Goal: Task Accomplishment & Management: Manage account settings

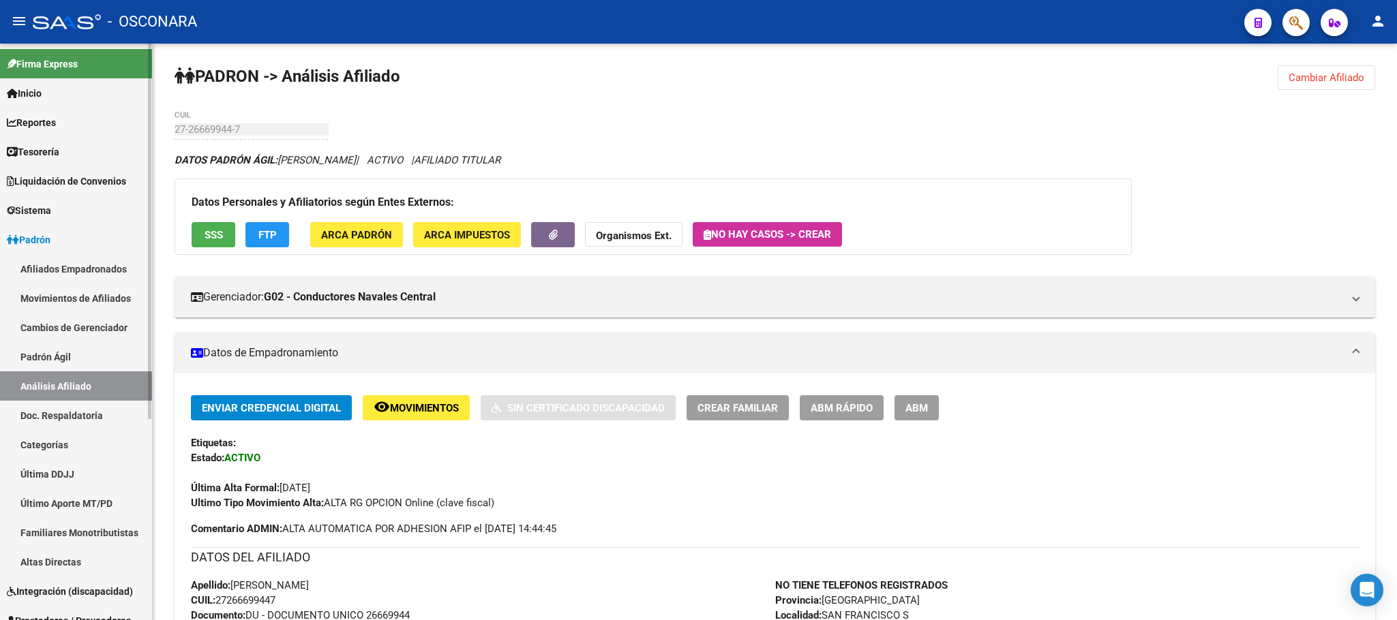
scroll to position [1125, 0]
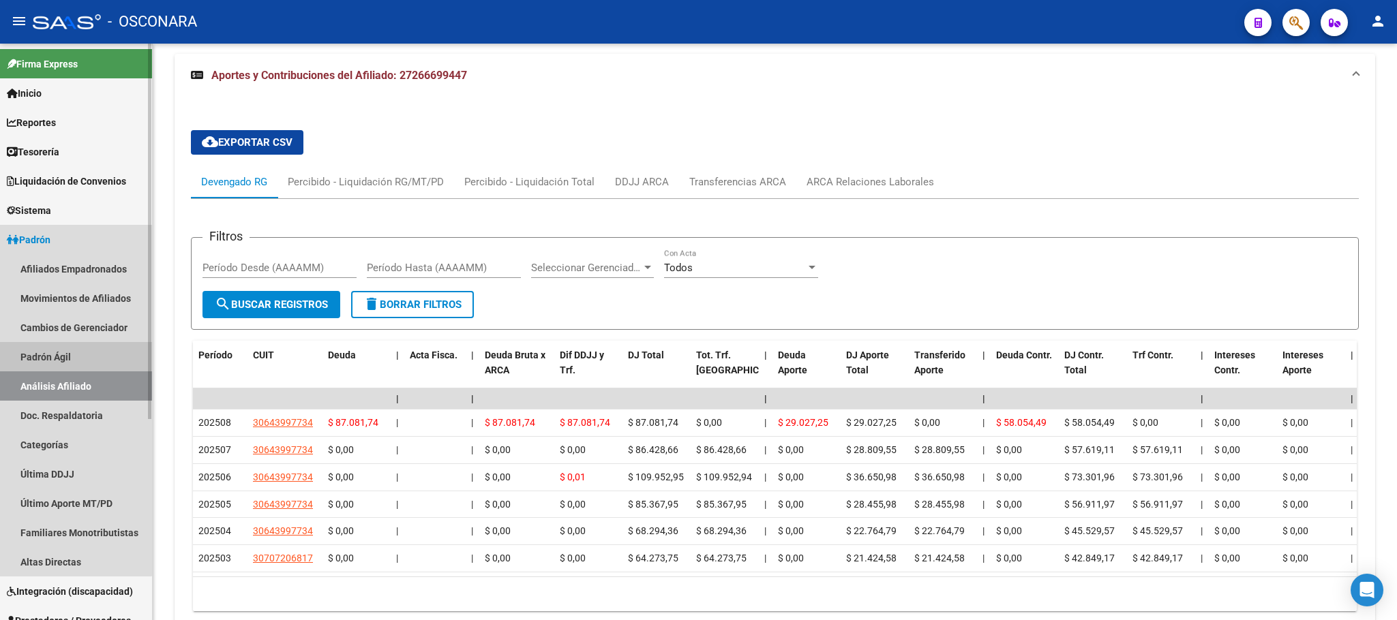
click at [29, 346] on link "Padrón Ágil" at bounding box center [76, 356] width 152 height 29
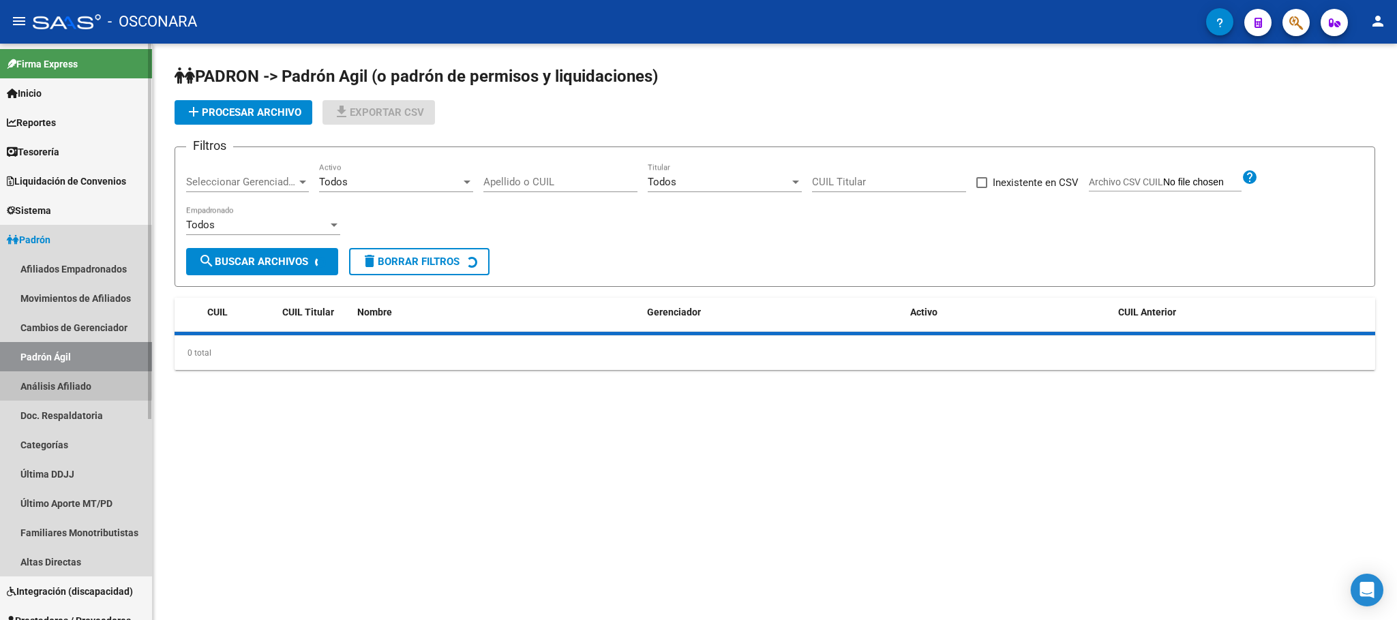
drag, startPoint x: 57, startPoint y: 383, endPoint x: 146, endPoint y: 337, distance: 99.7
click at [58, 383] on link "Análisis Afiliado" at bounding box center [76, 386] width 152 height 29
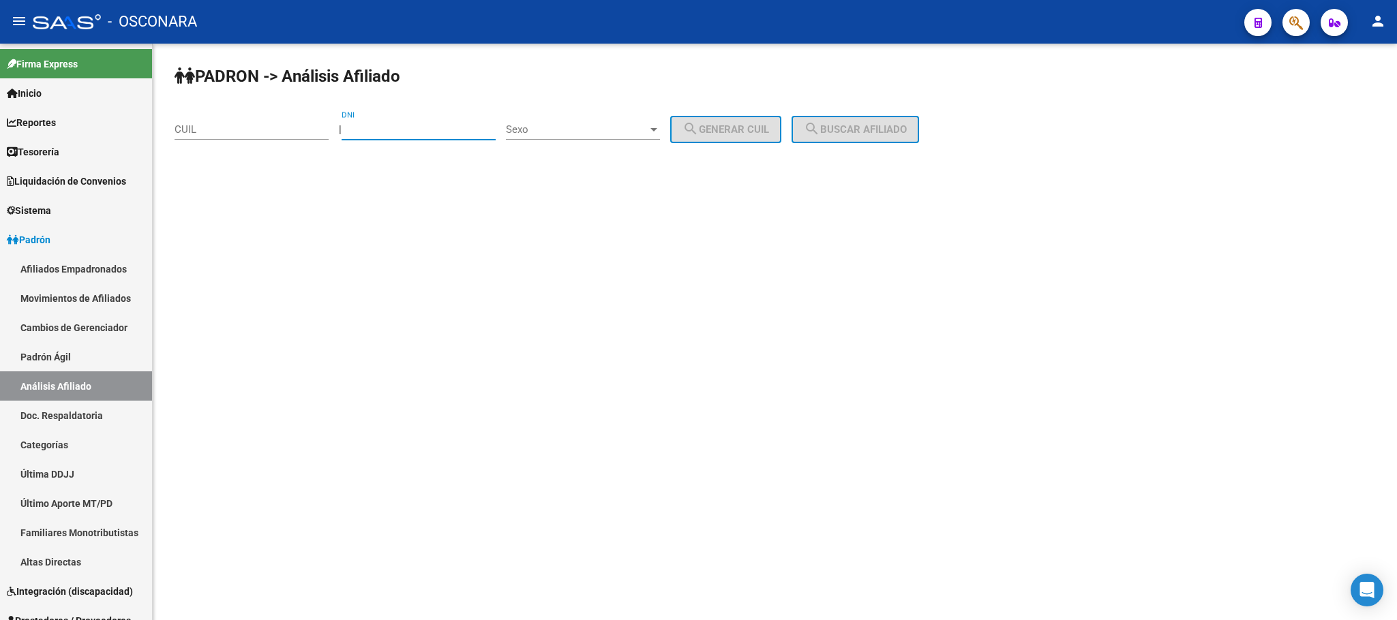
click at [436, 130] on input "DNI" at bounding box center [419, 129] width 154 height 12
paste input "37506823"
type input "37506823"
click at [648, 127] on span "Sexo" at bounding box center [577, 129] width 142 height 12
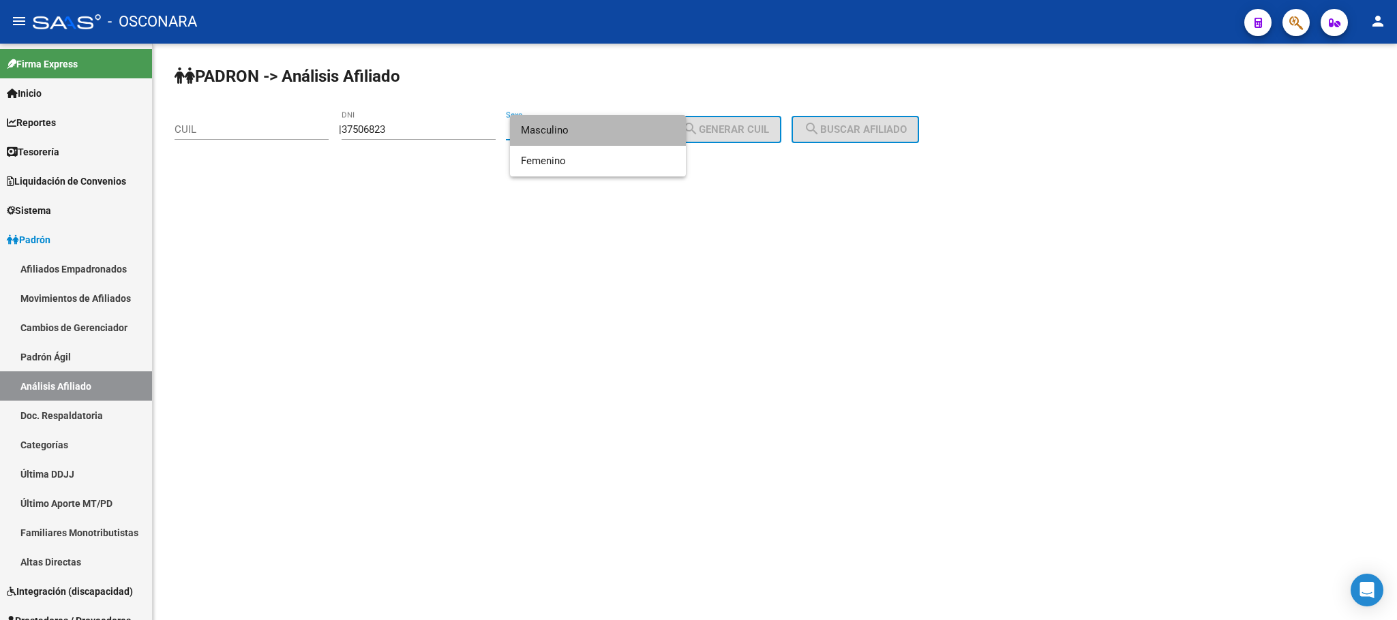
click at [626, 125] on span "Masculino" at bounding box center [598, 130] width 154 height 31
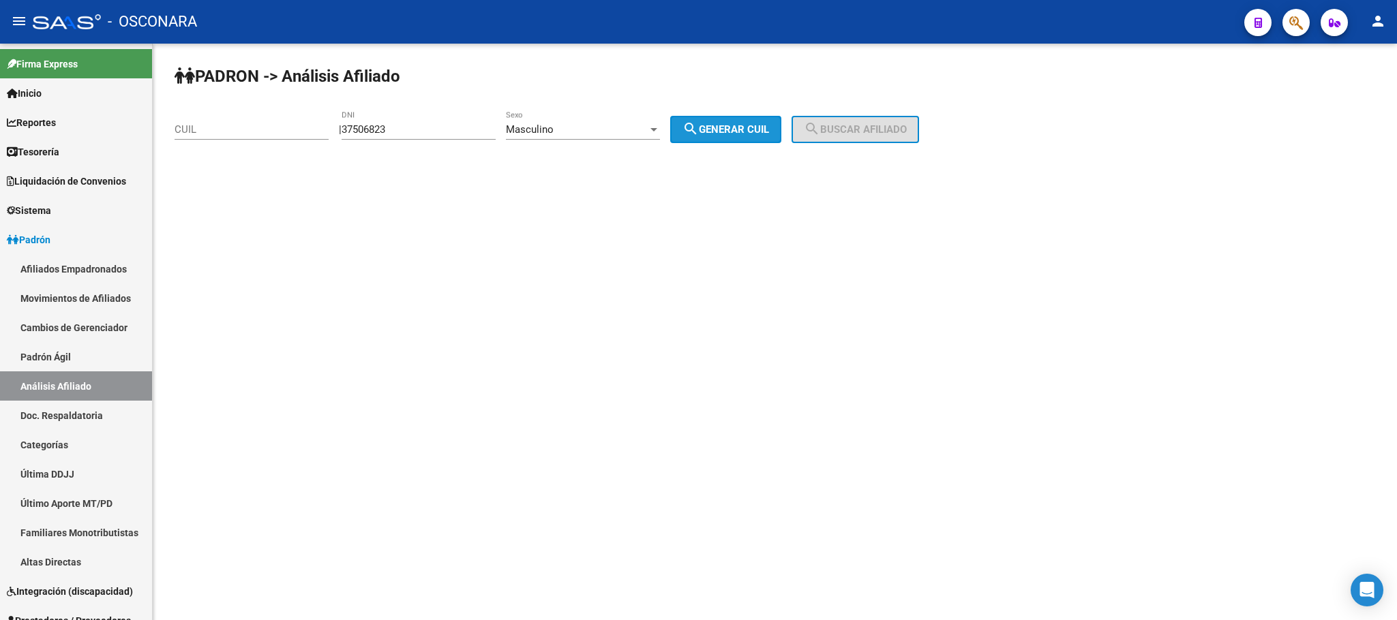
click at [766, 123] on span "search Generar CUIL" at bounding box center [725, 129] width 87 height 12
type input "20-37506823-1"
click at [902, 137] on button "search Buscar afiliado" at bounding box center [854, 129] width 127 height 27
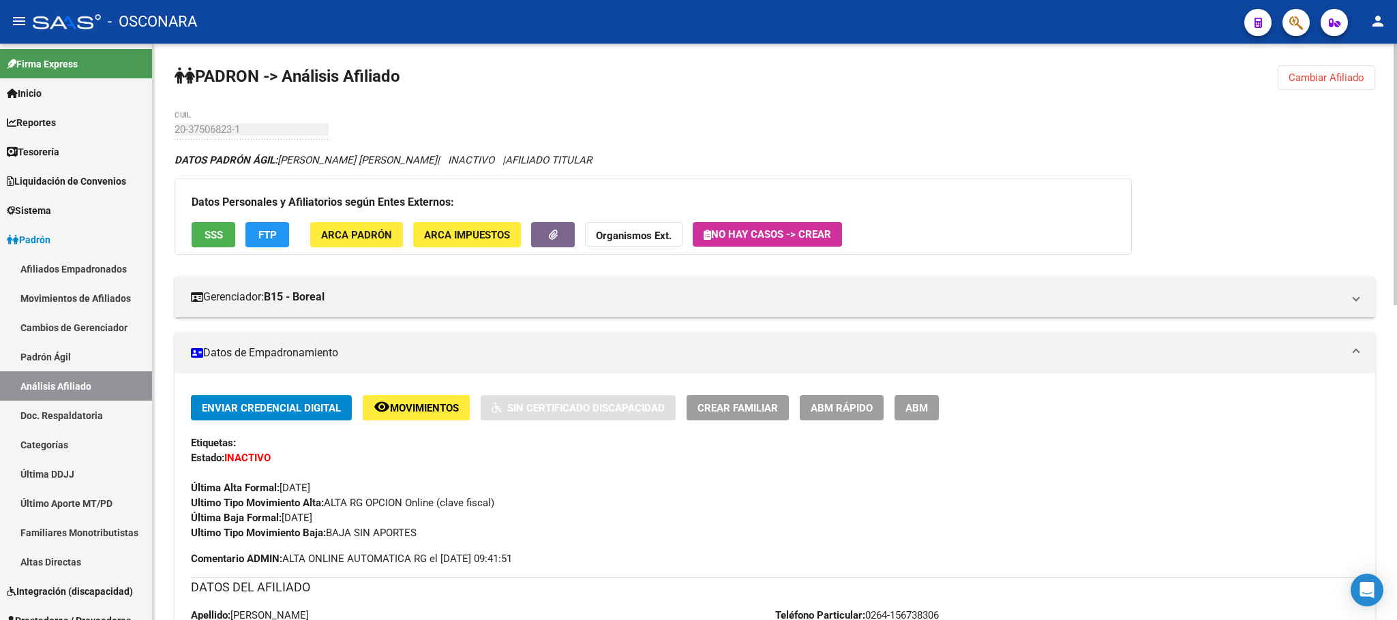
click at [230, 235] on button "SSS" at bounding box center [214, 234] width 44 height 25
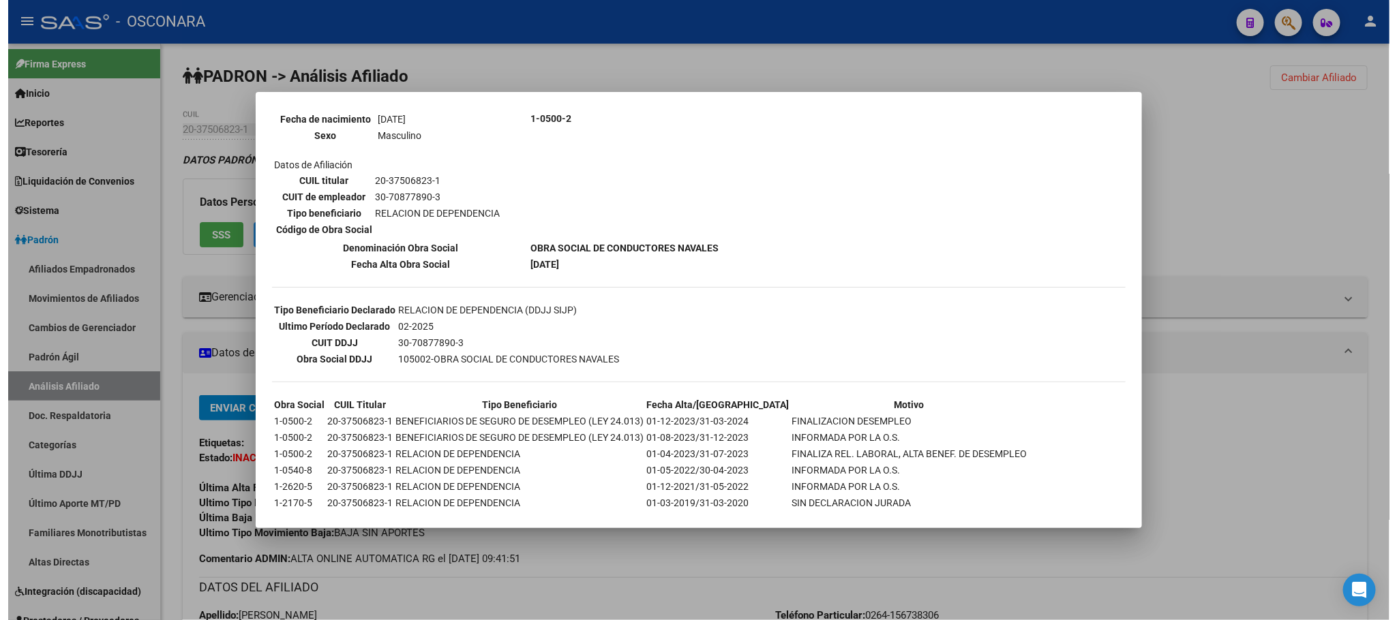
scroll to position [229, 0]
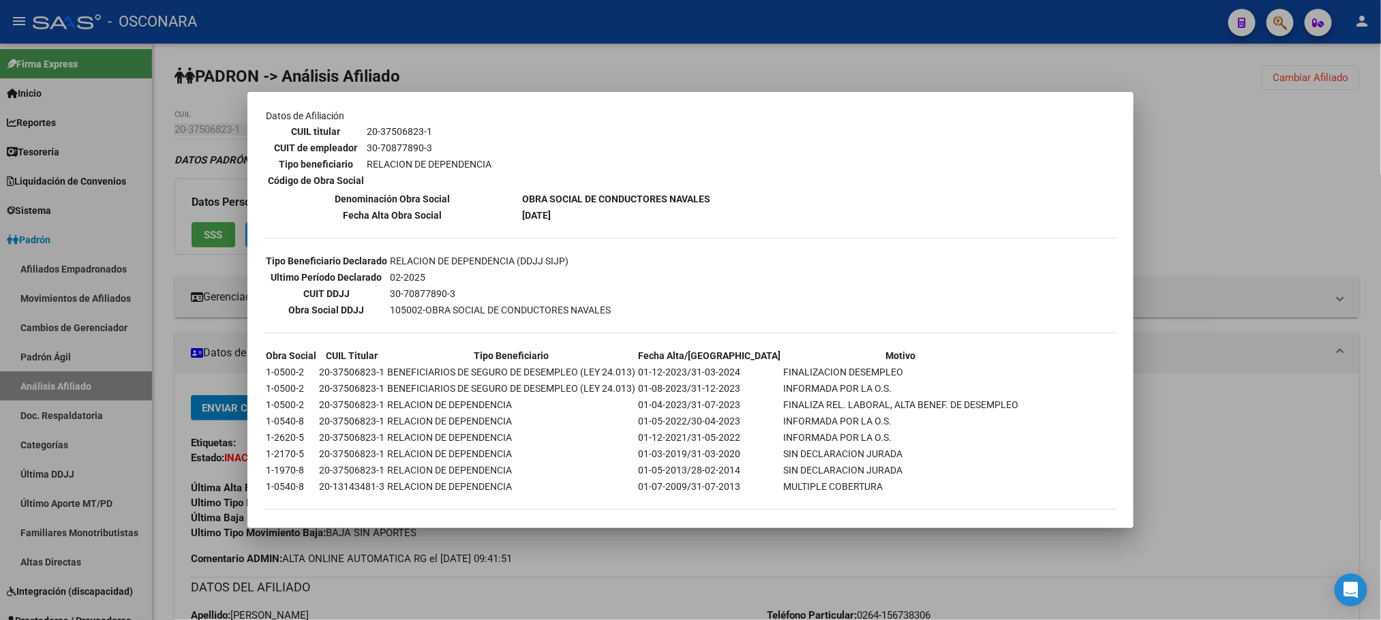
click at [676, 583] on div at bounding box center [690, 310] width 1381 height 620
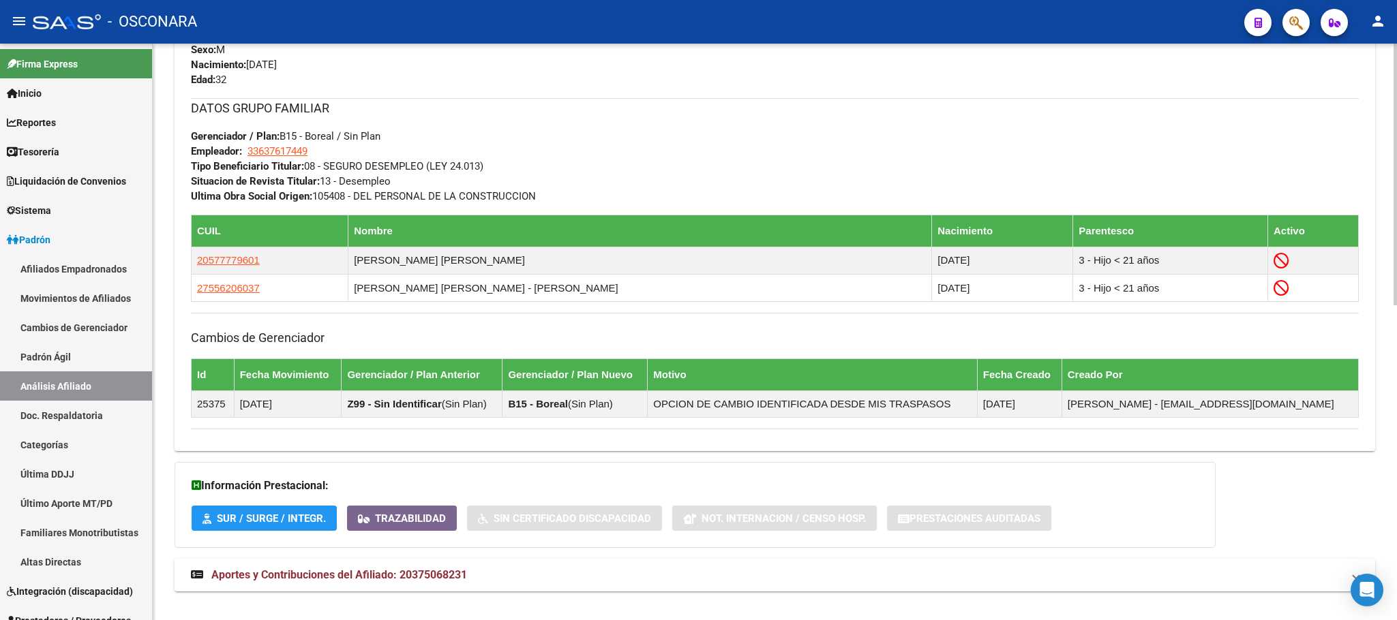
scroll to position [694, 0]
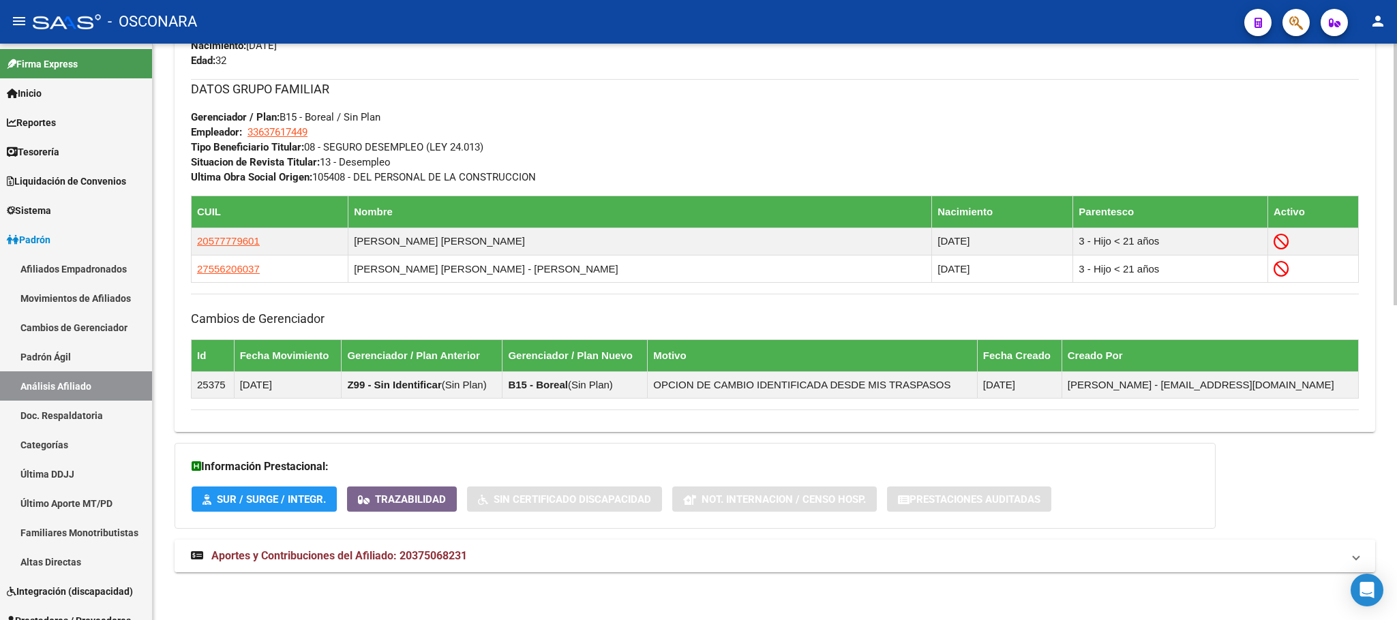
click at [452, 560] on span "Aportes y Contribuciones del Afiliado: 20375068231" at bounding box center [339, 555] width 256 height 13
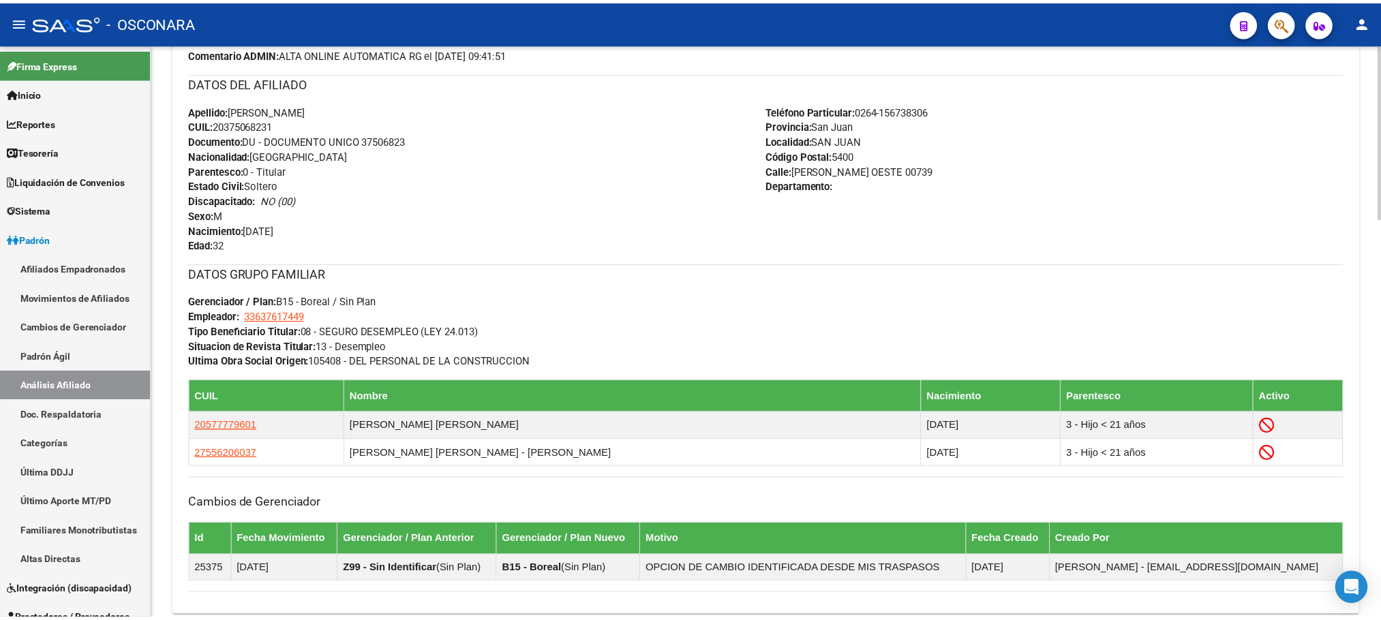
scroll to position [0, 0]
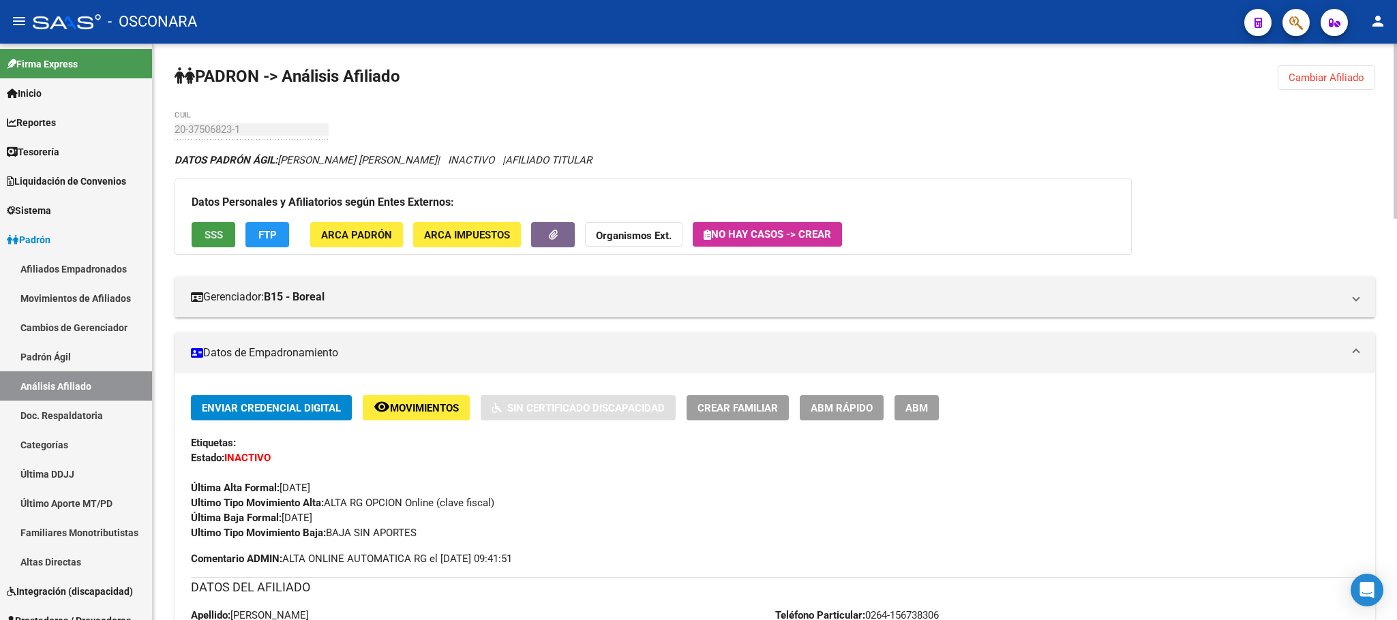
click at [229, 230] on button "SSS" at bounding box center [214, 234] width 44 height 25
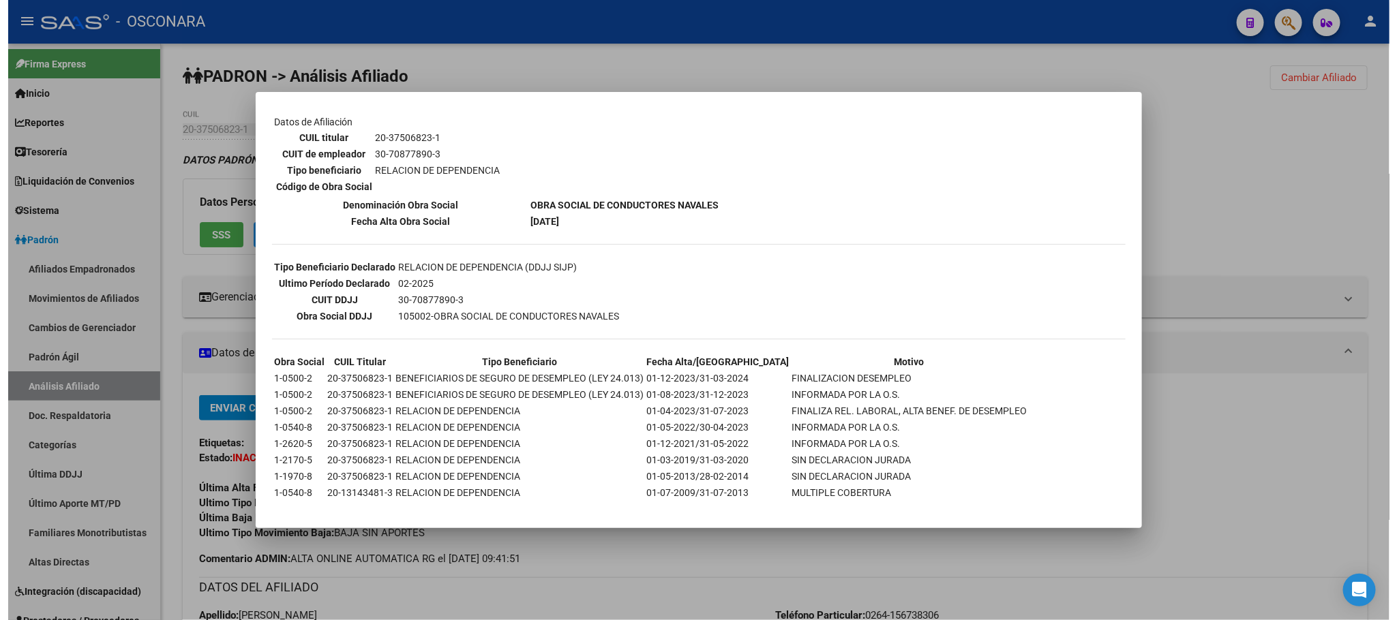
scroll to position [229, 0]
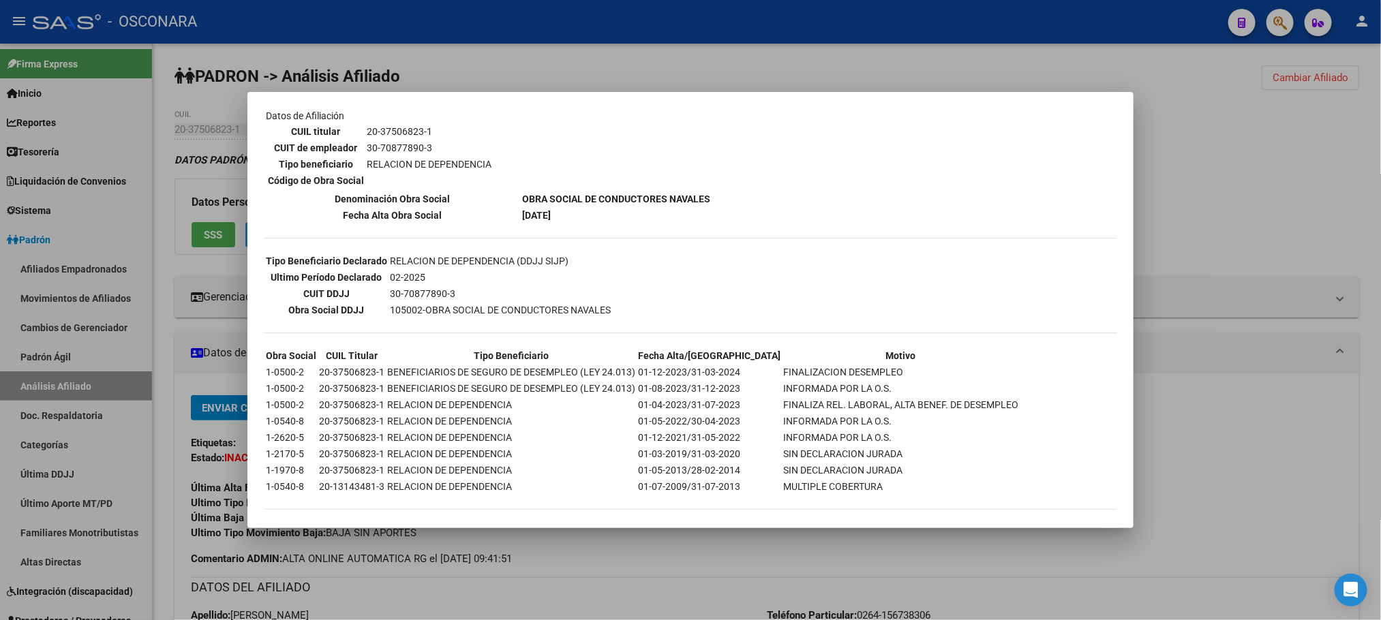
click at [599, 586] on div at bounding box center [690, 310] width 1381 height 620
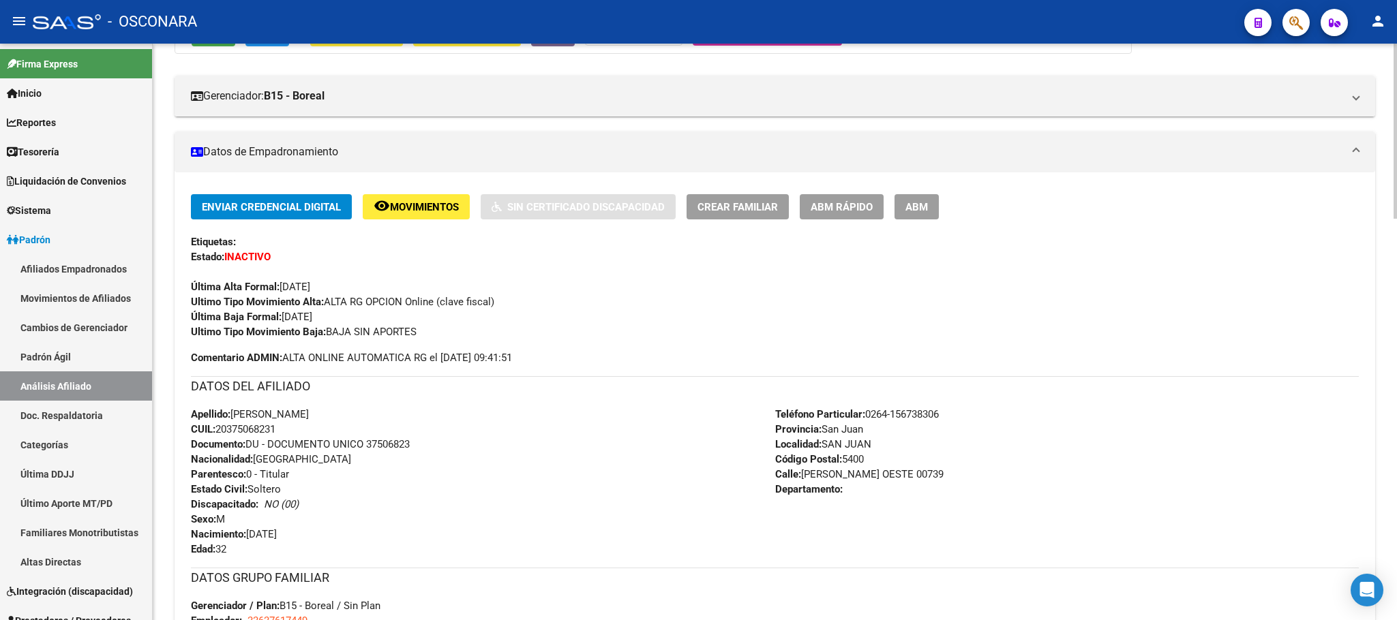
scroll to position [205, 0]
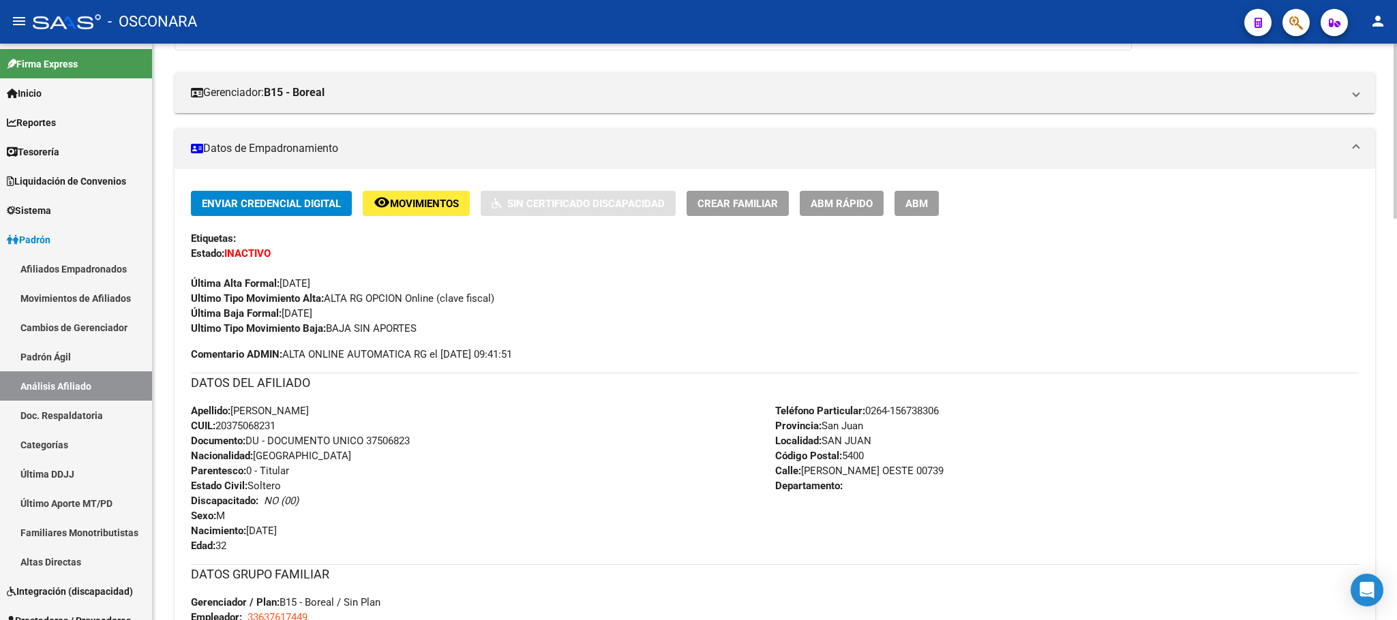
drag, startPoint x: 232, startPoint y: 411, endPoint x: 451, endPoint y: 417, distance: 218.9
click at [453, 419] on div "Apellido: [PERSON_NAME] CUIL: 20375068231 Documento: DU - DOCUMENTO UNICO 37506…" at bounding box center [483, 479] width 584 height 150
copy span "[PERSON_NAME]"
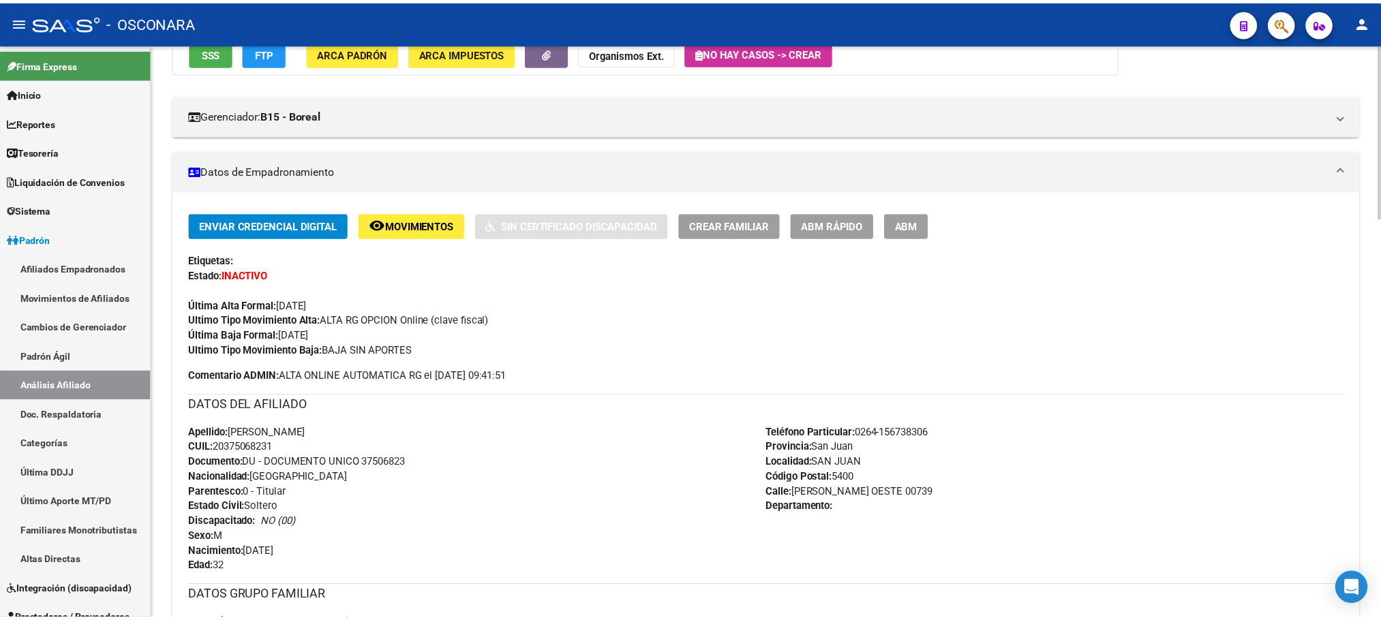
scroll to position [0, 0]
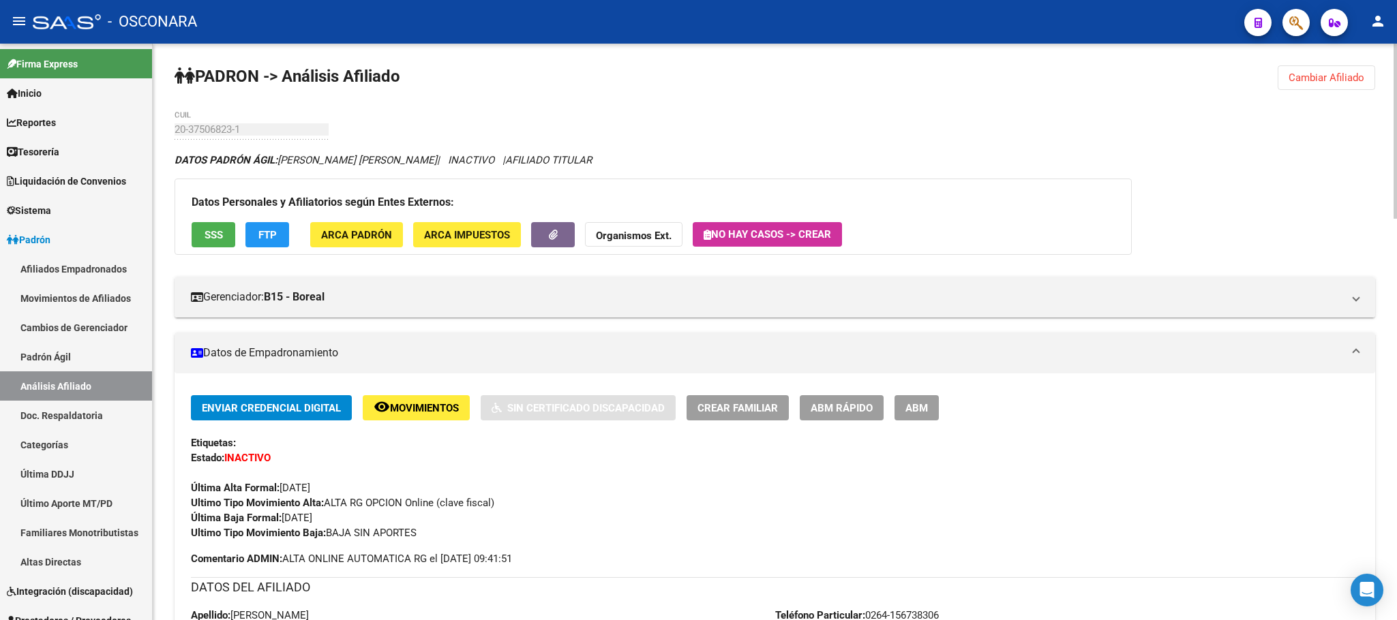
click at [215, 234] on span "SSS" at bounding box center [214, 235] width 18 height 12
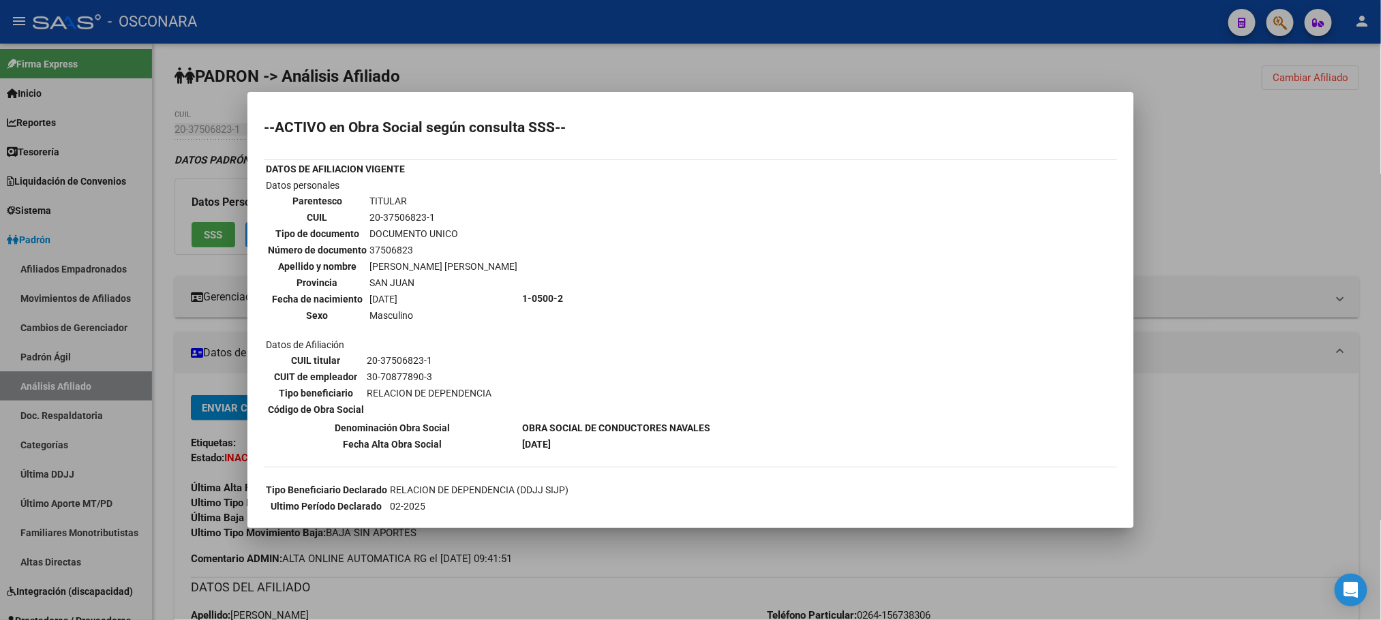
click at [626, 553] on div at bounding box center [690, 310] width 1381 height 620
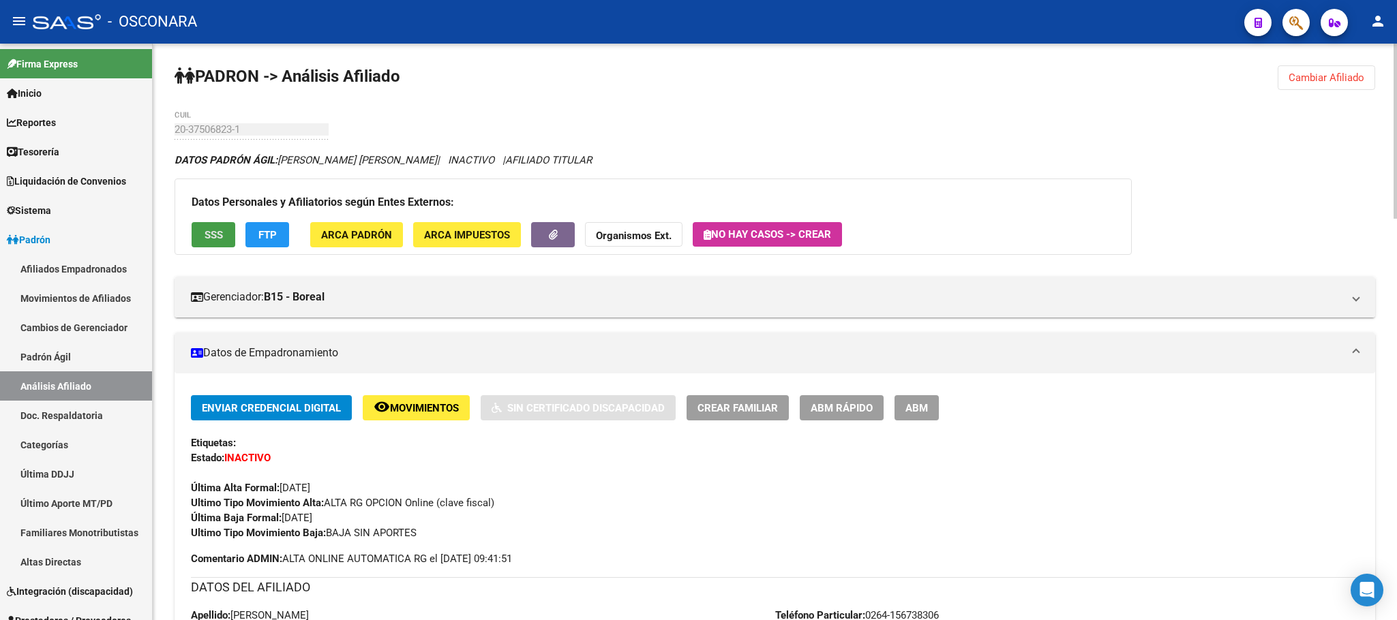
click at [232, 238] on button "SSS" at bounding box center [214, 234] width 44 height 25
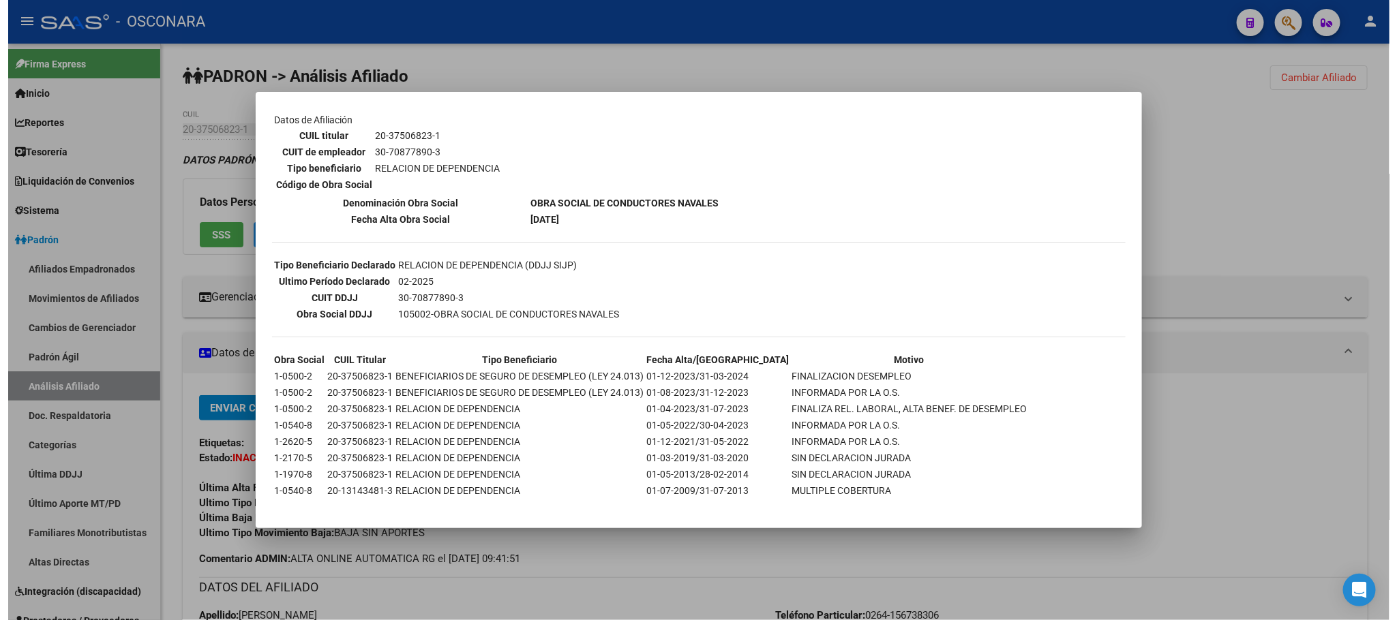
scroll to position [229, 0]
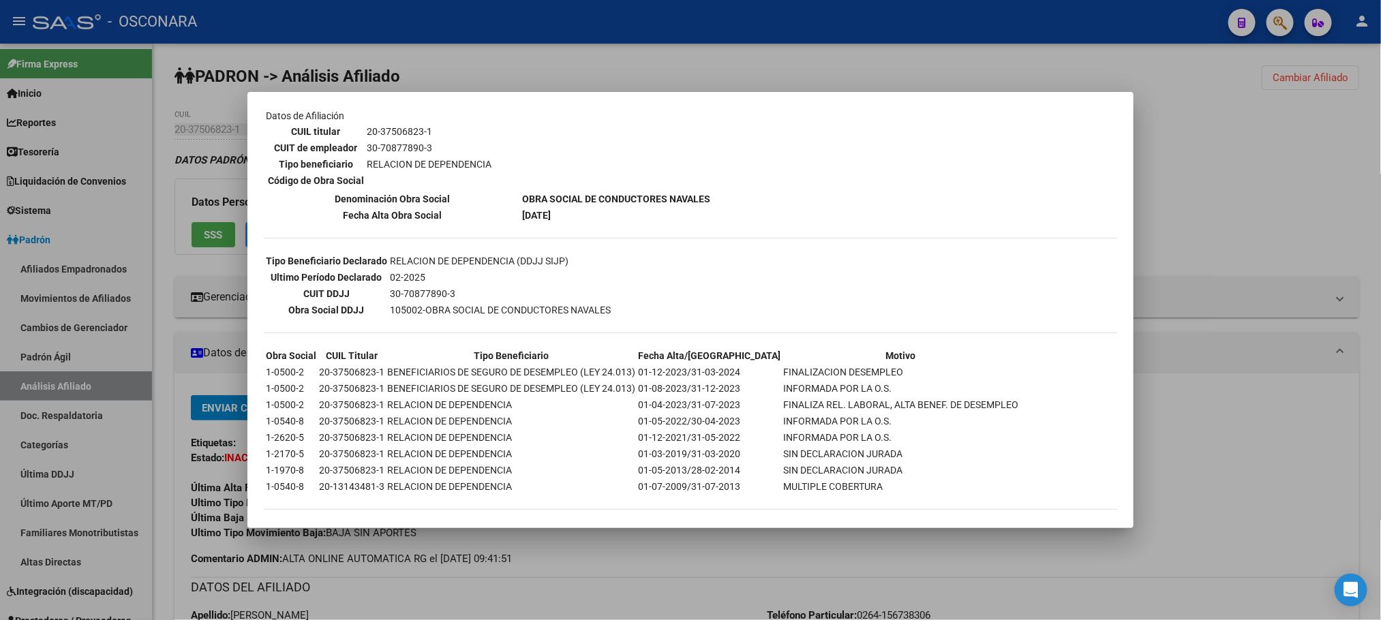
click at [649, 548] on div at bounding box center [690, 310] width 1381 height 620
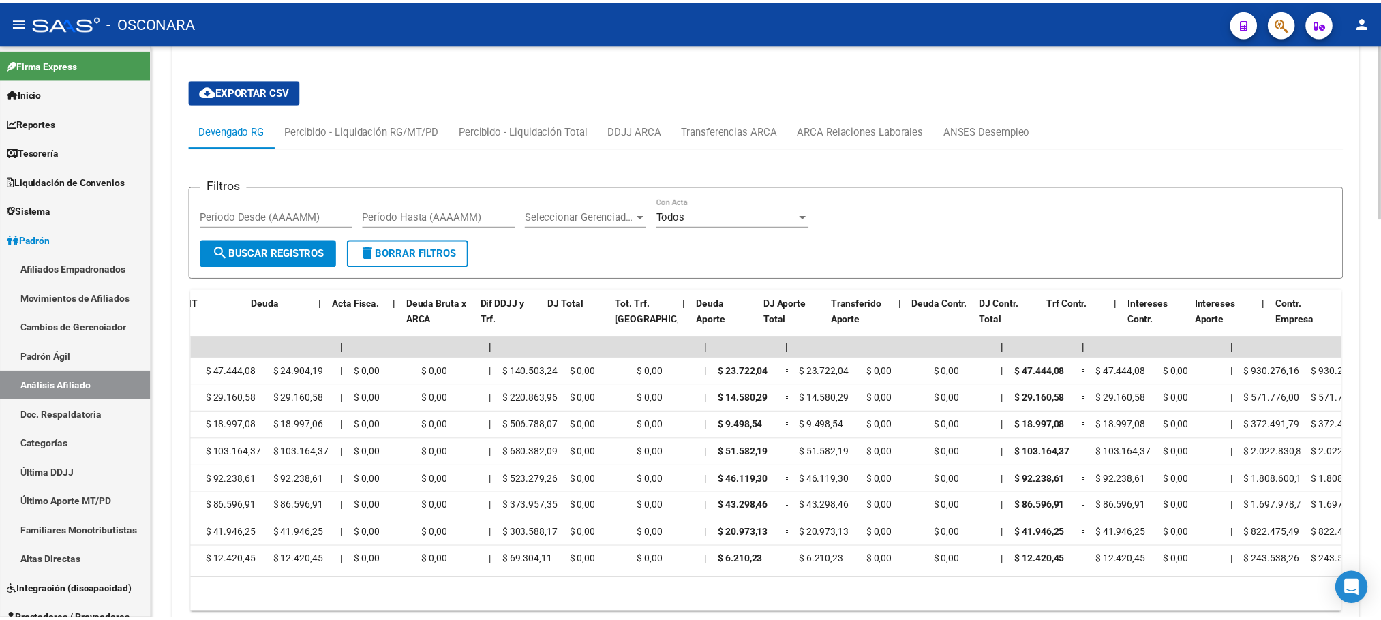
scroll to position [0, 0]
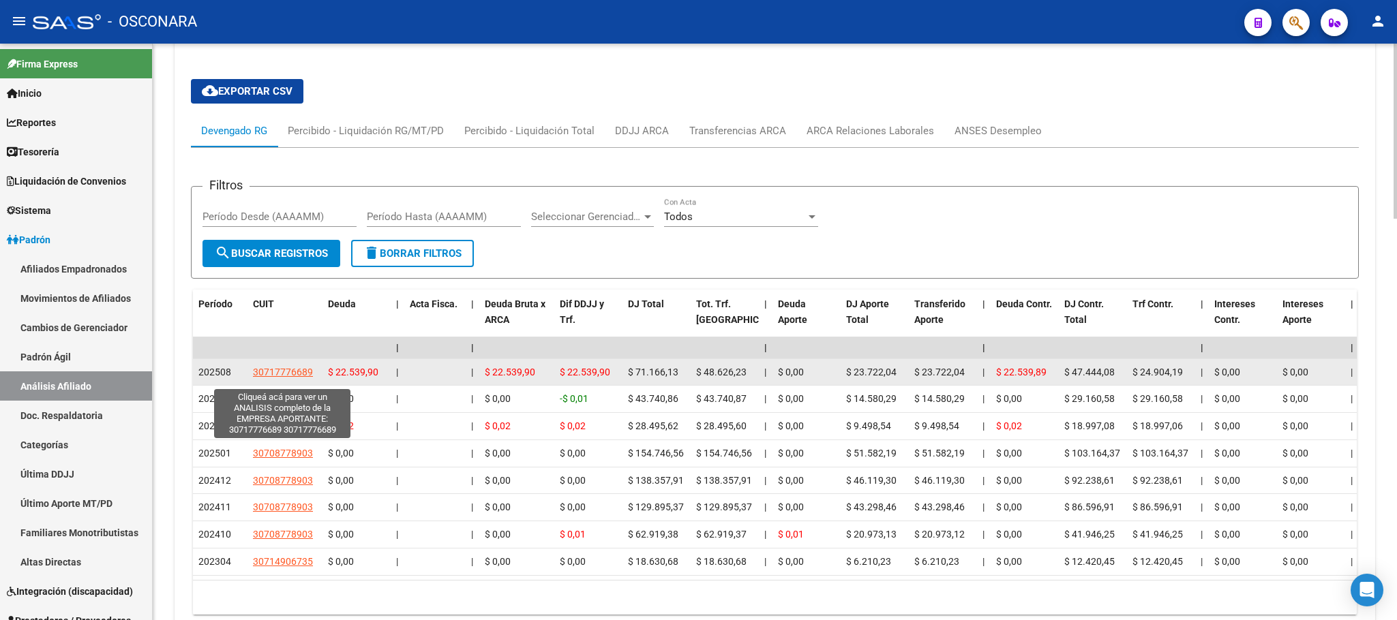
click at [292, 373] on span "30717776689" at bounding box center [283, 372] width 60 height 11
type textarea "30717776689"
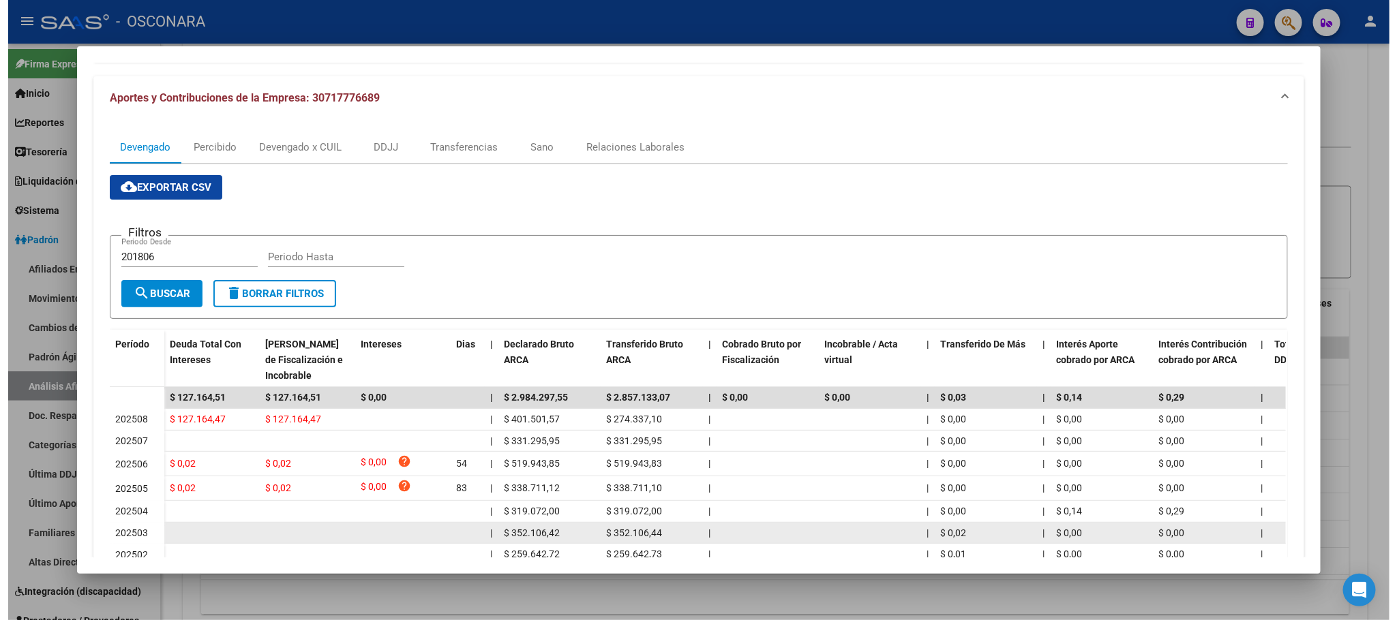
scroll to position [264, 0]
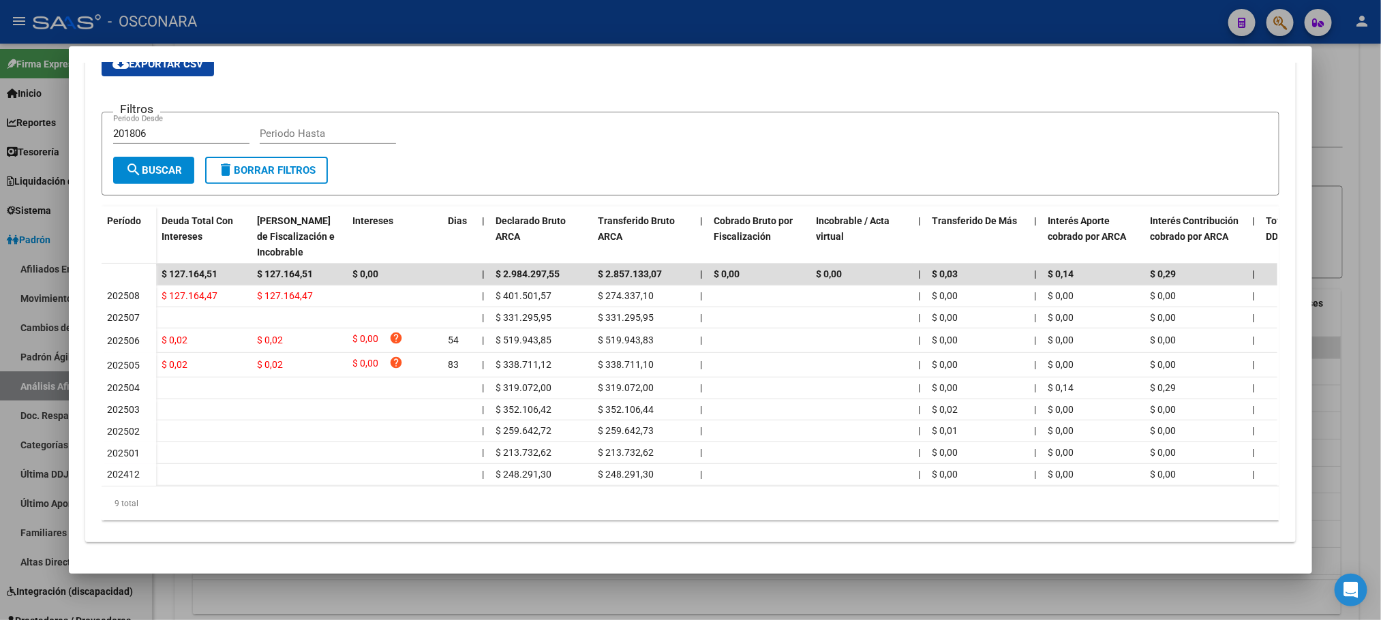
click at [819, 608] on div at bounding box center [690, 310] width 1381 height 620
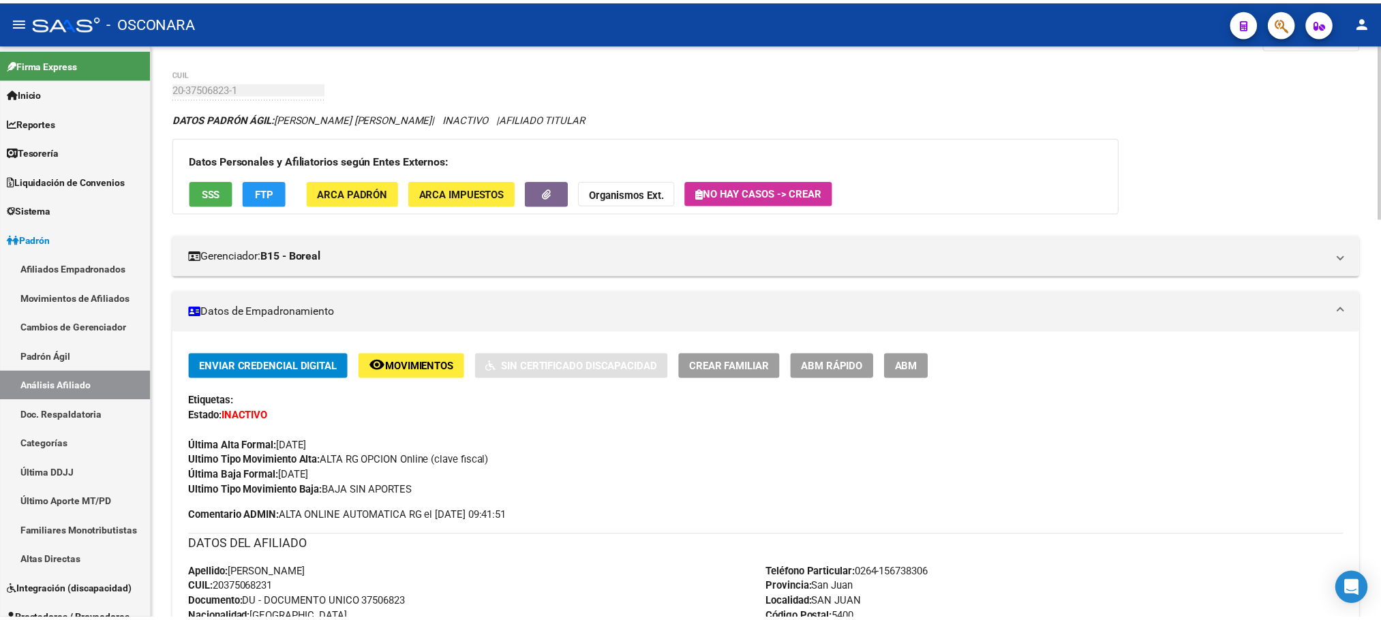
scroll to position [0, 0]
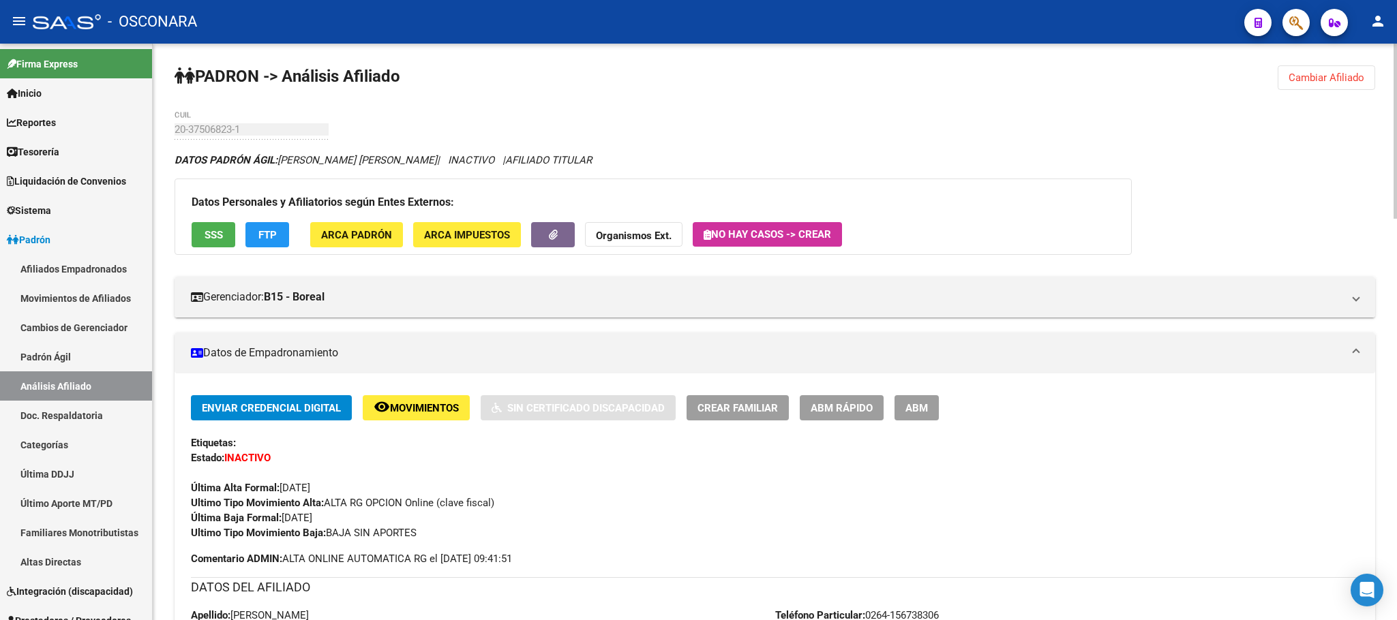
click at [213, 242] on button "SSS" at bounding box center [214, 234] width 44 height 25
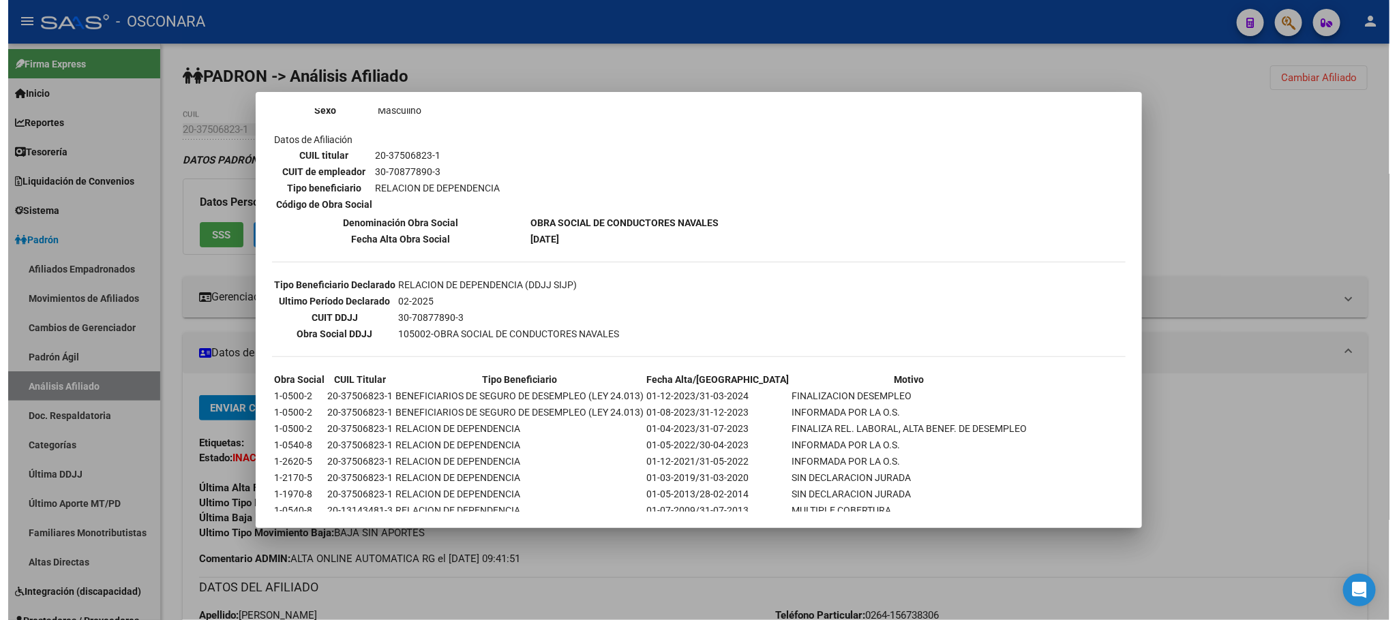
scroll to position [229, 0]
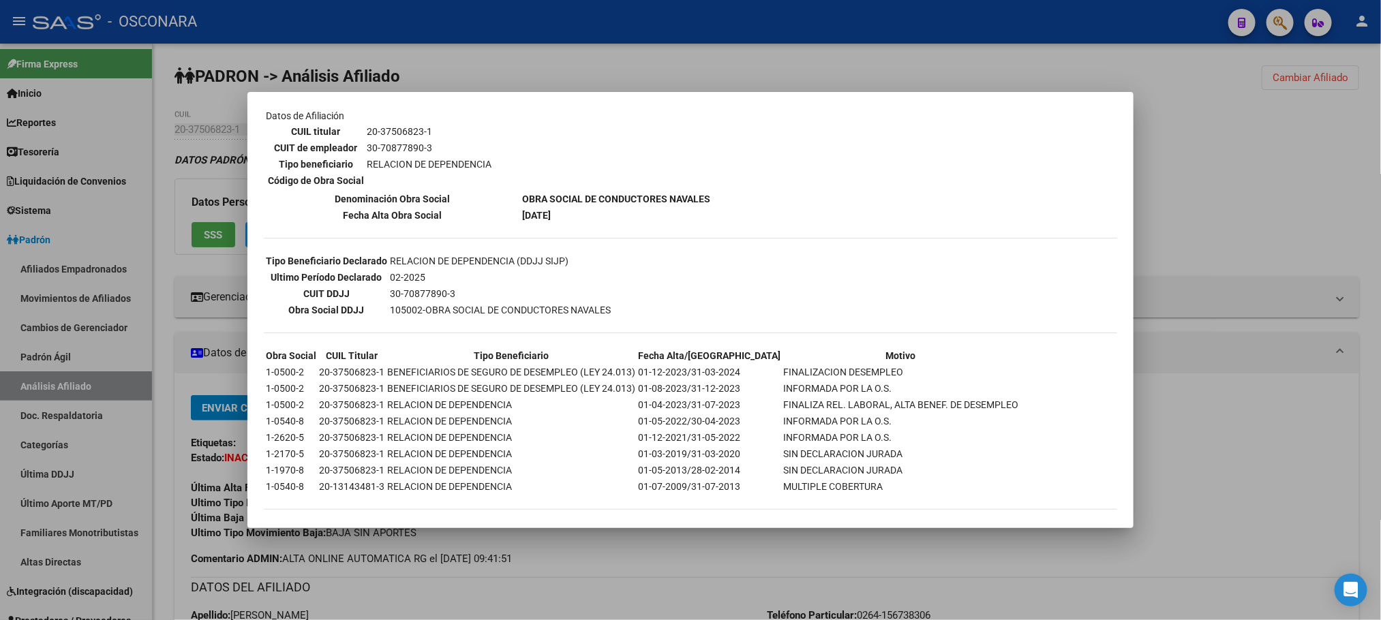
click at [667, 590] on div at bounding box center [690, 310] width 1381 height 620
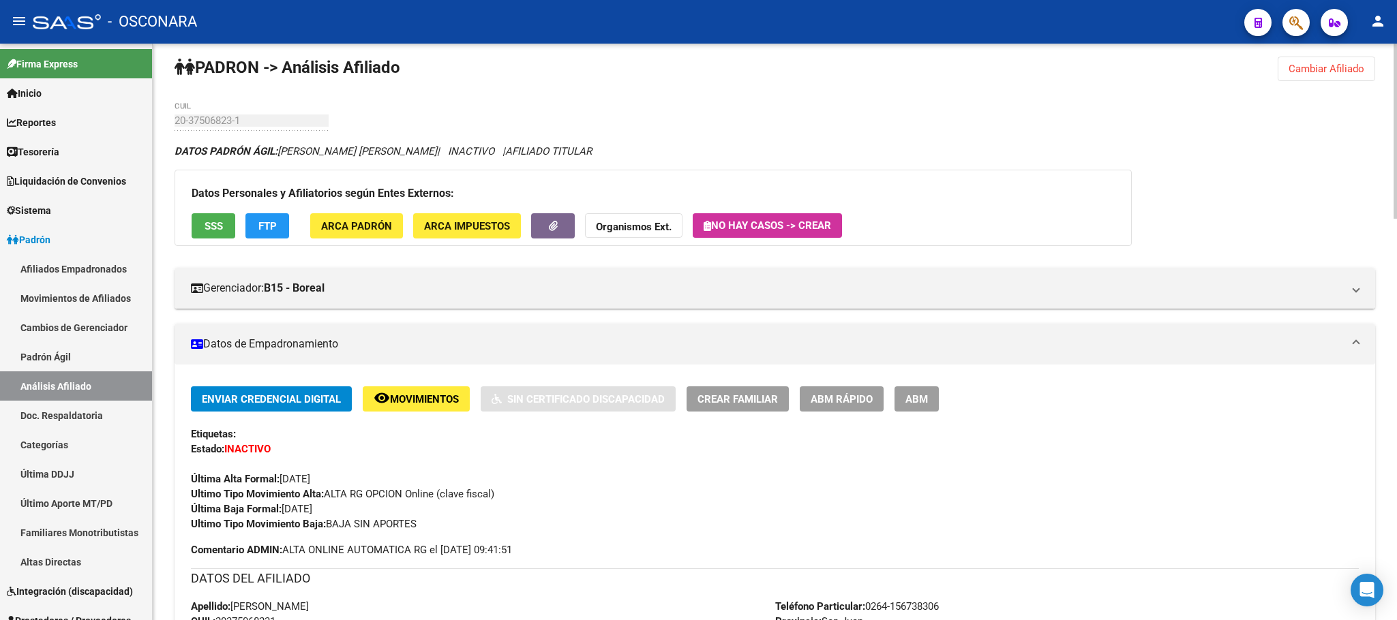
scroll to position [0, 0]
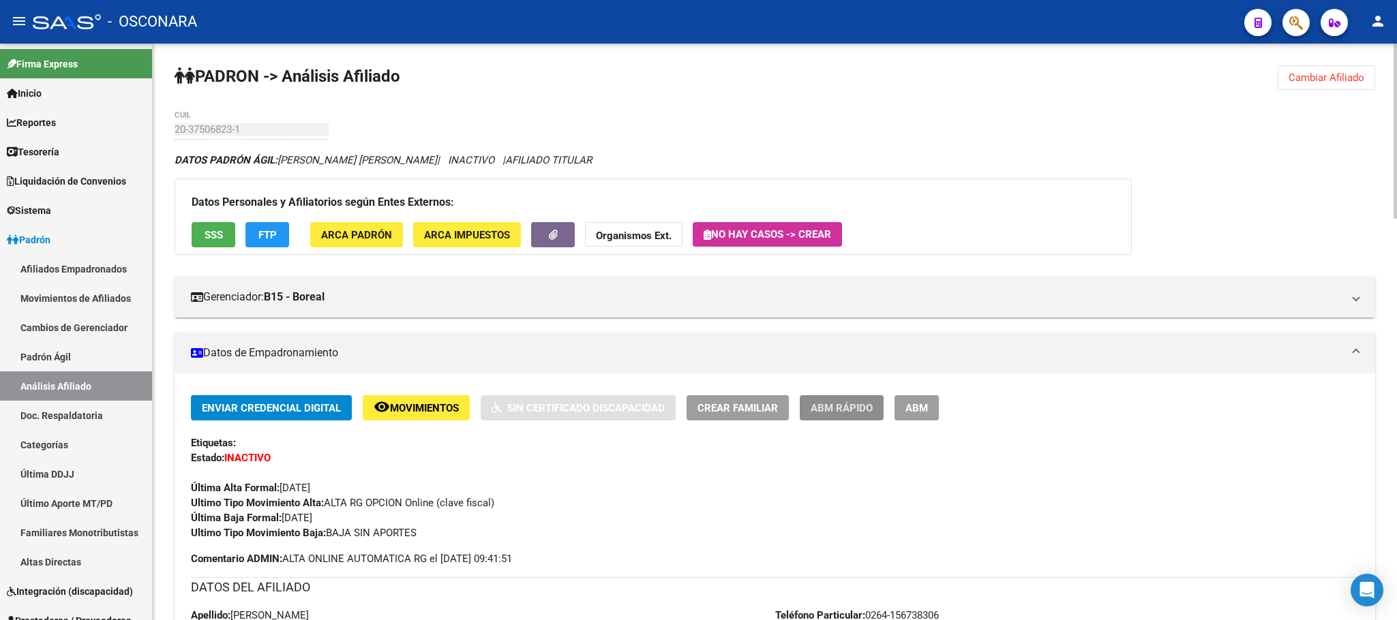
click at [825, 415] on button "ABM Rápido" at bounding box center [842, 407] width 84 height 25
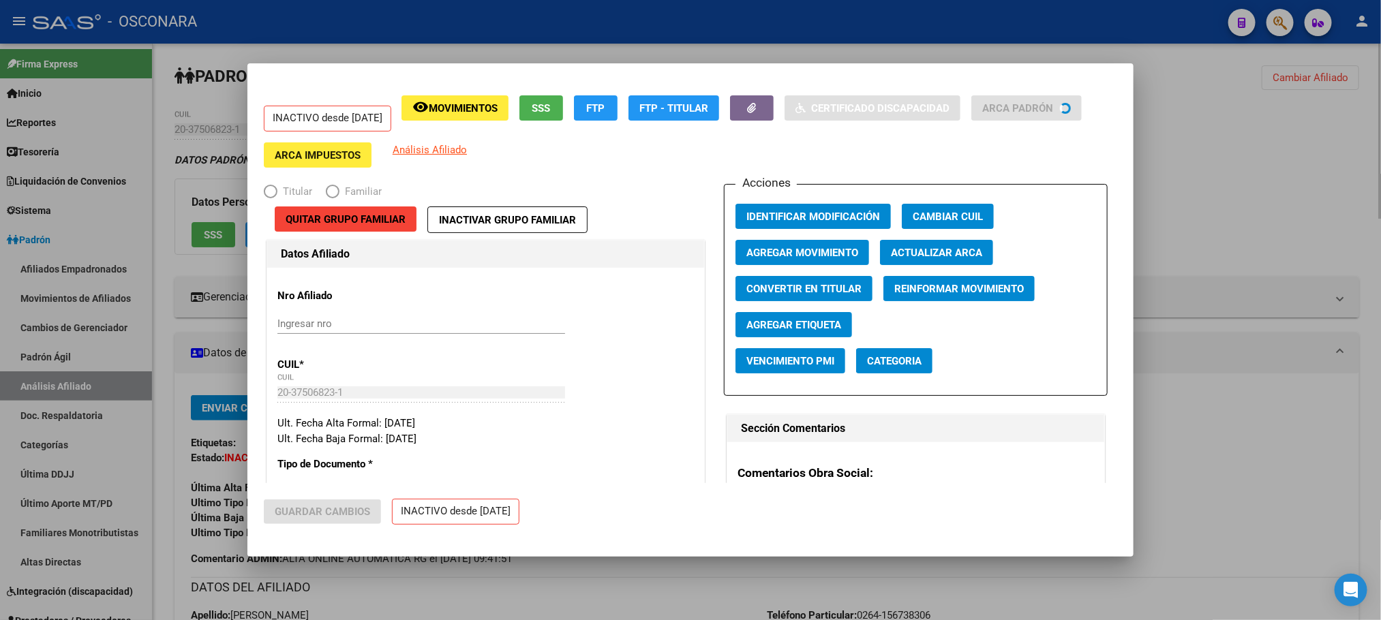
radio input "true"
type input "33-63761744-9"
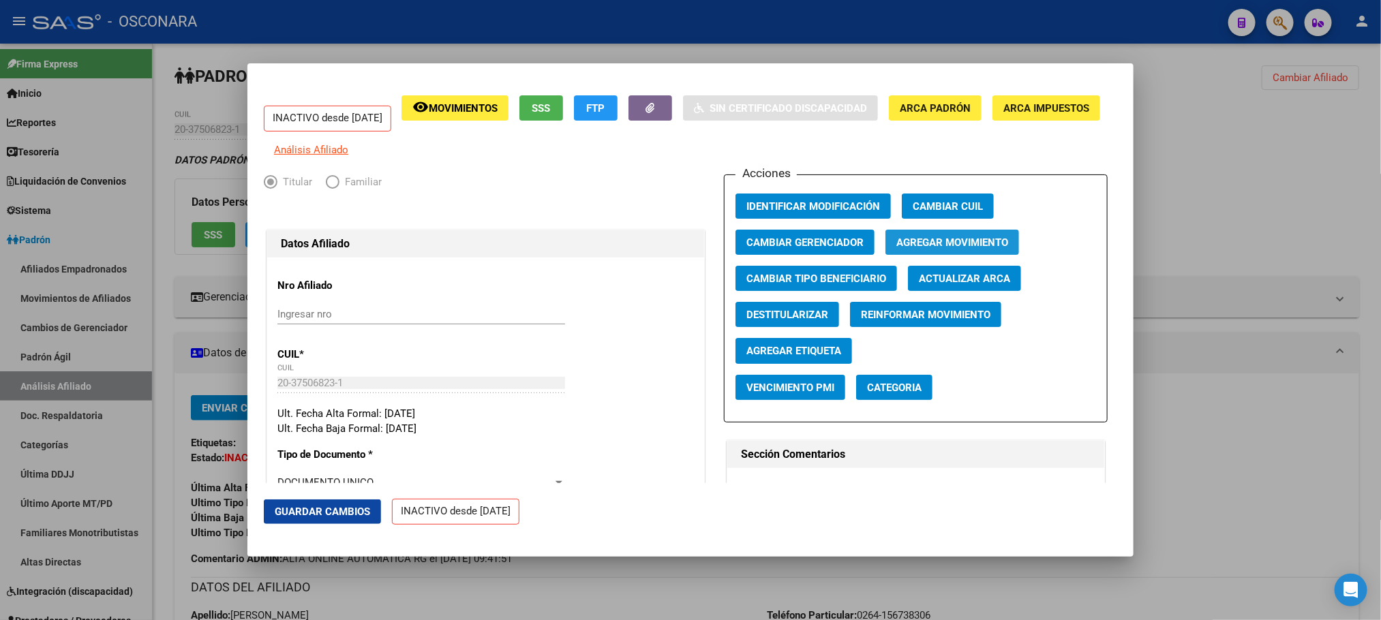
click at [956, 249] on span "Agregar Movimiento" at bounding box center [952, 243] width 112 height 12
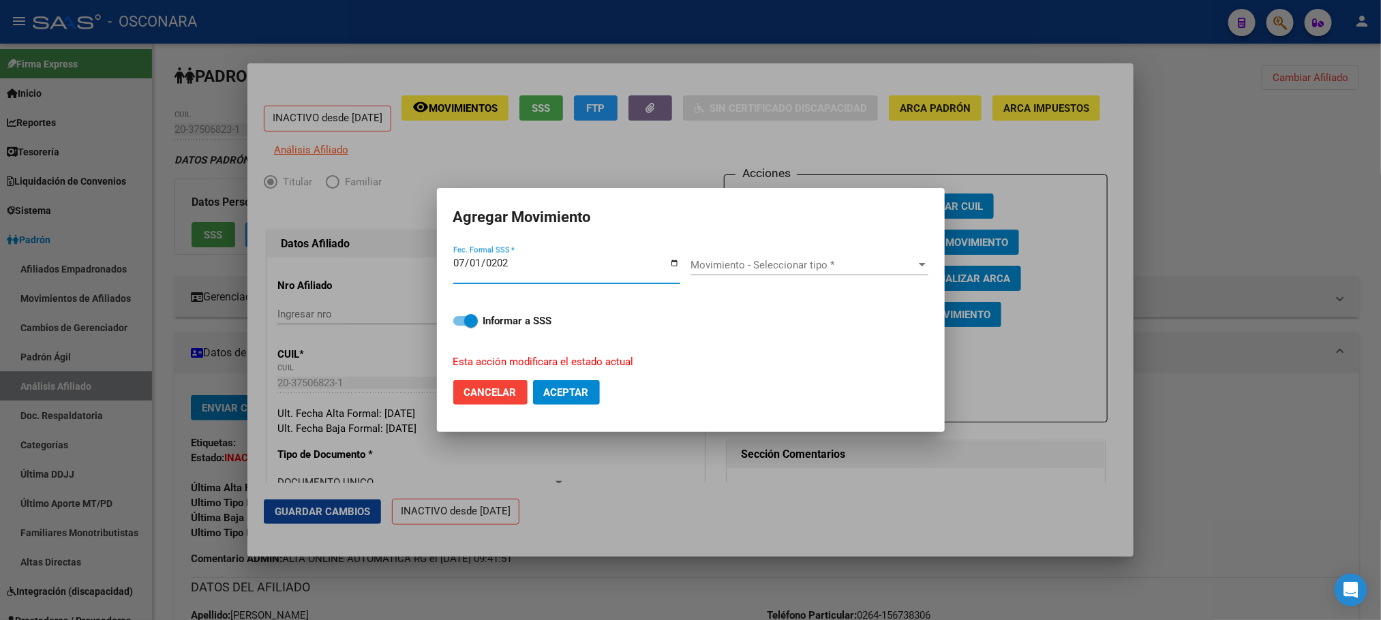
type input "[DATE]"
click at [890, 264] on span "Movimiento - Seleccionar tipo *" at bounding box center [804, 265] width 226 height 12
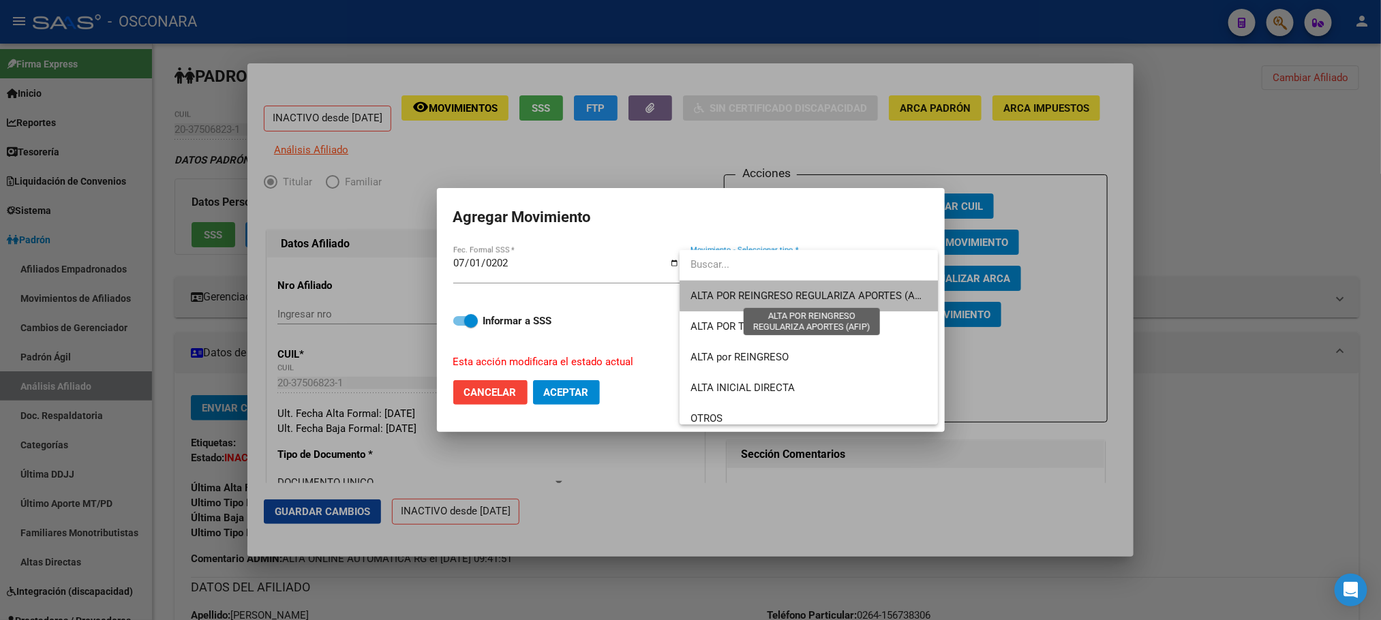
click at [837, 293] on span "ALTA POR REINGRESO REGULARIZA APORTES (AFIP)" at bounding box center [812, 296] width 242 height 12
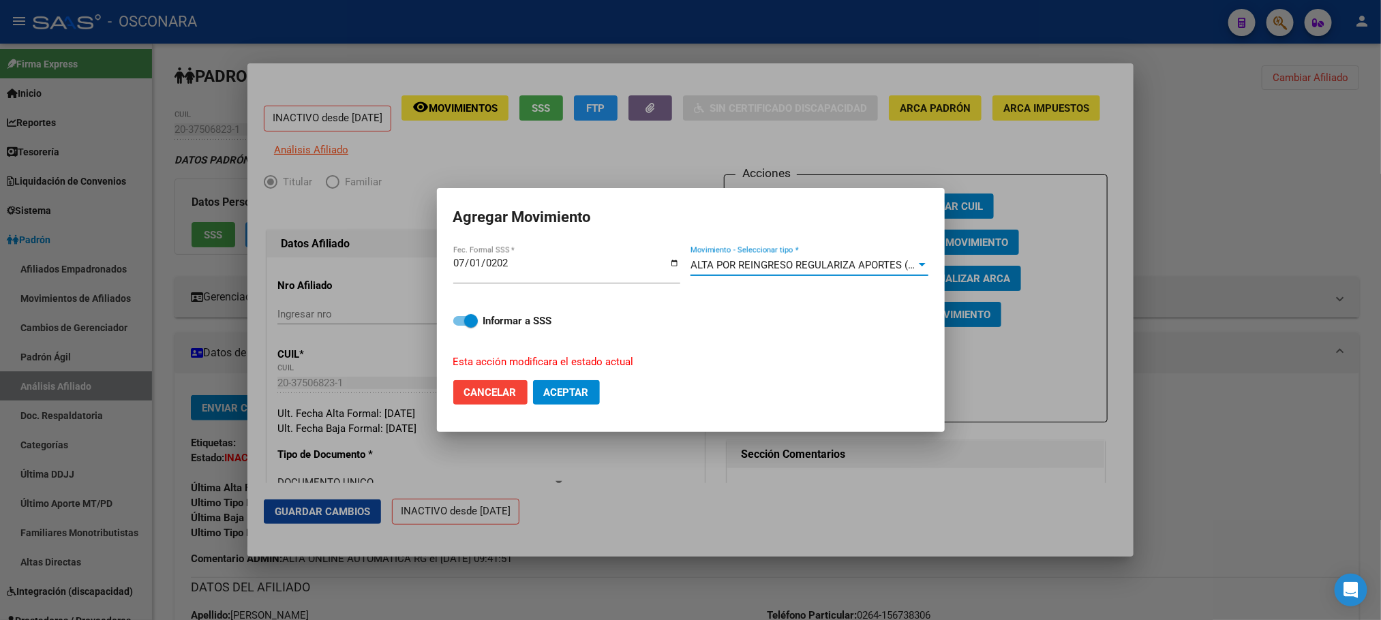
click at [463, 328] on label "Informar a SSS" at bounding box center [690, 321] width 475 height 16
click at [460, 327] on input "Informar a SSS" at bounding box center [459, 326] width 1 height 1
click at [477, 317] on span at bounding box center [465, 321] width 25 height 10
click at [460, 326] on input "Informar a SSS" at bounding box center [459, 326] width 1 height 1
click at [573, 387] on span "Aceptar" at bounding box center [566, 393] width 45 height 12
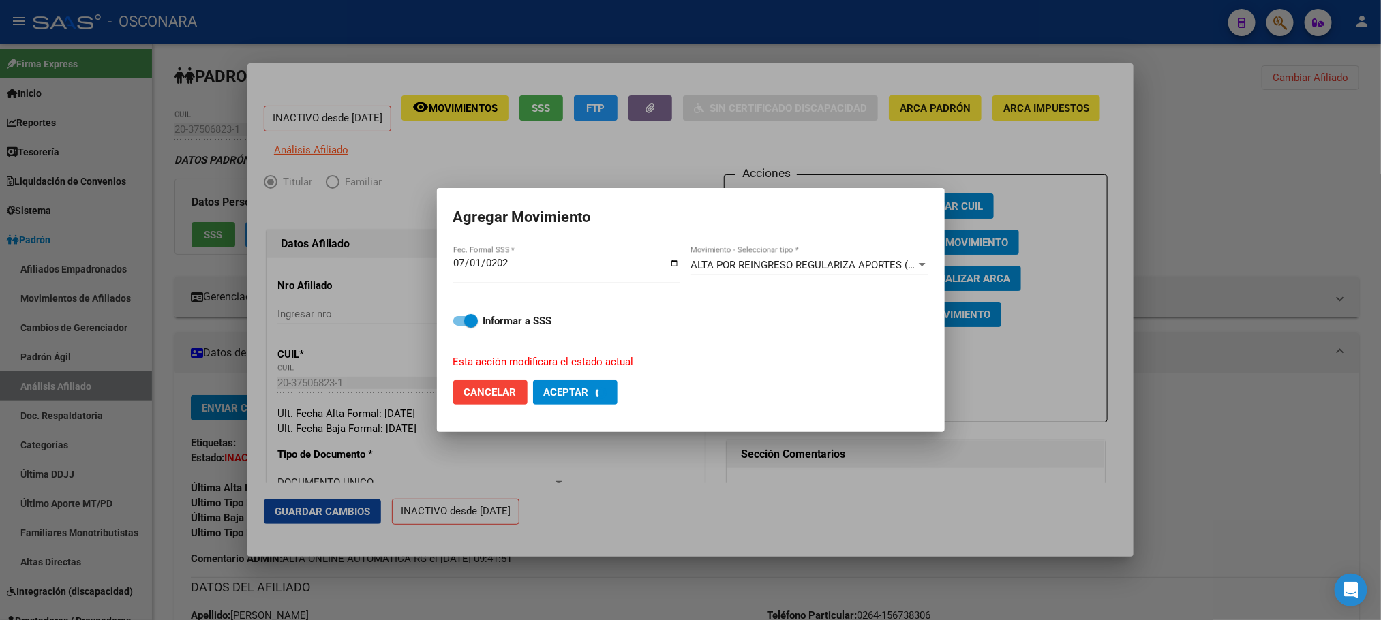
checkbox input "false"
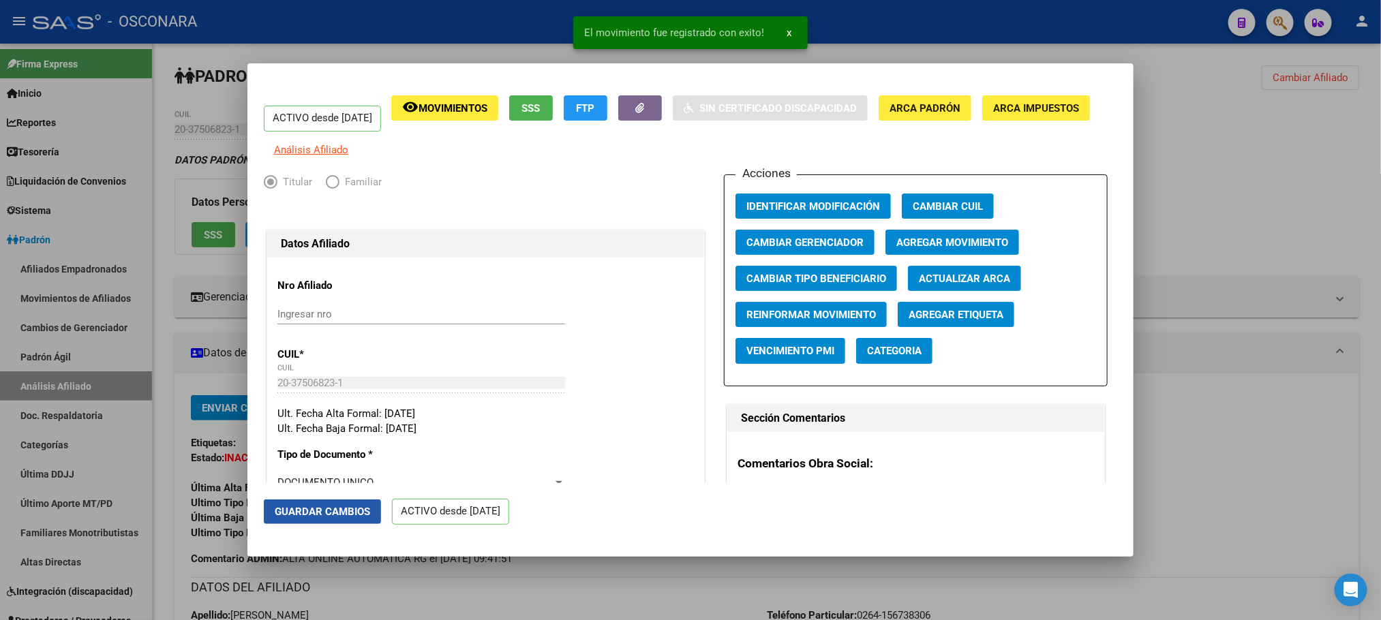
click at [363, 519] on button "Guardar Cambios" at bounding box center [322, 512] width 117 height 25
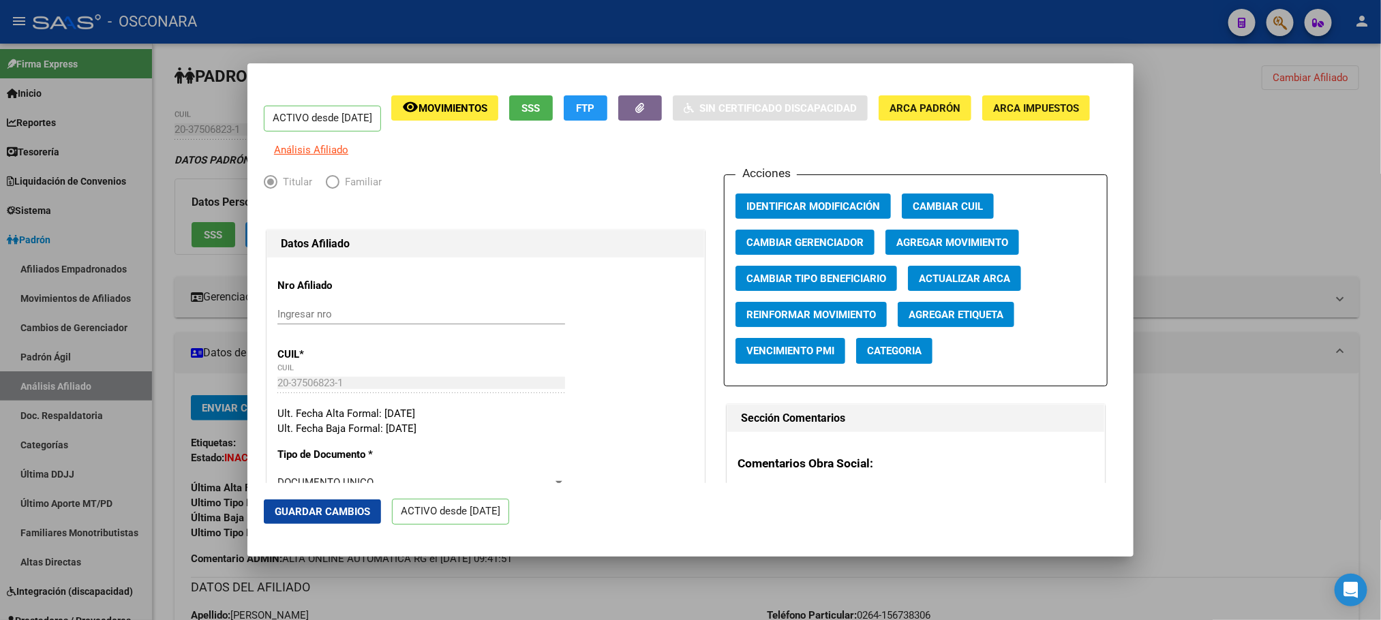
click at [823, 594] on div at bounding box center [690, 310] width 1381 height 620
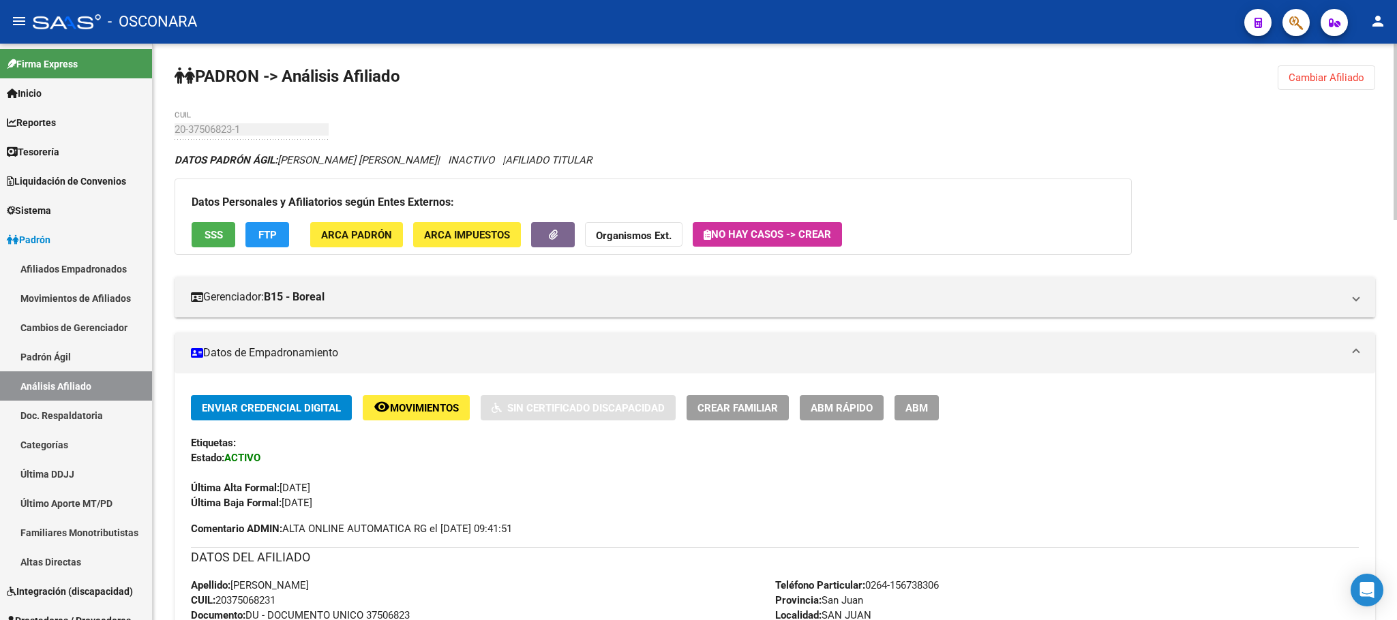
click at [775, 518] on div "Enviar Credencial Digital remove_red_eye Movimientos Sin Certificado Discapacid…" at bounding box center [775, 465] width 1168 height 141
click at [100, 359] on link "Padrón Ágil" at bounding box center [76, 356] width 152 height 29
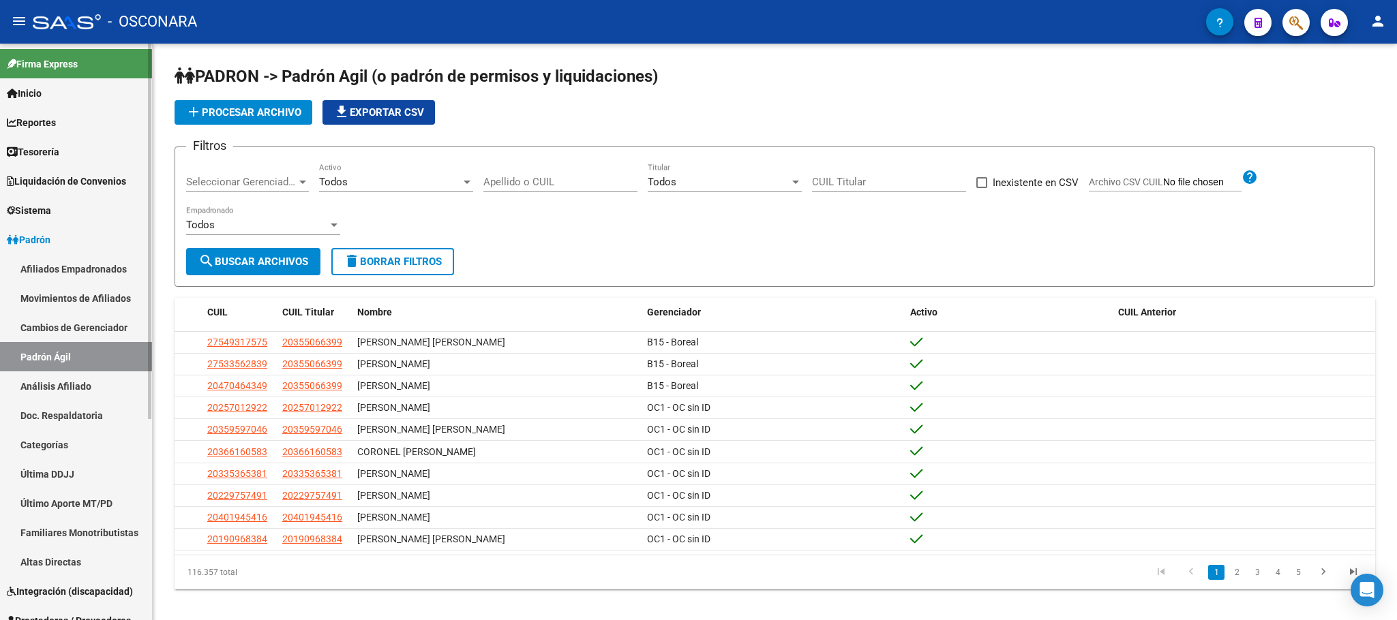
click at [98, 387] on link "Análisis Afiliado" at bounding box center [76, 386] width 152 height 29
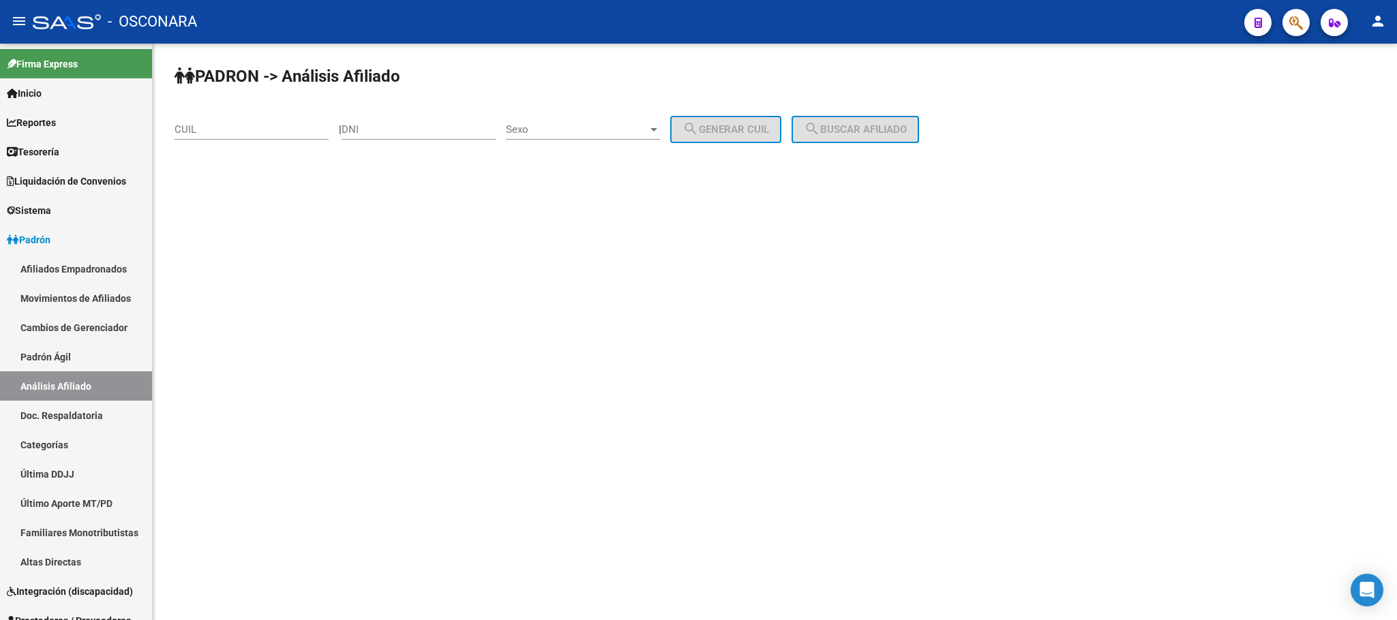
click at [269, 130] on input "CUIL" at bounding box center [252, 129] width 154 height 12
paste input "38-077186"
type input "38-077186"
drag, startPoint x: 247, startPoint y: 130, endPoint x: 157, endPoint y: 131, distance: 90.0
click at [157, 131] on div "PADRON -> Análisis Afiliado 38-077186 CUIL | DNI Sexo Sexo search Generar CUIL …" at bounding box center [775, 130] width 1244 height 173
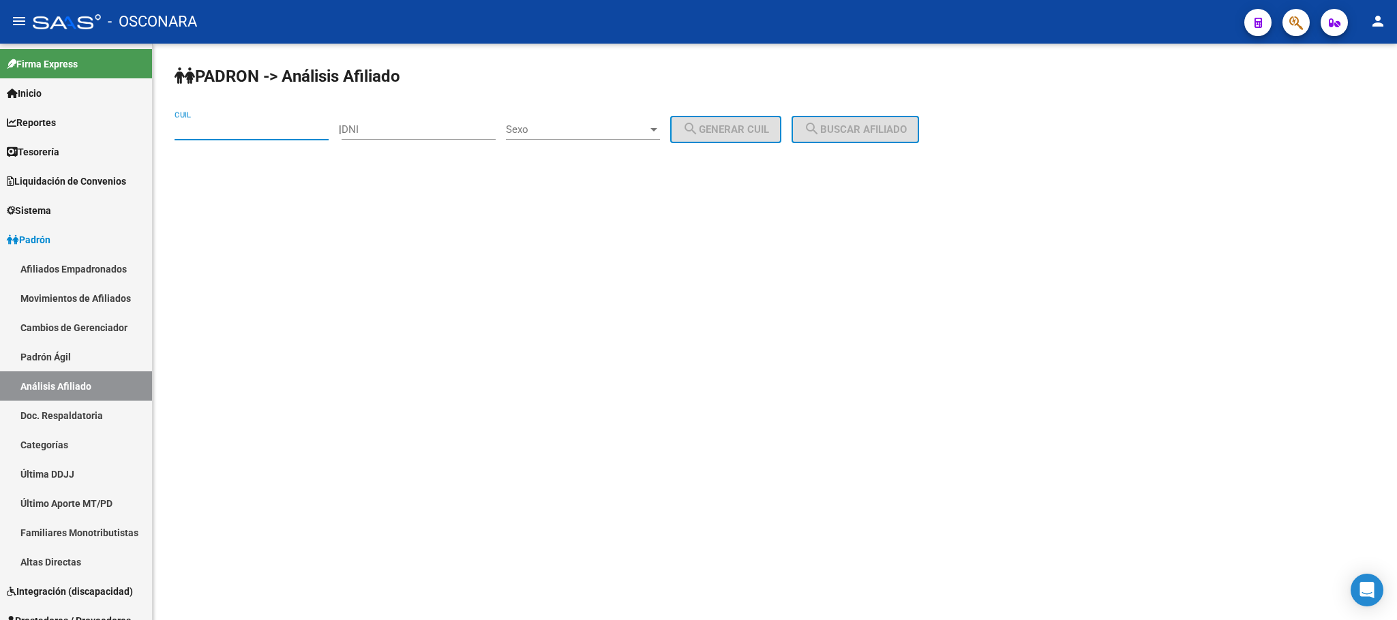
click at [442, 135] on input "DNI" at bounding box center [419, 129] width 154 height 12
paste input "38077186"
type input "38077186"
click at [642, 133] on span "Sexo" at bounding box center [577, 129] width 142 height 12
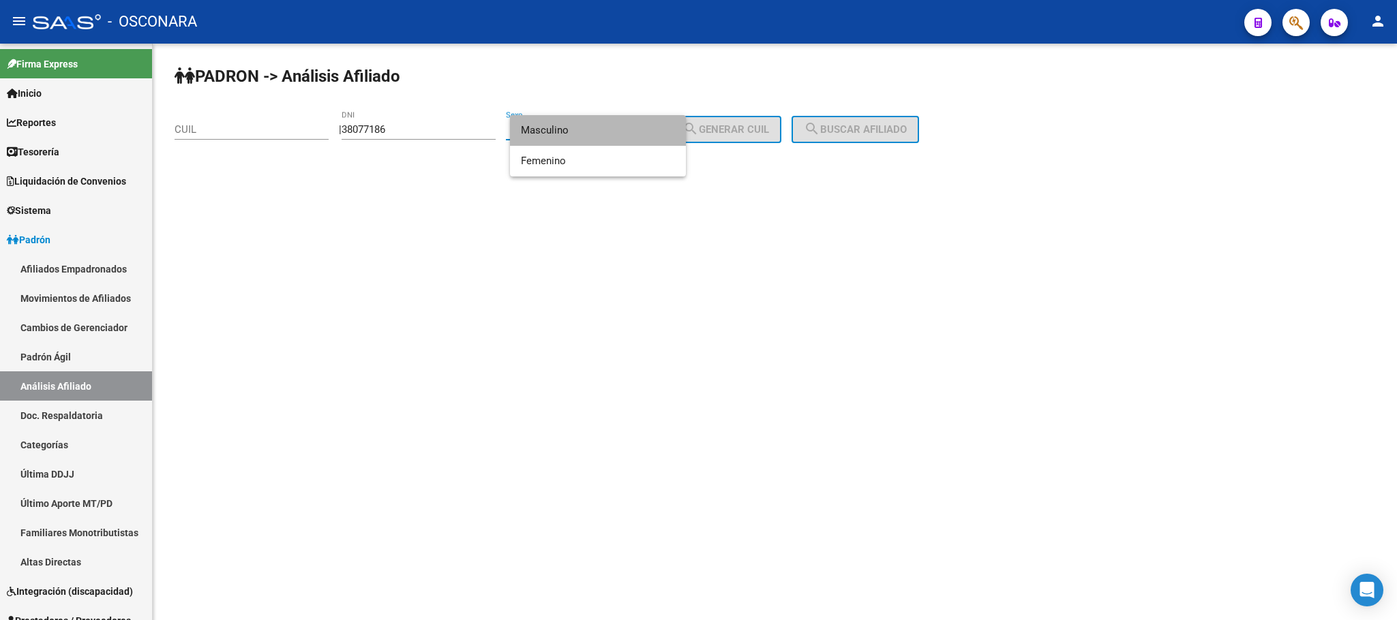
drag, startPoint x: 596, startPoint y: 131, endPoint x: 695, endPoint y: 138, distance: 99.8
click at [597, 130] on span "Masculino" at bounding box center [598, 130] width 154 height 31
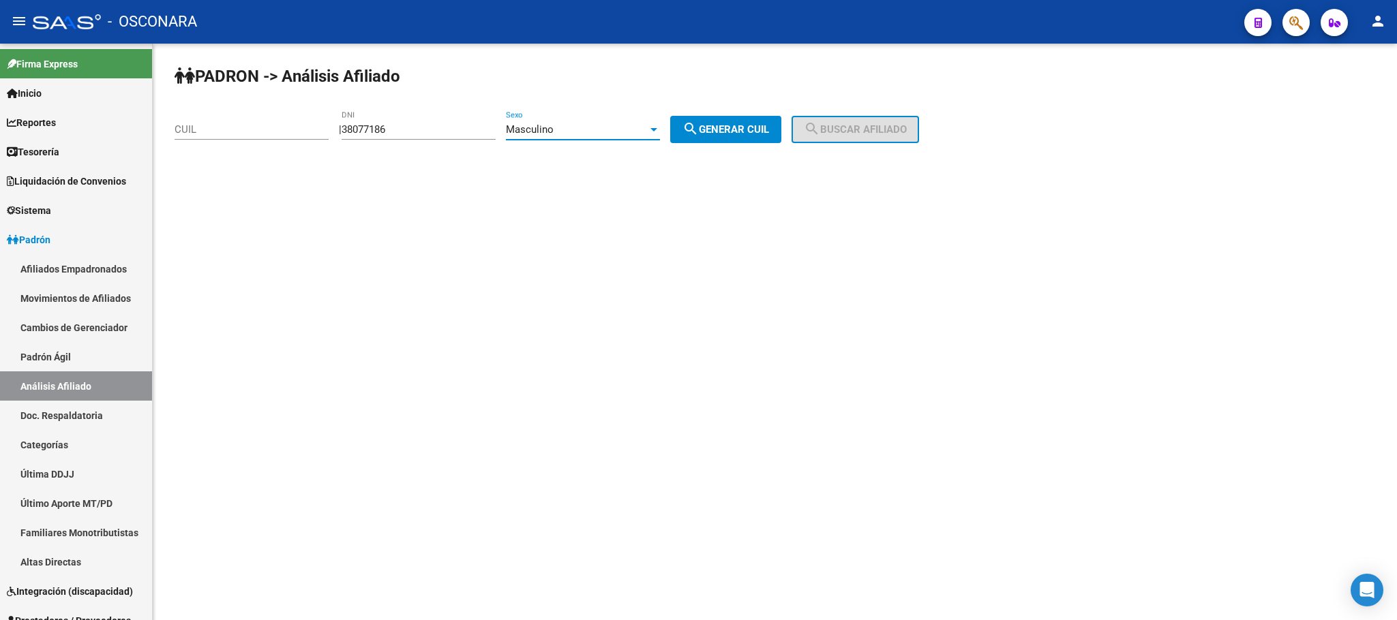
click at [740, 125] on span "search Generar CUIL" at bounding box center [725, 129] width 87 height 12
type input "20-38077186-2"
click at [851, 112] on div "PADRON -> Análisis Afiliado 20-38077186-2 CUIL | 38077186 DNI Masculino Sexo se…" at bounding box center [775, 115] width 1244 height 143
click at [847, 123] on span "search Buscar afiliado" at bounding box center [855, 129] width 103 height 12
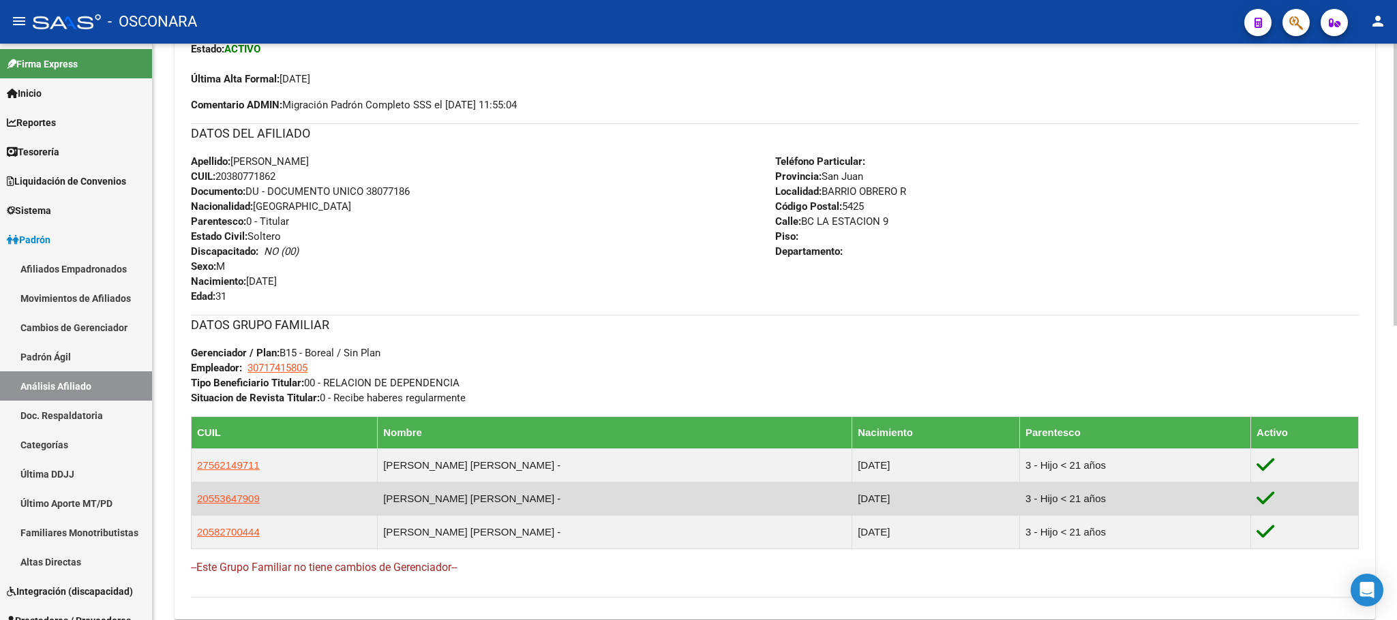
scroll to position [600, 0]
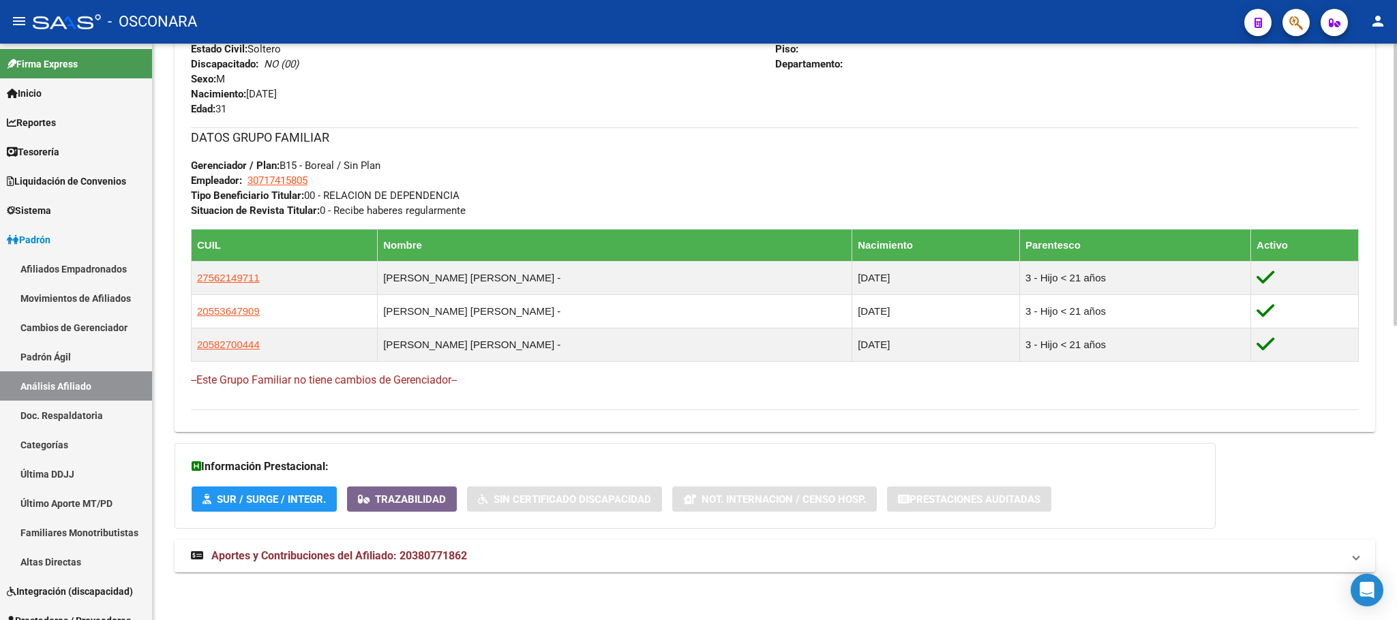
click at [404, 569] on mat-expansion-panel-header "Aportes y Contribuciones del Afiliado: 20380771862" at bounding box center [775, 556] width 1200 height 33
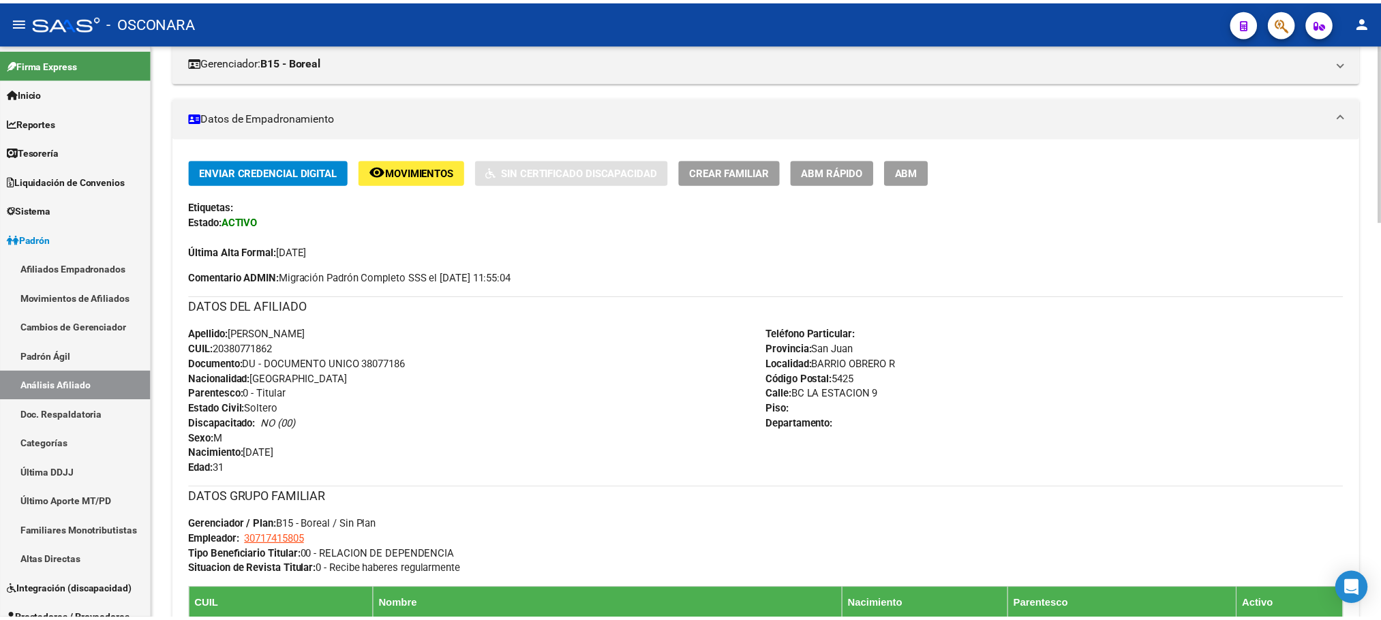
scroll to position [0, 0]
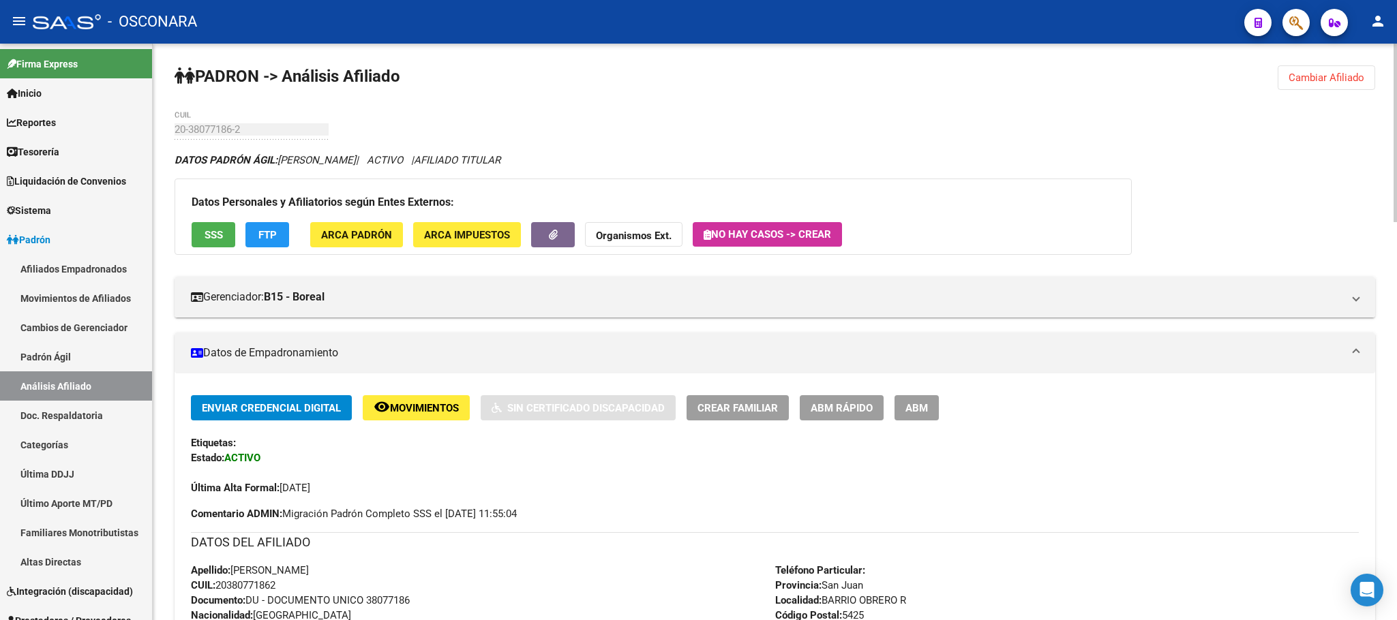
click at [274, 238] on span "FTP" at bounding box center [267, 235] width 18 height 12
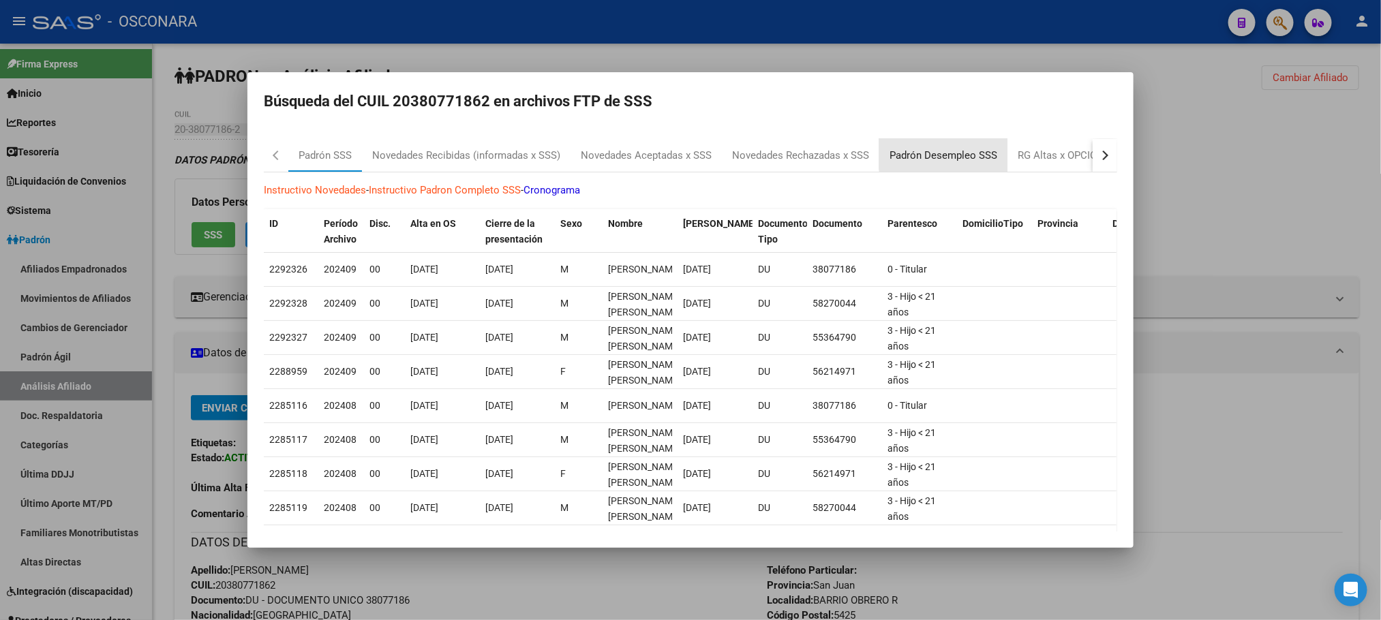
click at [954, 149] on div "Padrón Desempleo SSS" at bounding box center [944, 156] width 108 height 16
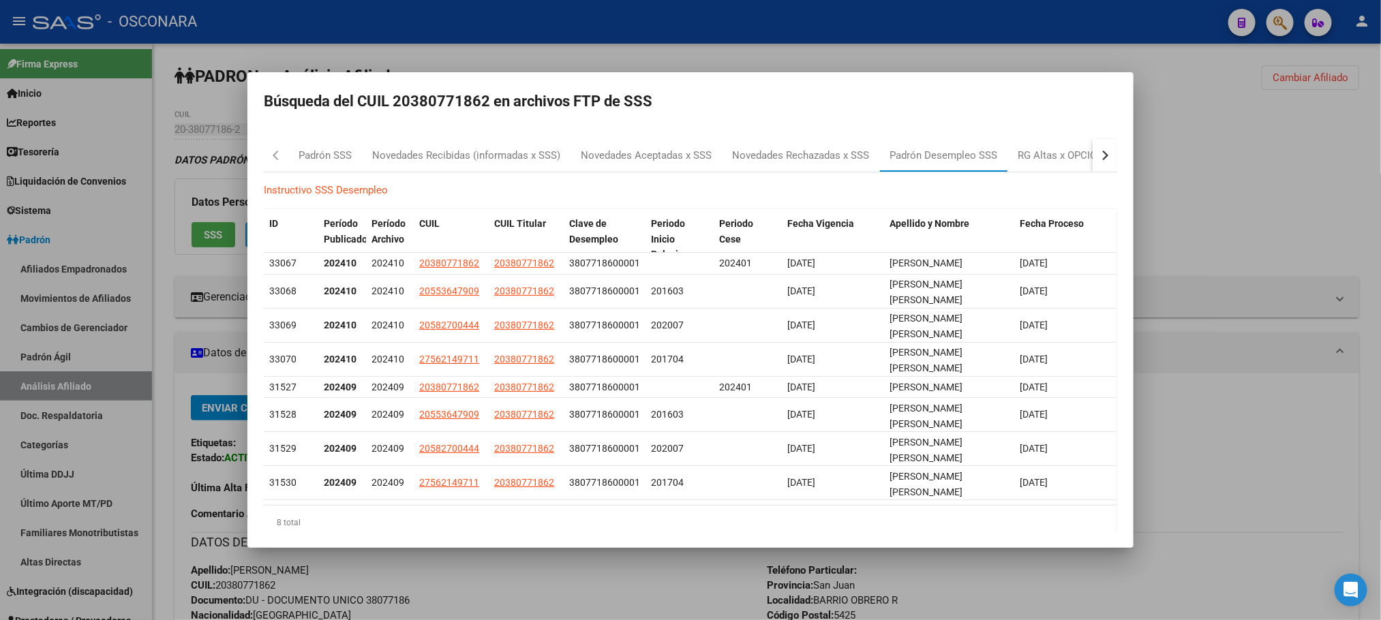
click at [571, 532] on div "8 total" at bounding box center [690, 523] width 853 height 34
click at [543, 587] on div at bounding box center [690, 310] width 1381 height 620
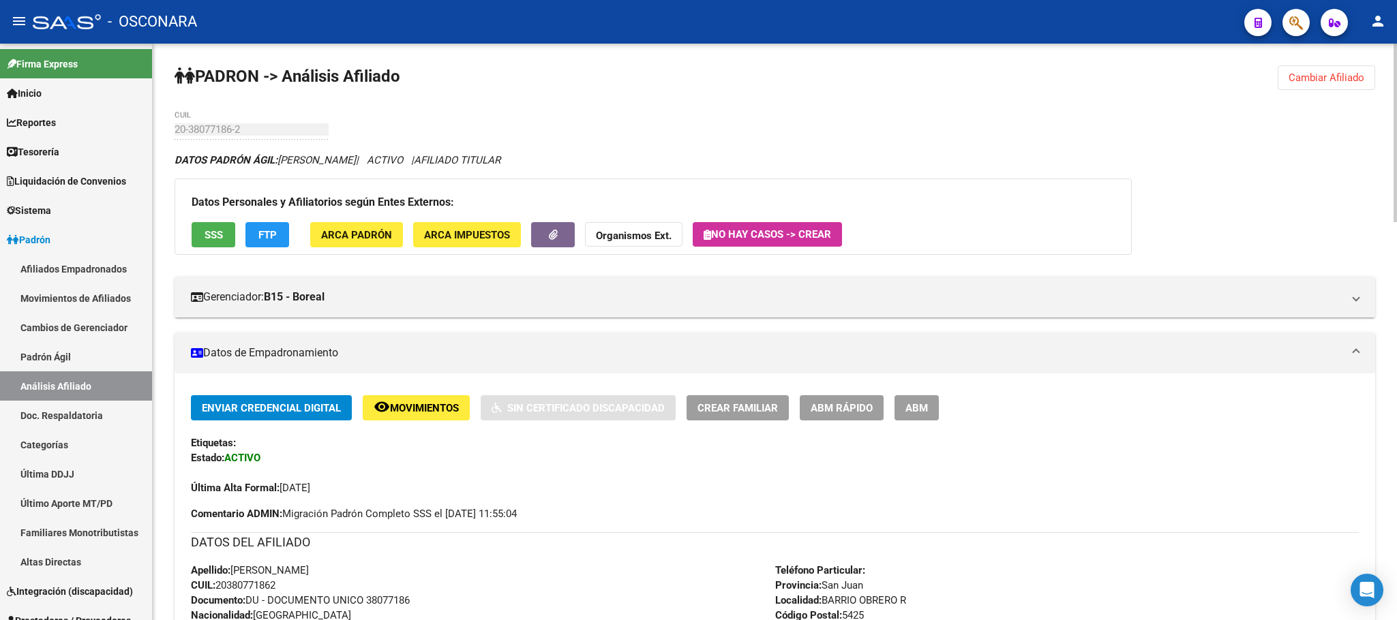
click at [197, 228] on button "SSS" at bounding box center [214, 234] width 44 height 25
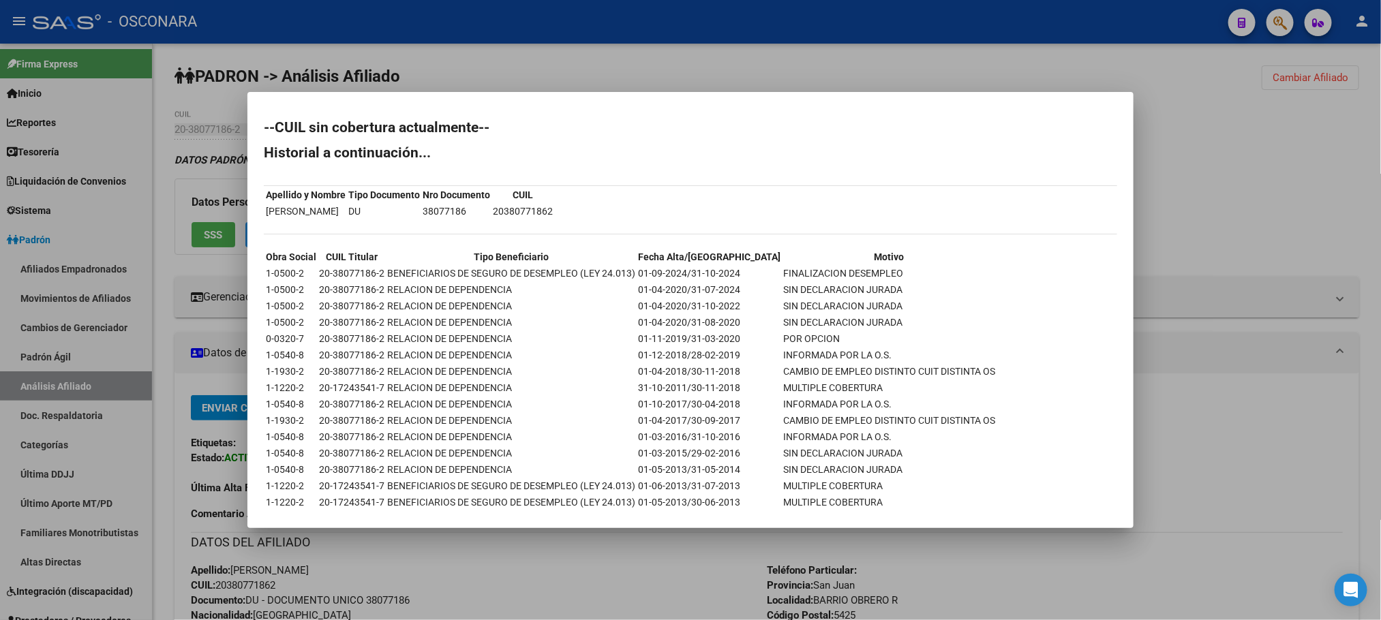
click at [1012, 577] on div at bounding box center [690, 310] width 1381 height 620
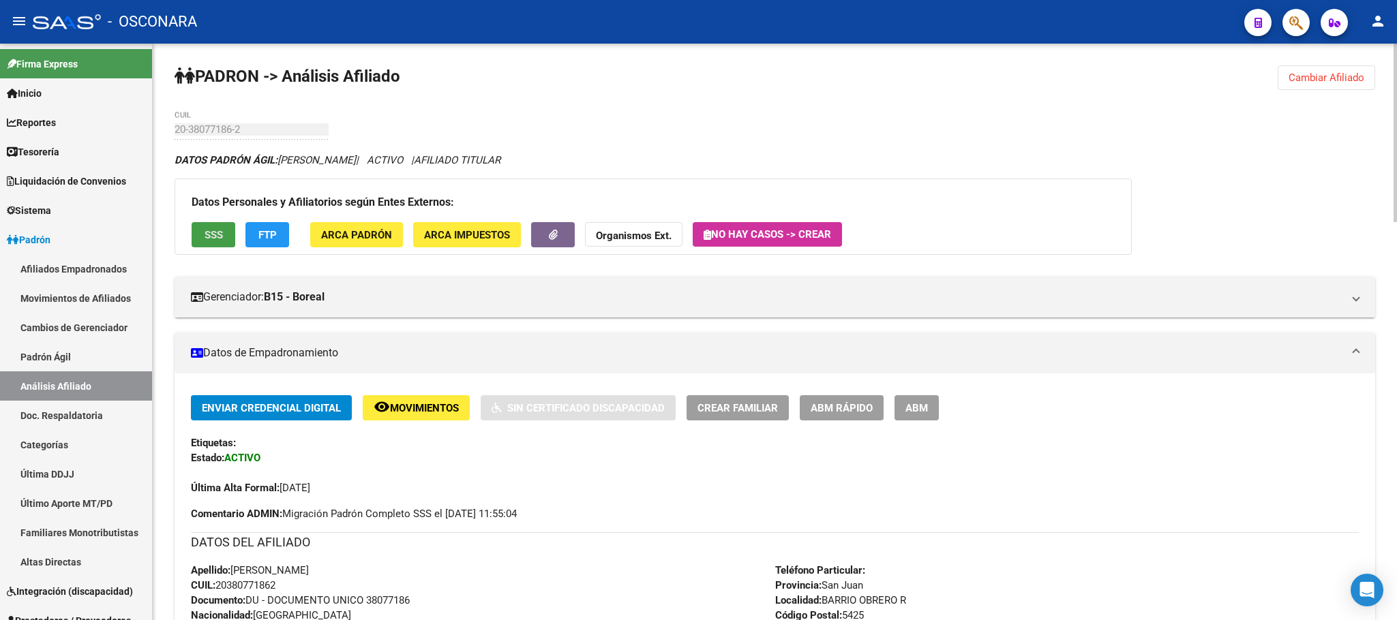
click at [201, 234] on button "SSS" at bounding box center [214, 234] width 44 height 25
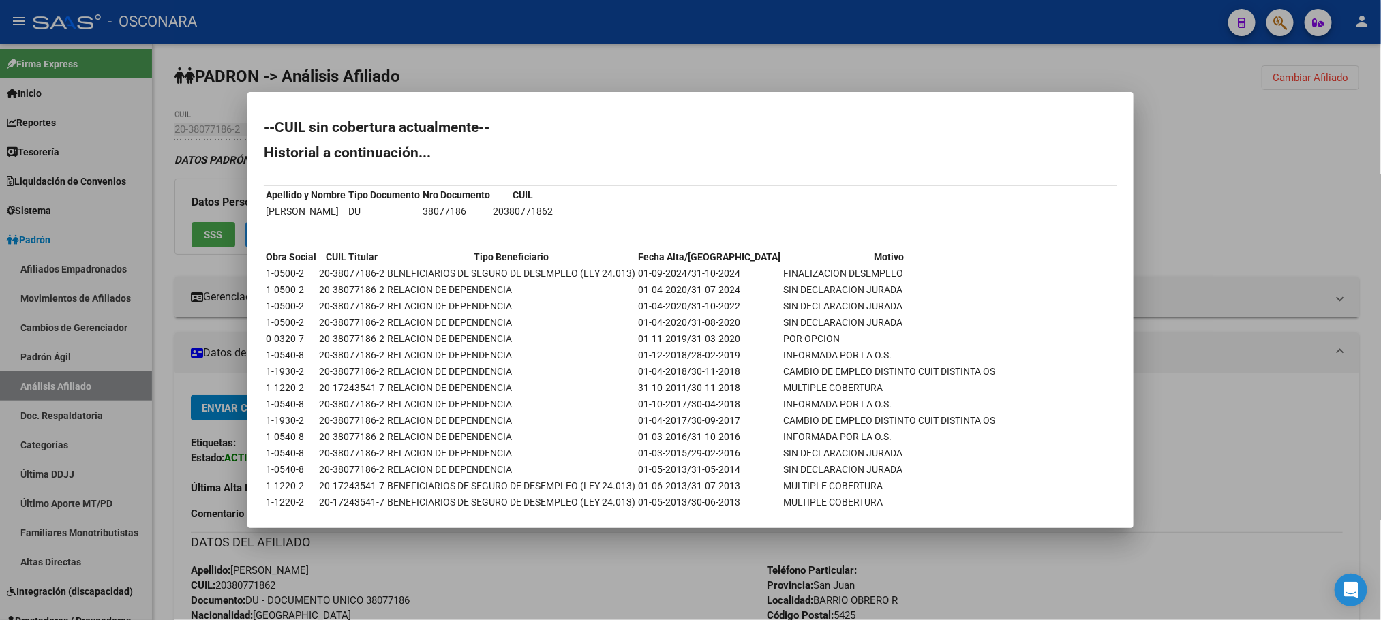
click at [996, 579] on div at bounding box center [690, 310] width 1381 height 620
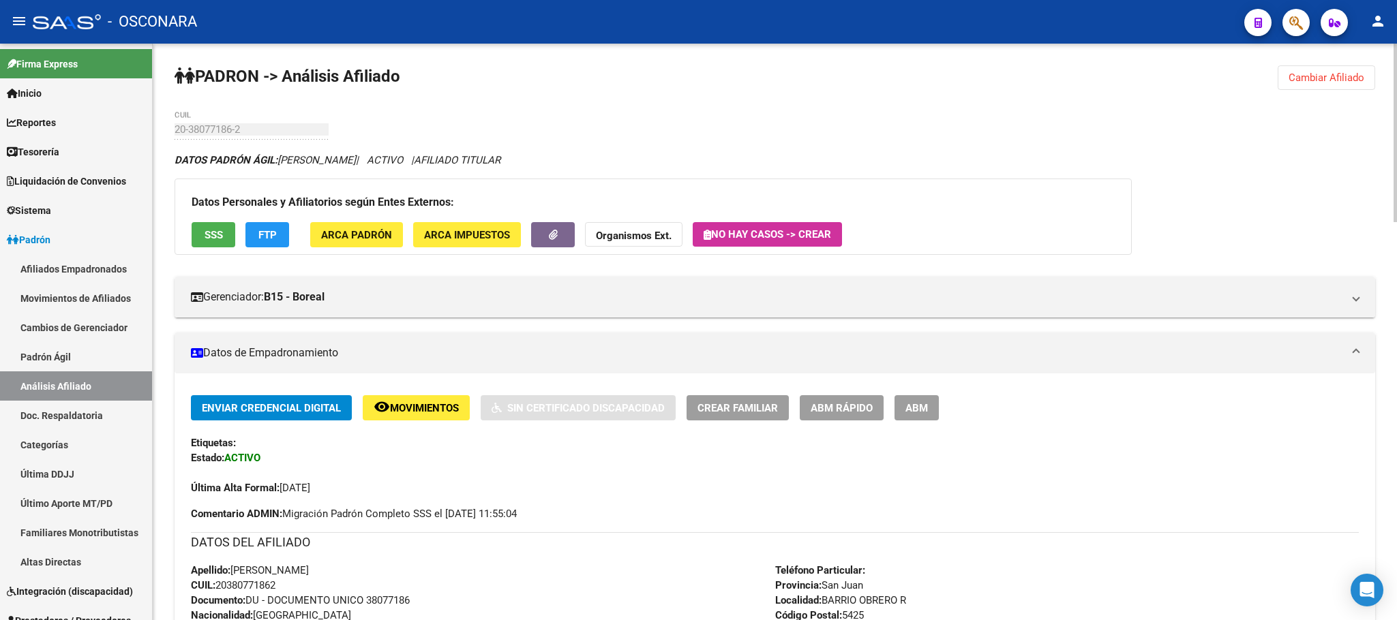
click at [274, 248] on div "Datos Personales y Afiliatorios según Entes Externos: SSS FTP ARCA Padrón ARCA …" at bounding box center [653, 217] width 957 height 76
click at [273, 240] on span "FTP" at bounding box center [267, 235] width 18 height 12
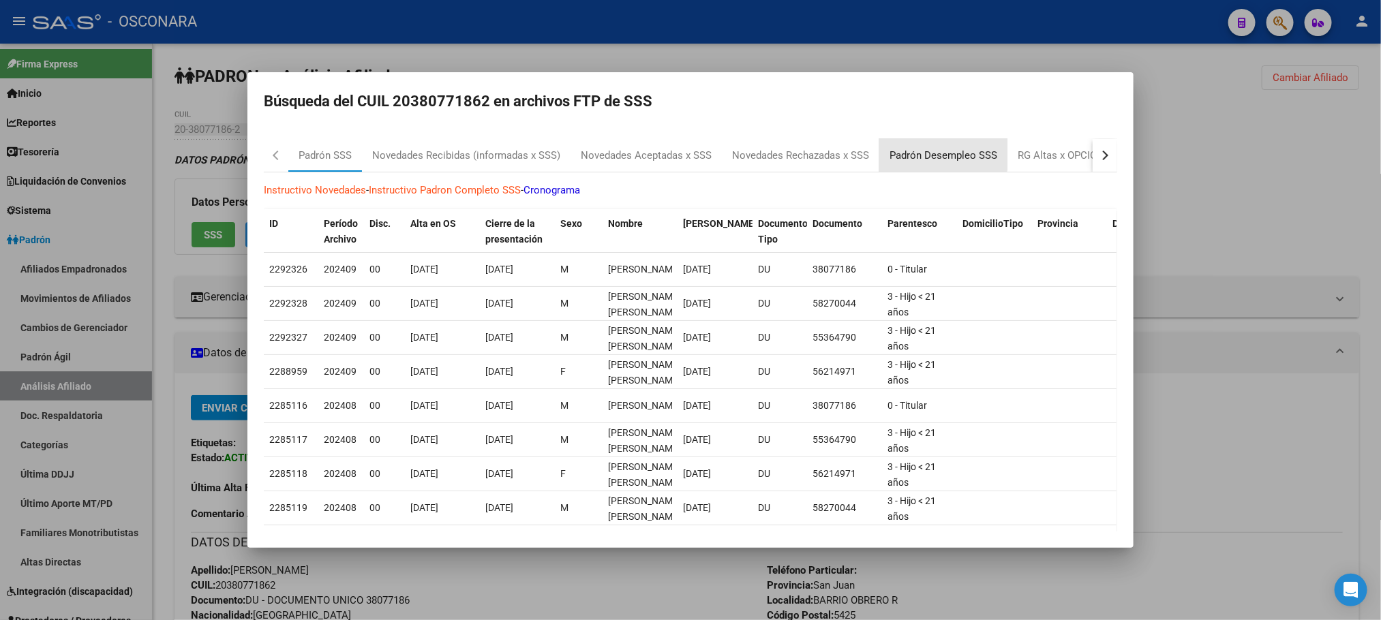
click at [941, 154] on div "Padrón Desempleo SSS" at bounding box center [944, 156] width 108 height 16
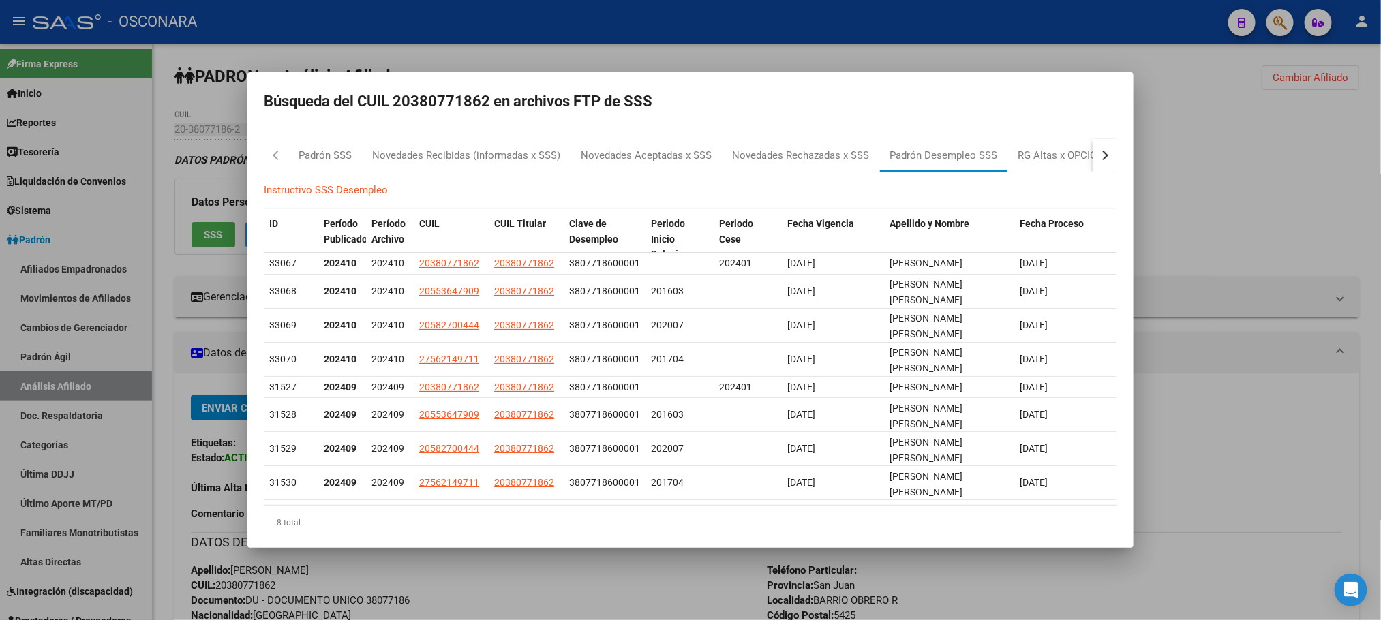
click at [644, 585] on div at bounding box center [690, 310] width 1381 height 620
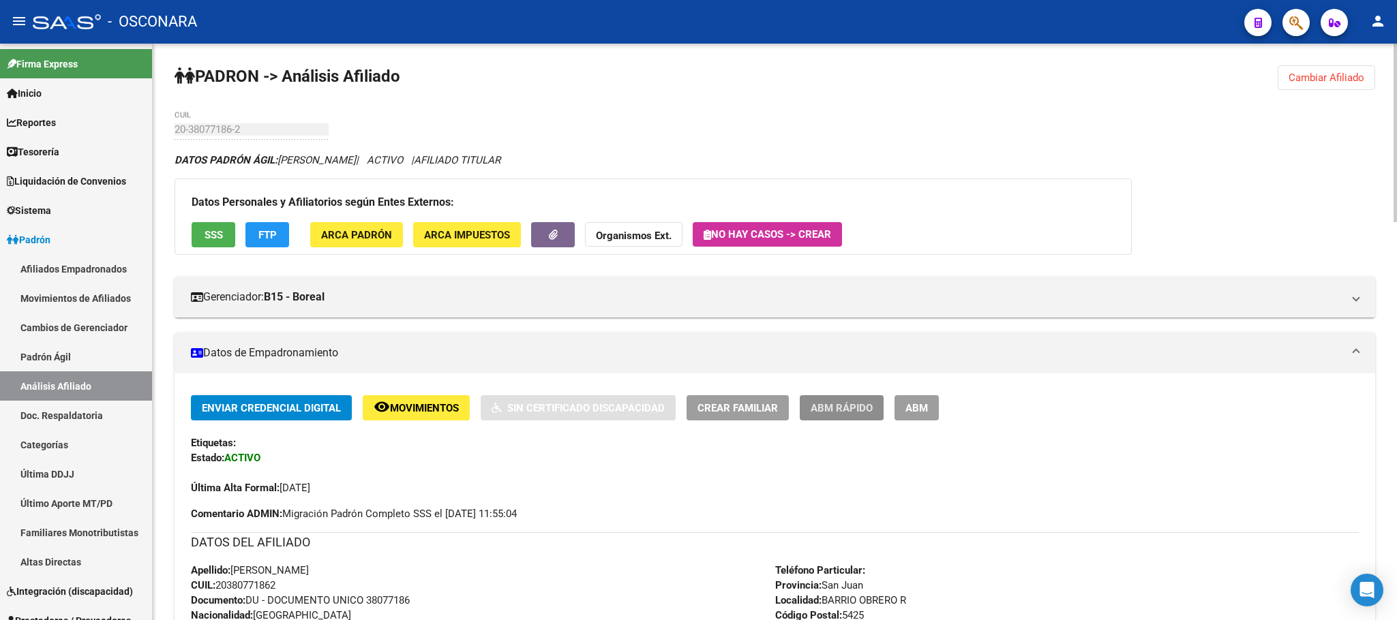
click at [851, 410] on span "ABM Rápido" at bounding box center [842, 408] width 62 height 12
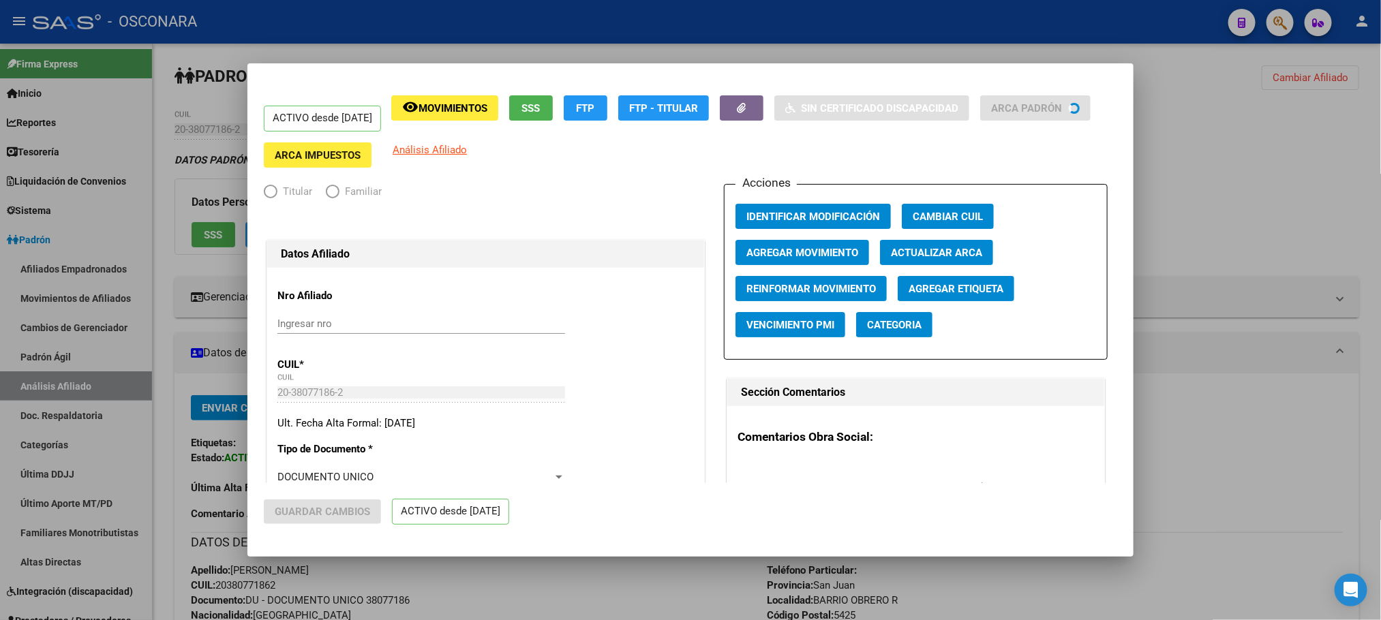
radio input "true"
type input "30-71741580-5"
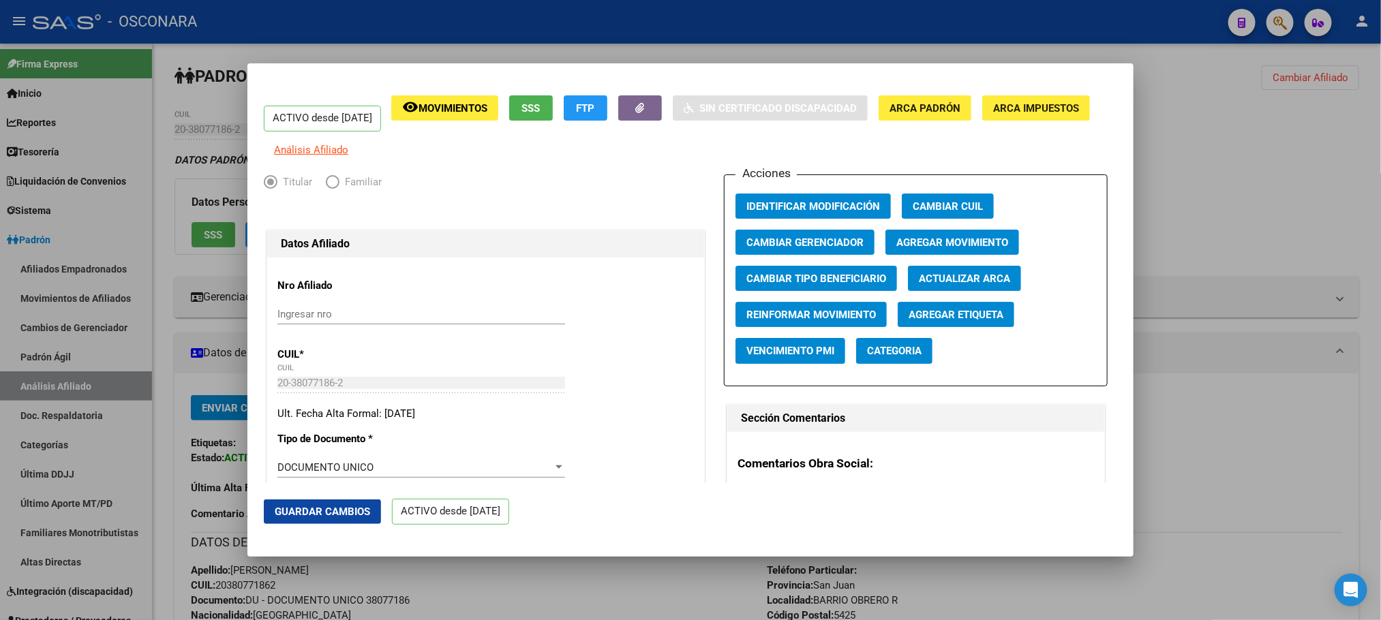
click at [553, 98] on button "SSS" at bounding box center [531, 107] width 44 height 25
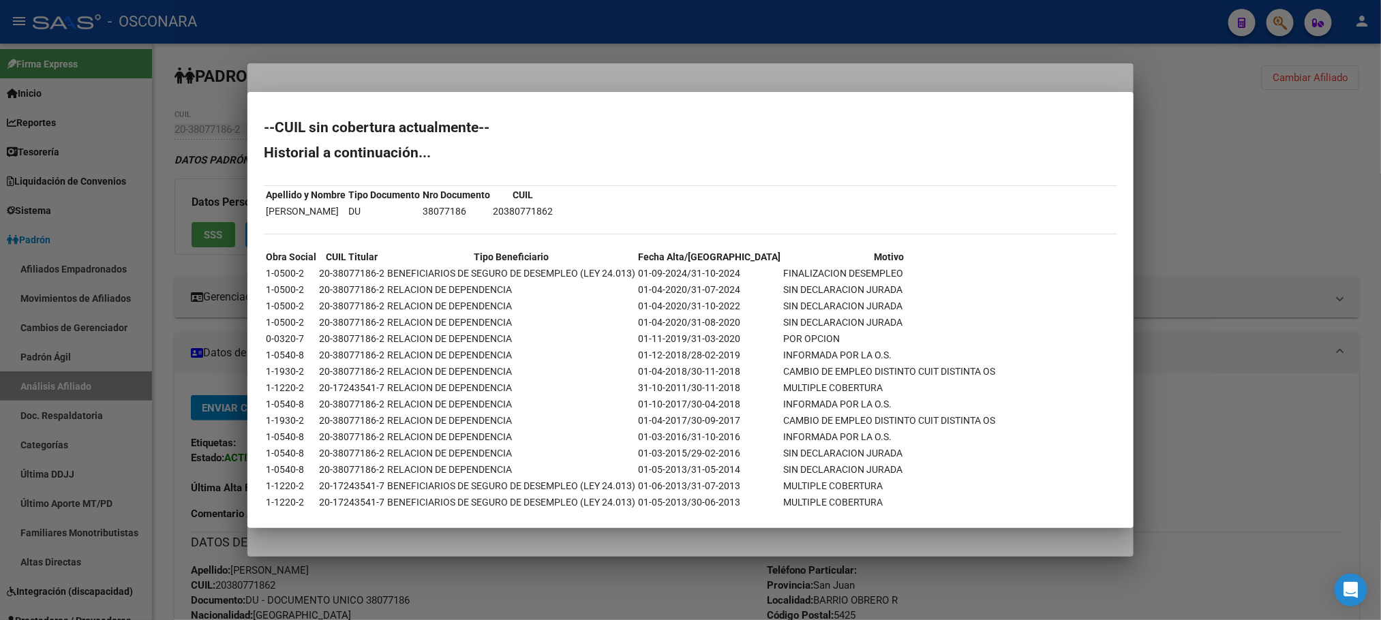
click at [1203, 245] on div at bounding box center [690, 310] width 1381 height 620
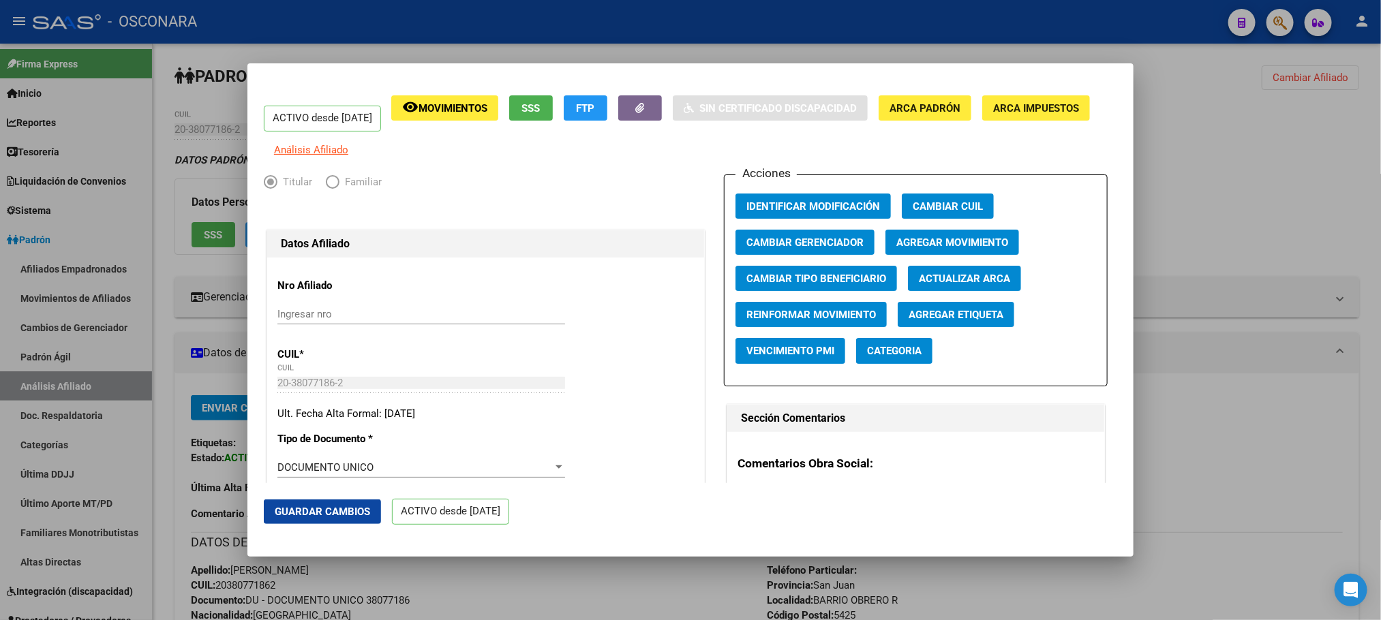
click at [919, 249] on span "Agregar Movimiento" at bounding box center [952, 243] width 112 height 12
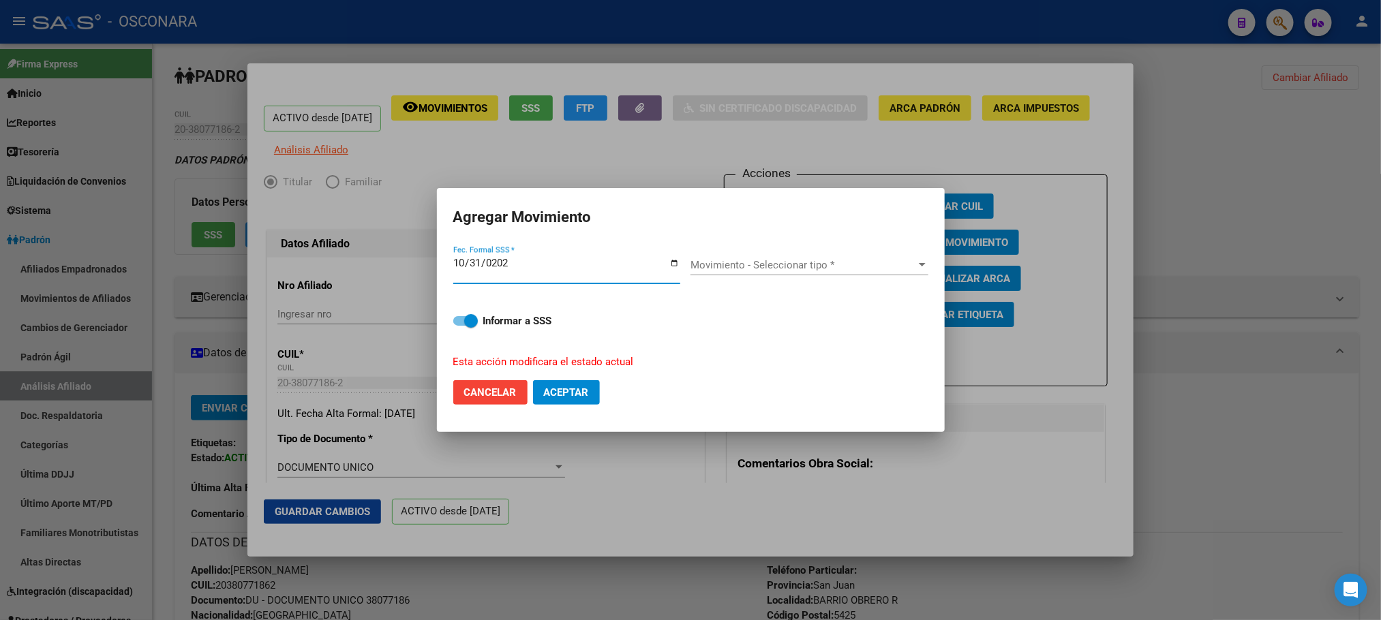
type input "[DATE]"
click at [864, 259] on span "Movimiento - Seleccionar tipo *" at bounding box center [804, 265] width 226 height 12
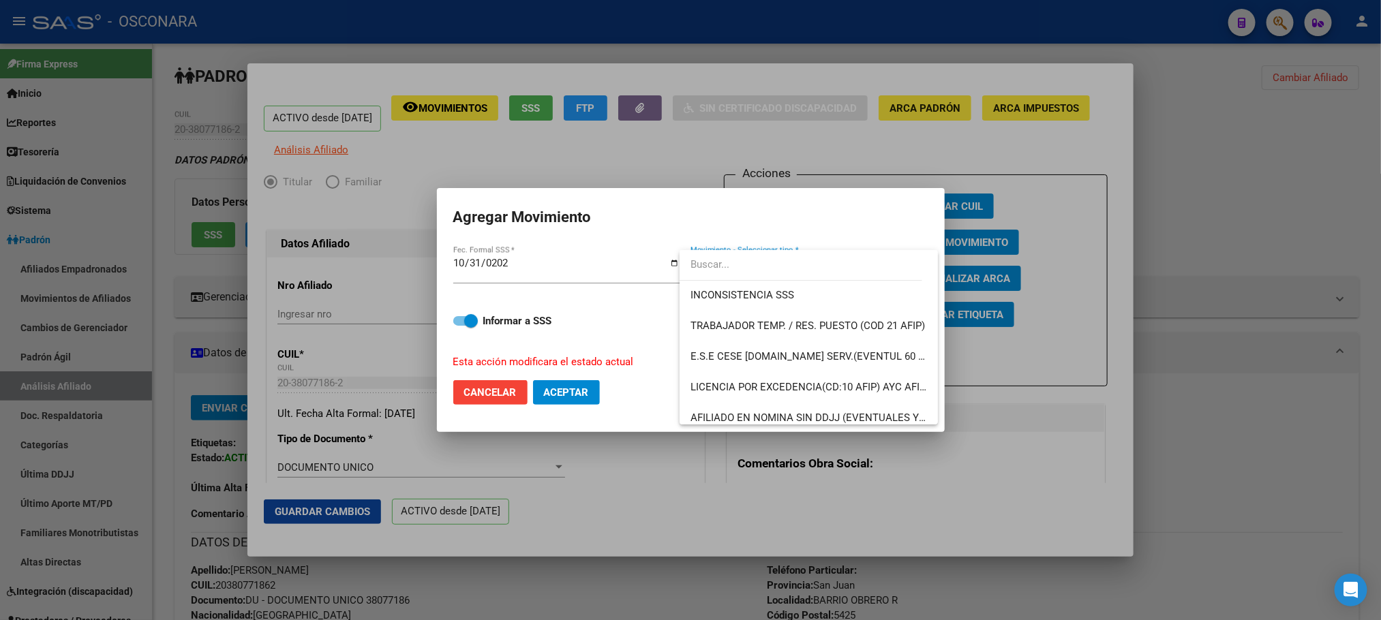
scroll to position [991, 0]
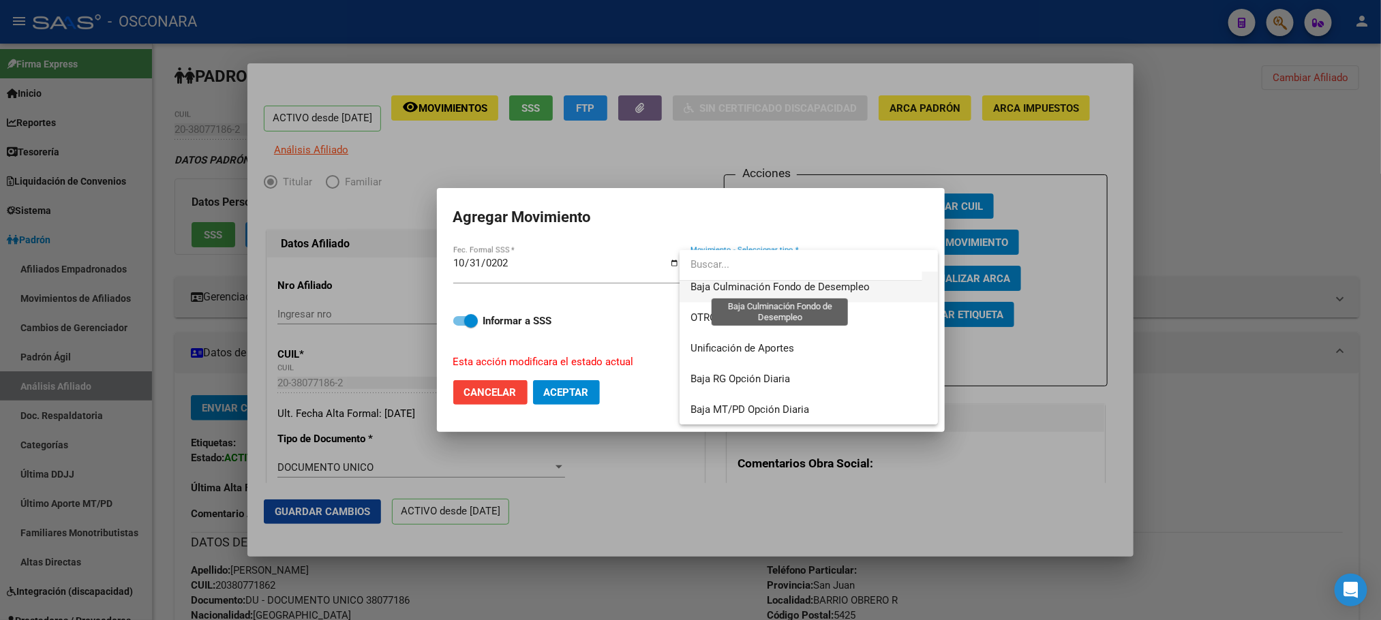
click at [822, 289] on span "Baja Culminación Fondo de Desempleo" at bounding box center [780, 287] width 179 height 12
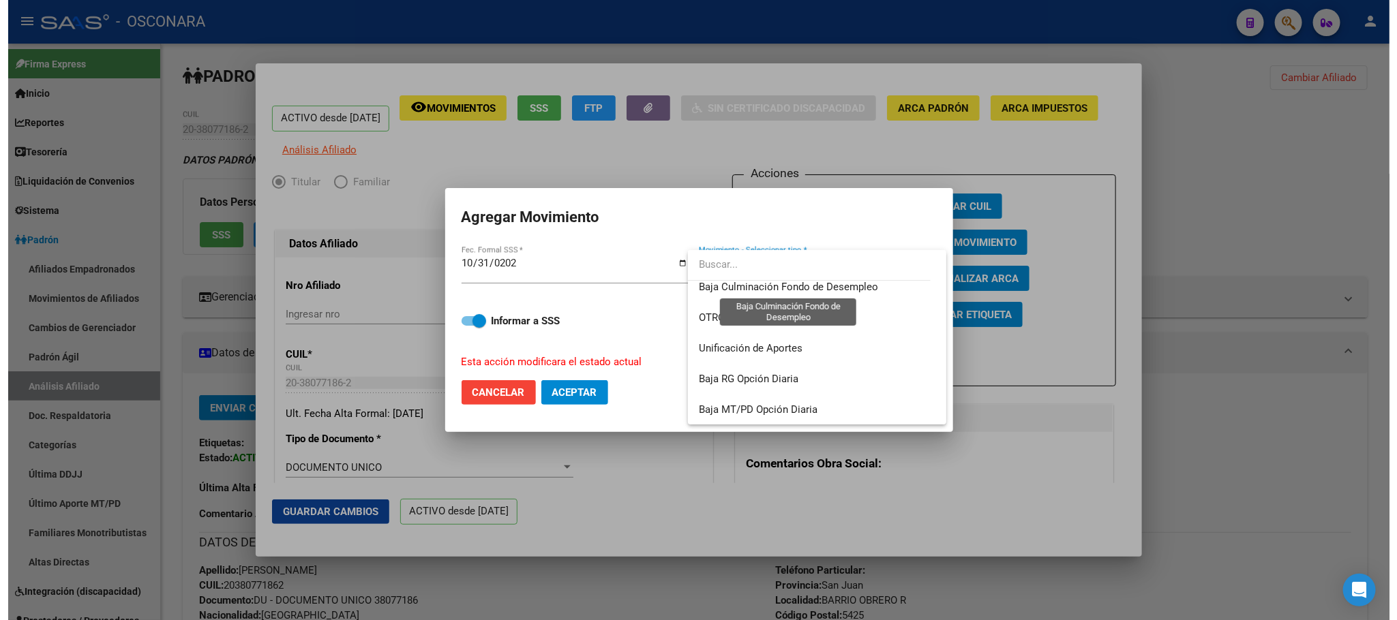
scroll to position [982, 0]
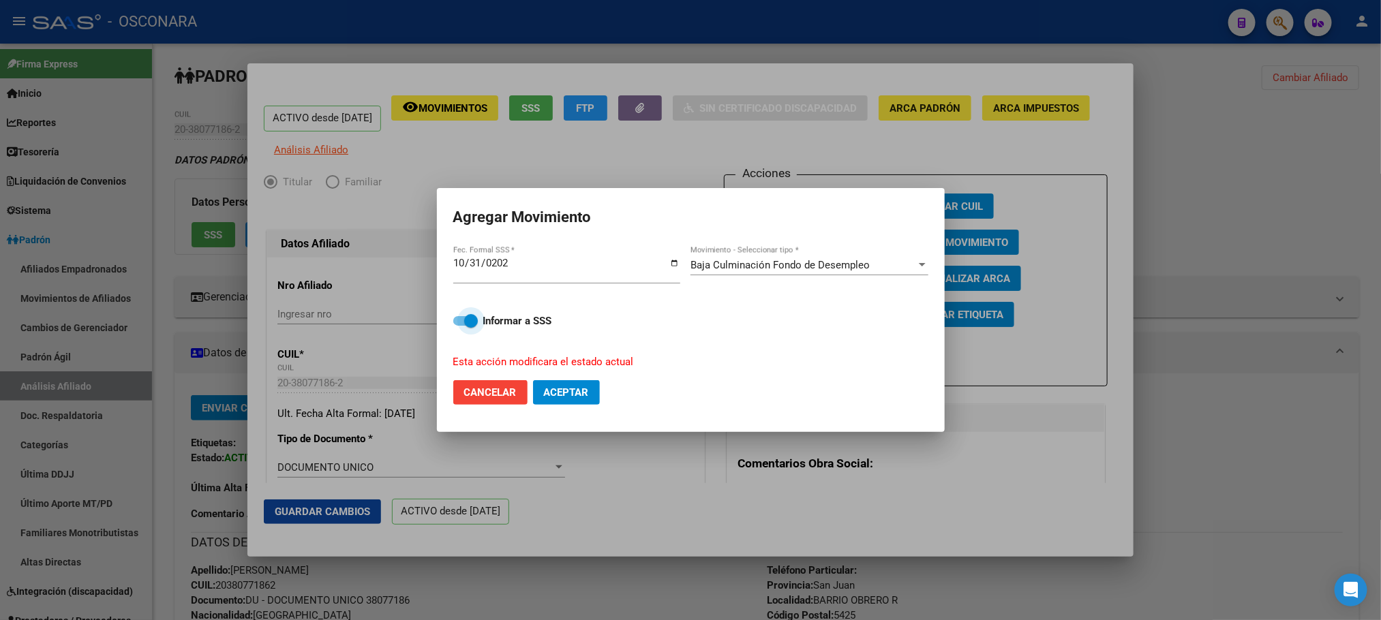
click at [460, 324] on span at bounding box center [465, 321] width 25 height 10
click at [460, 326] on input "Informar a SSS" at bounding box center [459, 326] width 1 height 1
checkbox input "false"
click at [564, 395] on span "Aceptar" at bounding box center [566, 393] width 45 height 12
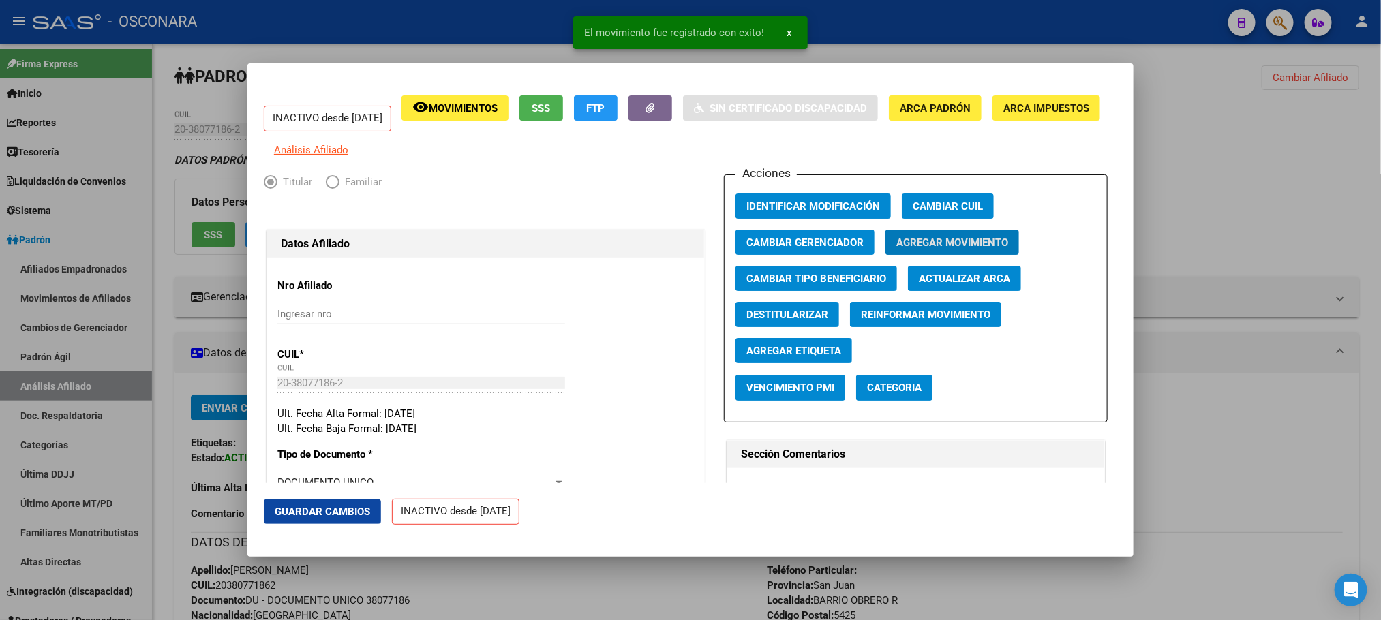
click at [354, 507] on span "Guardar Cambios" at bounding box center [322, 512] width 95 height 12
click at [509, 569] on div at bounding box center [690, 310] width 1381 height 620
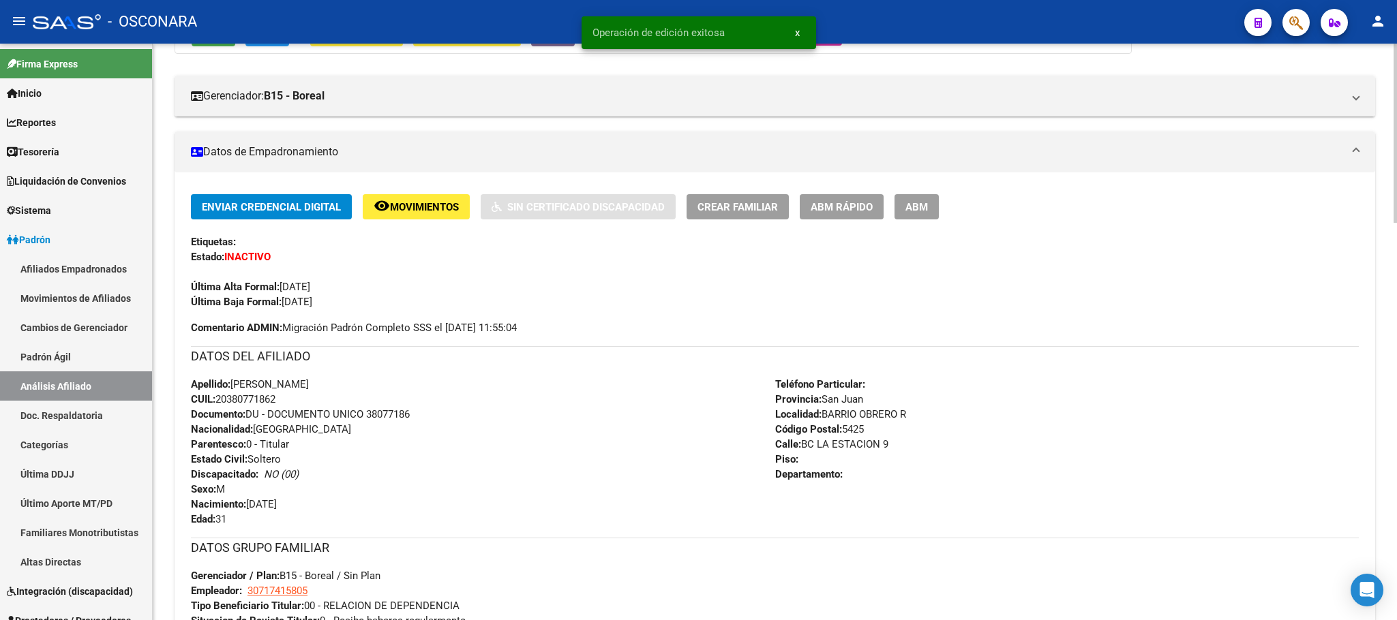
scroll to position [205, 0]
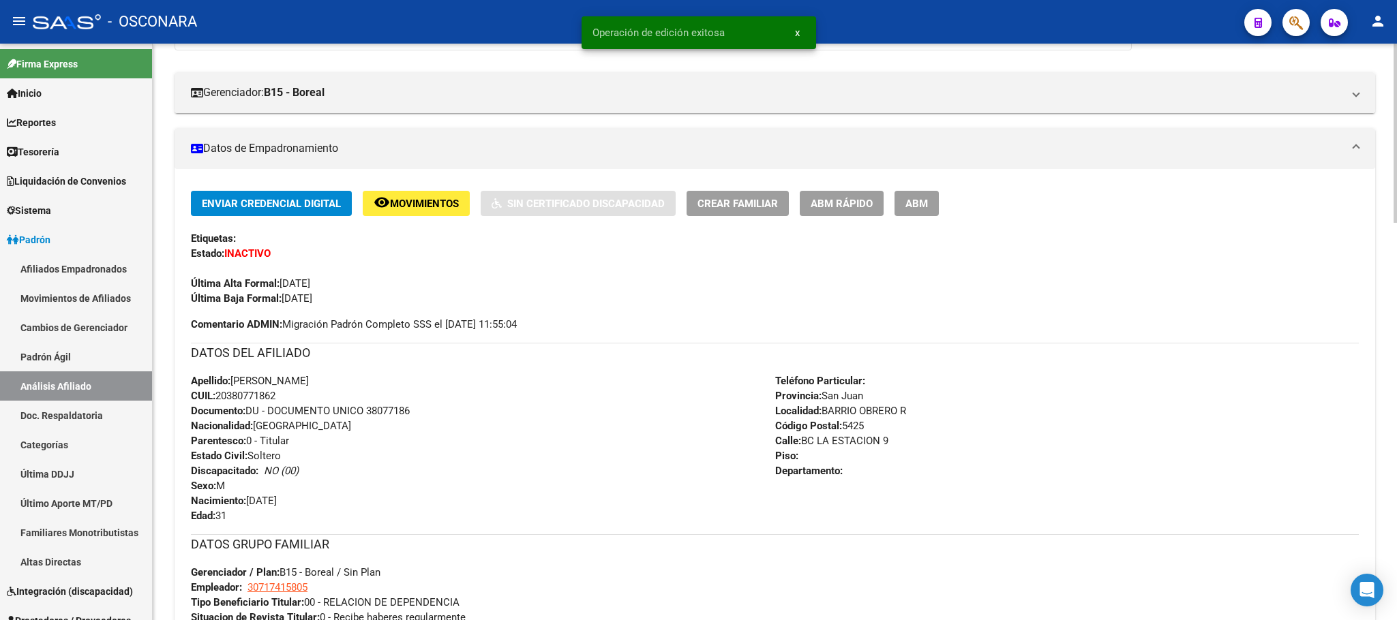
drag, startPoint x: 234, startPoint y: 380, endPoint x: 346, endPoint y: 379, distance: 111.8
click at [346, 379] on div "Apellido: [PERSON_NAME] CUIL: 20380771862 Documento: DU - DOCUMENTO UNICO 38077…" at bounding box center [483, 449] width 584 height 150
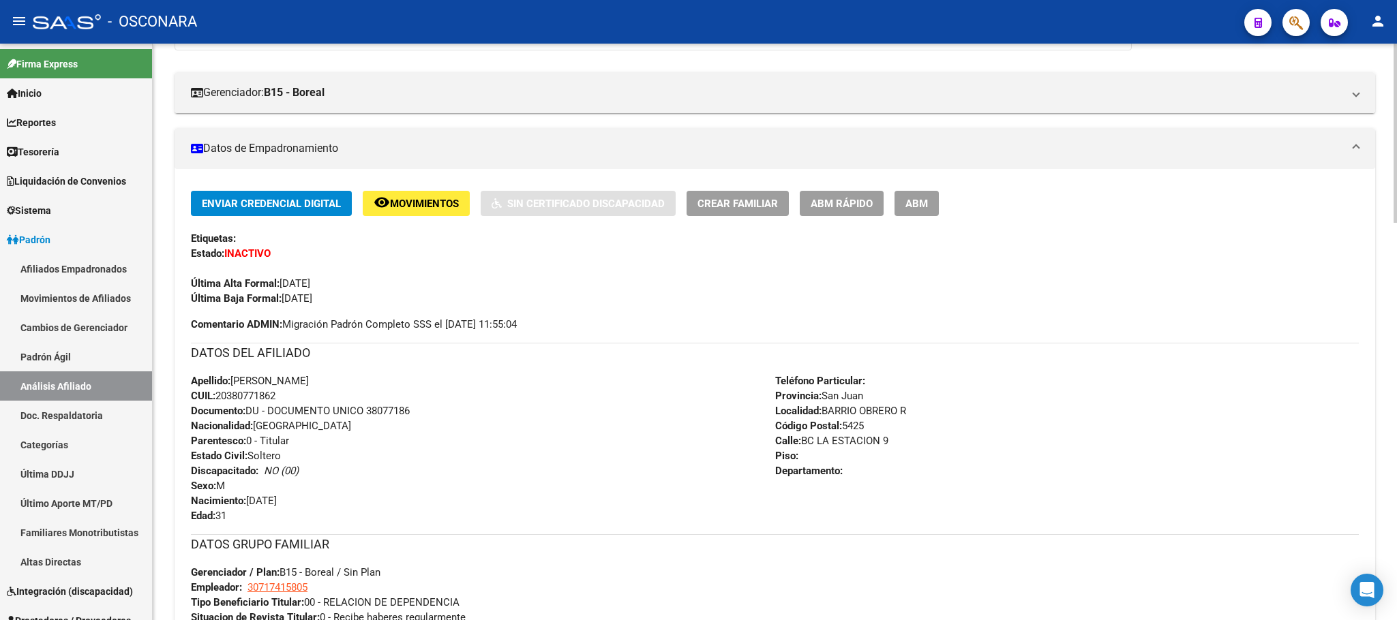
copy span "[PERSON_NAME]"
click at [281, 405] on span "Documento: DU - DOCUMENTO UNICO 38077186" at bounding box center [300, 411] width 219 height 12
drag, startPoint x: 279, startPoint y: 395, endPoint x: 220, endPoint y: 395, distance: 59.3
click at [220, 395] on span "CUIL: 20380771862" at bounding box center [233, 396] width 85 height 12
copy span "20380771862"
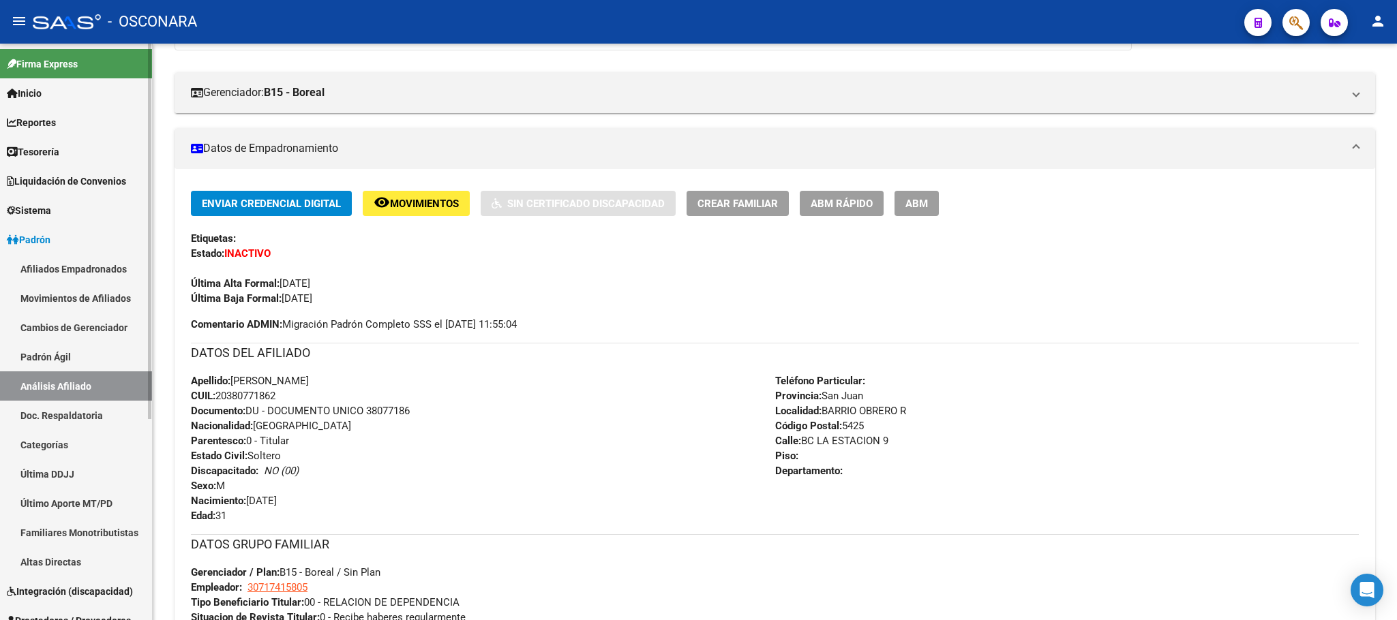
click at [72, 352] on link "Padrón Ágil" at bounding box center [76, 356] width 152 height 29
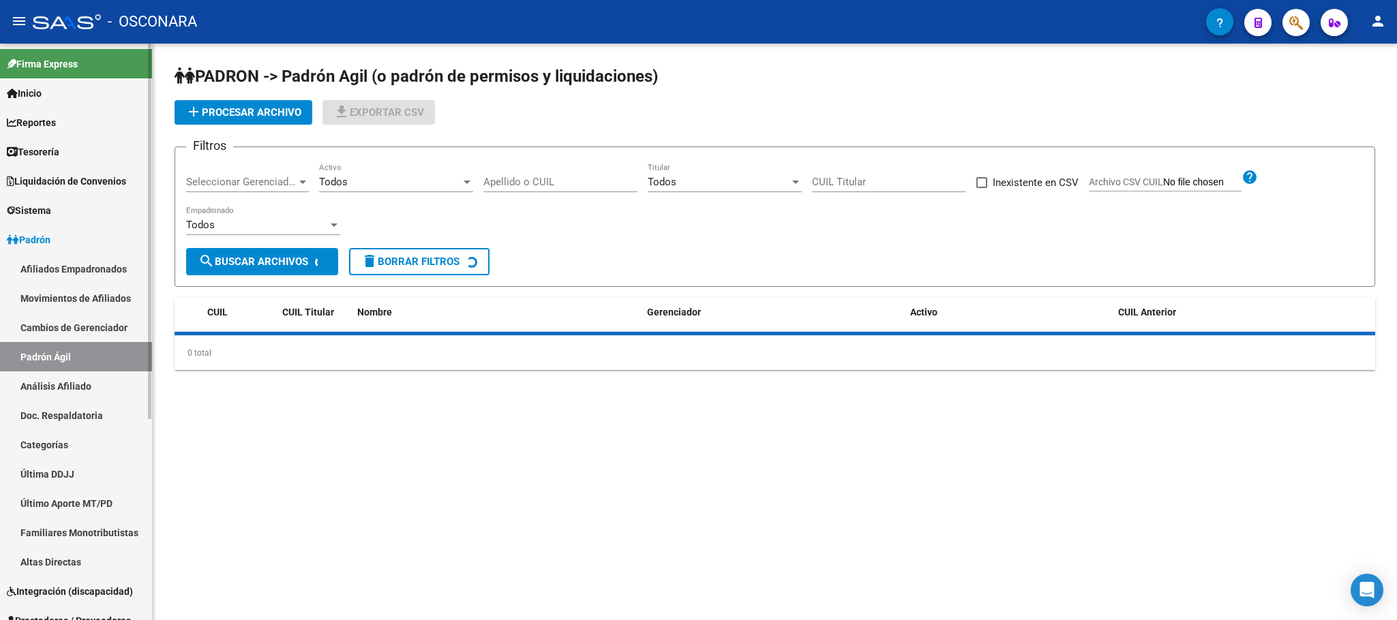
click at [88, 389] on link "Análisis Afiliado" at bounding box center [76, 386] width 152 height 29
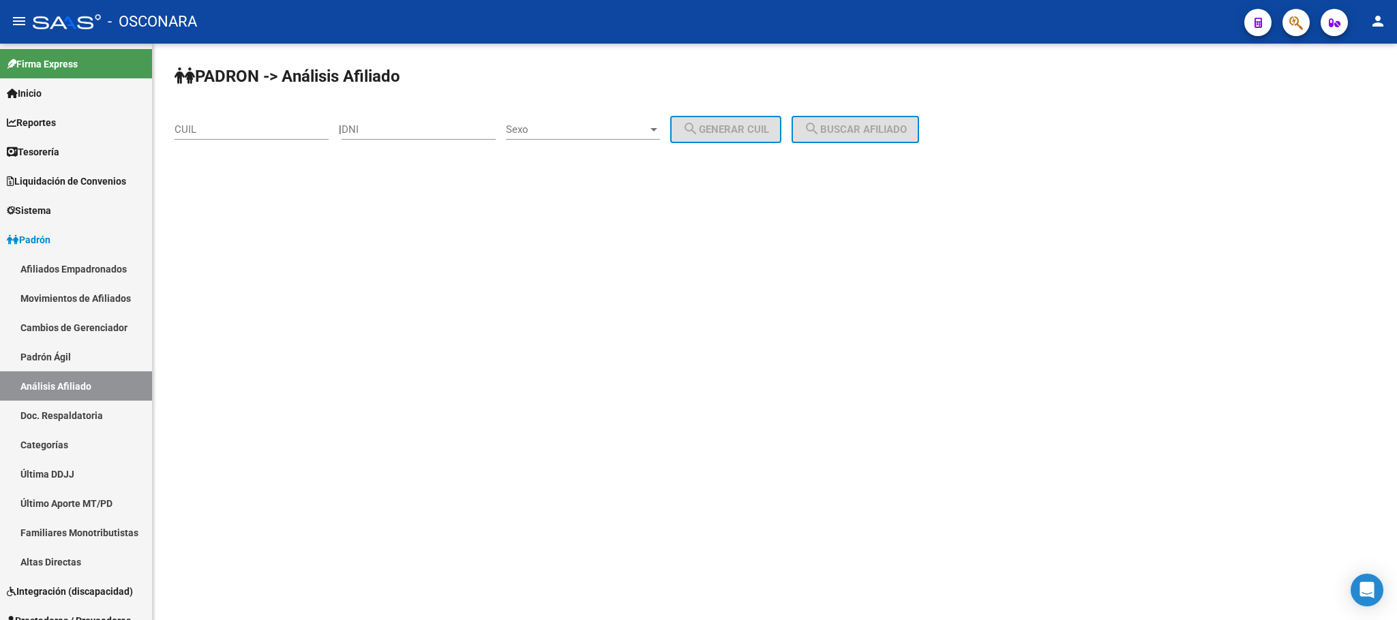
click at [232, 136] on input "CUIL" at bounding box center [252, 129] width 154 height 12
click at [422, 130] on input "DNI" at bounding box center [419, 129] width 154 height 12
paste input "45238712"
type input "45238712"
click at [624, 132] on span "Sexo" at bounding box center [577, 129] width 142 height 12
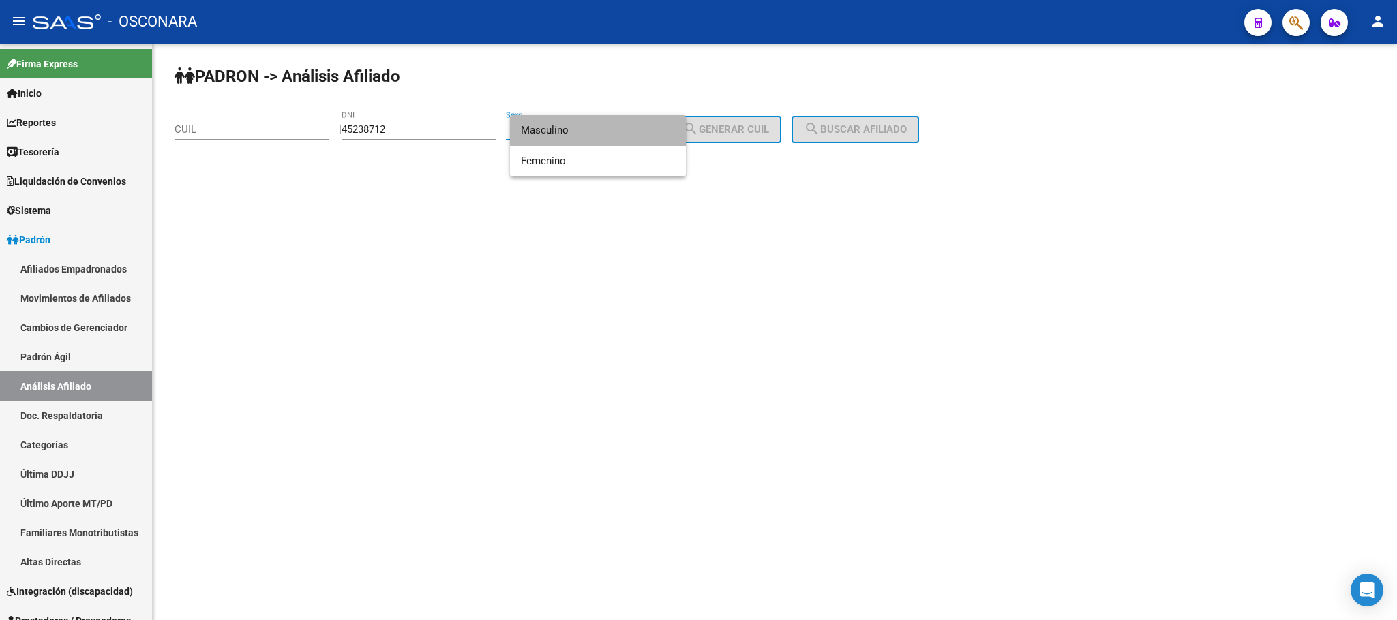
drag, startPoint x: 603, startPoint y: 129, endPoint x: 679, endPoint y: 130, distance: 75.7
click at [606, 129] on span "Masculino" at bounding box center [598, 130] width 154 height 31
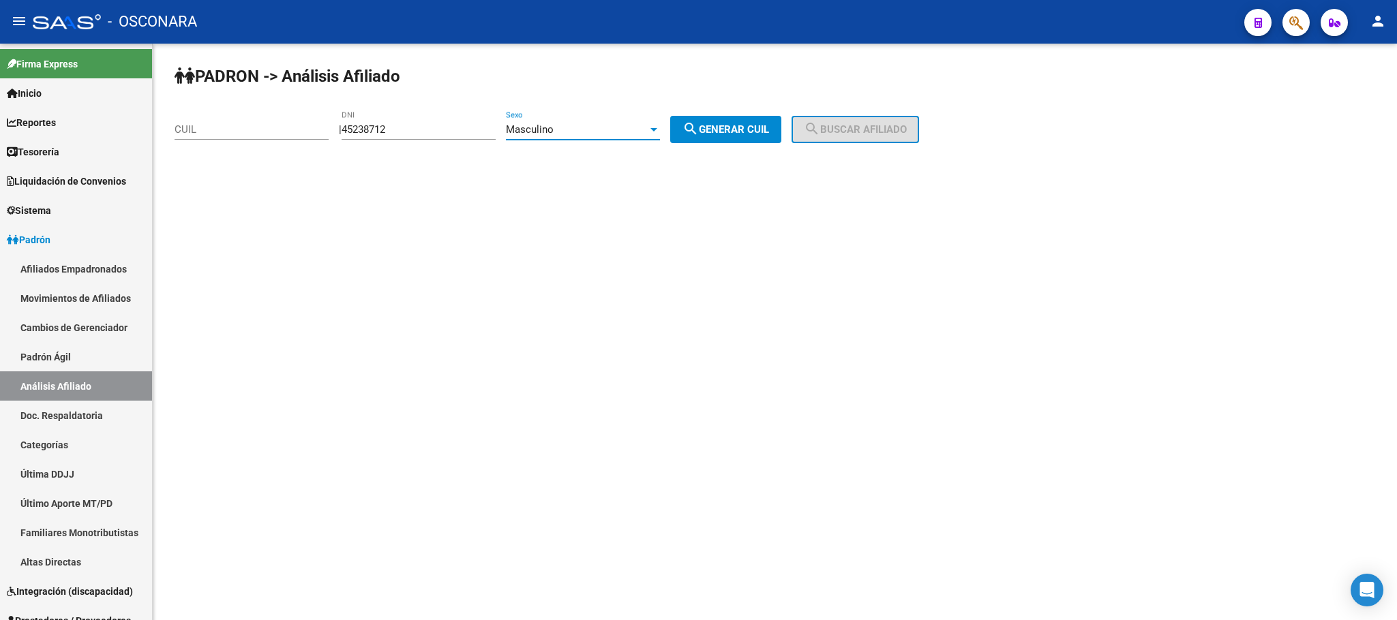
click at [728, 123] on span "search Generar CUIL" at bounding box center [725, 129] width 87 height 12
type input "20-45238712-4"
click at [947, 135] on div "PADRON -> Análisis Afiliado 20-45238712-4 CUIL | 45238712 DNI Masculino Sexo se…" at bounding box center [775, 115] width 1244 height 143
click at [907, 127] on span "search Buscar afiliado" at bounding box center [855, 129] width 103 height 12
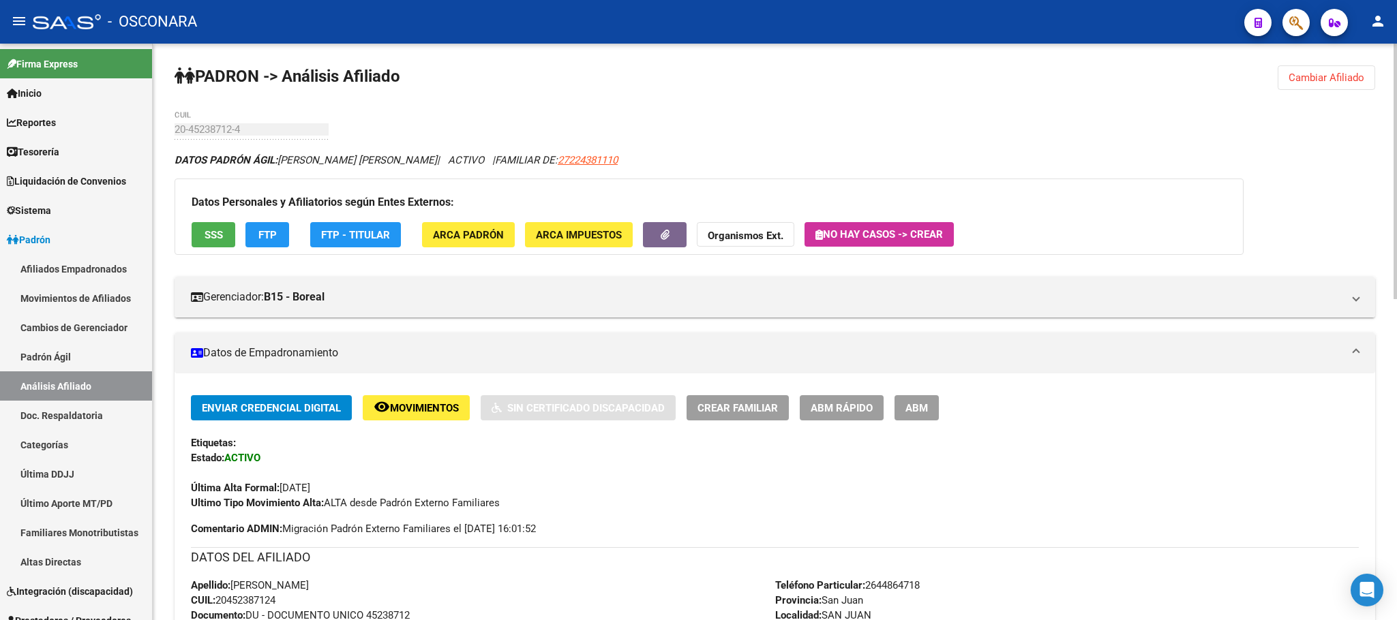
click at [217, 232] on span "SSS" at bounding box center [214, 235] width 18 height 12
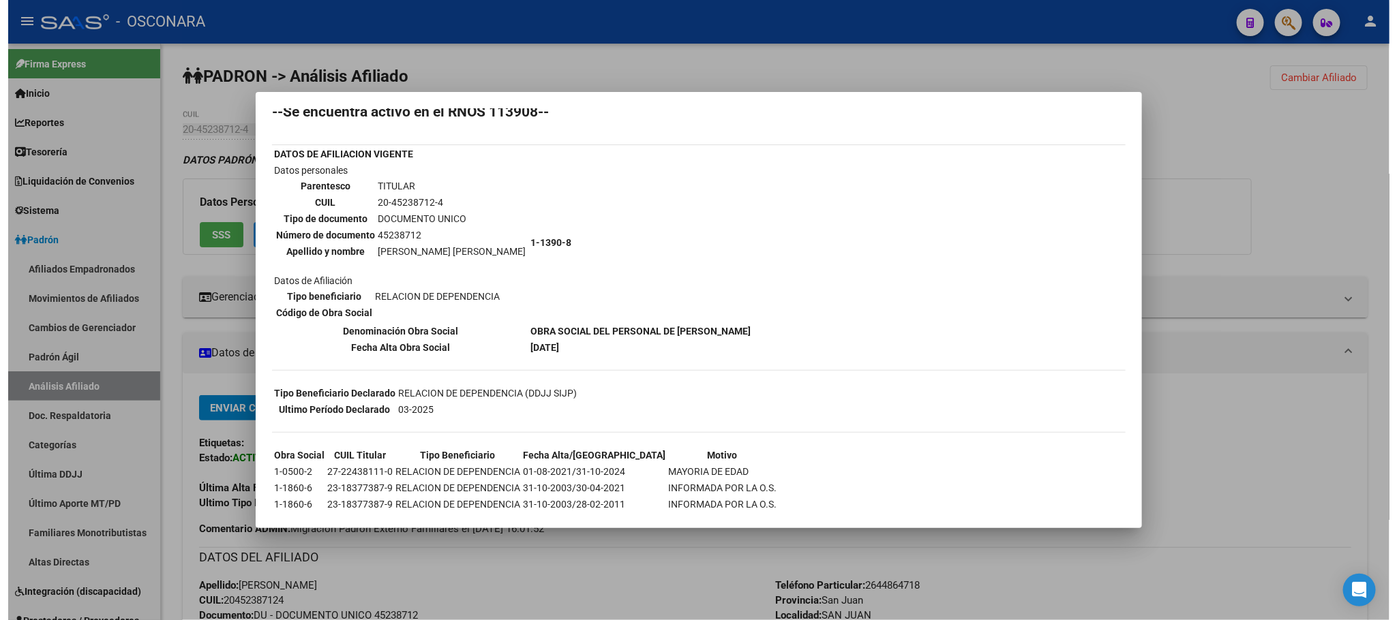
scroll to position [62, 0]
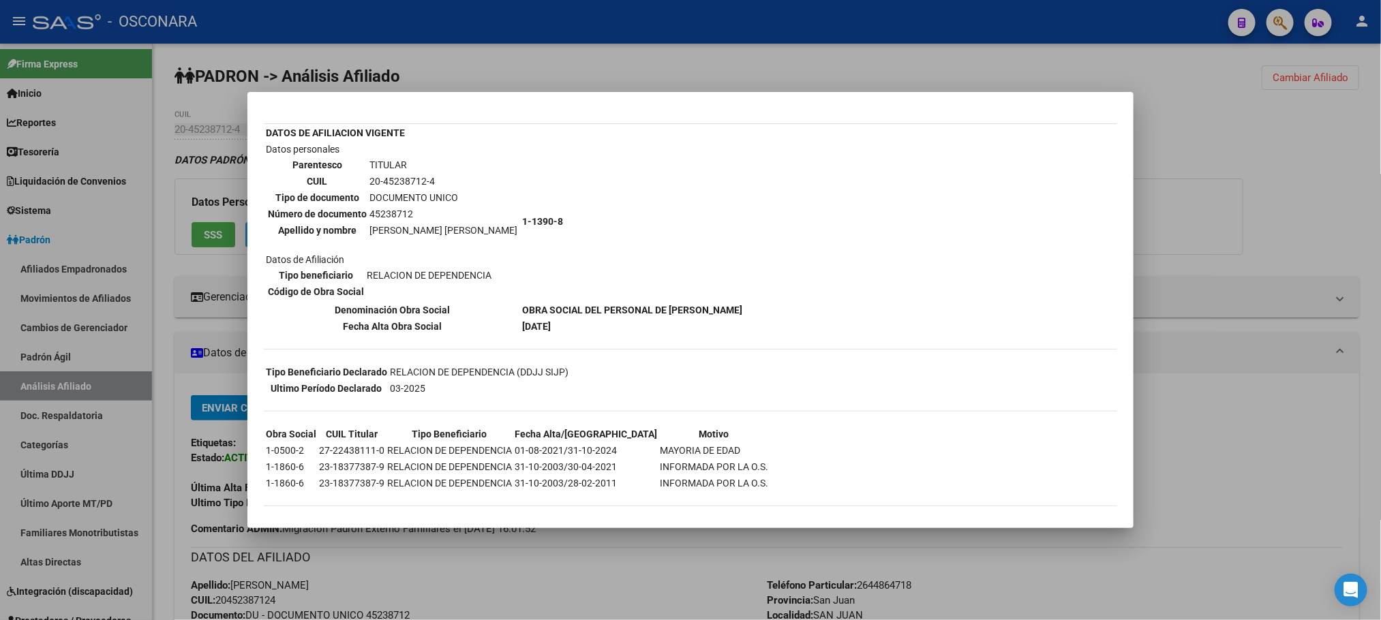
click at [453, 534] on div at bounding box center [690, 310] width 1381 height 620
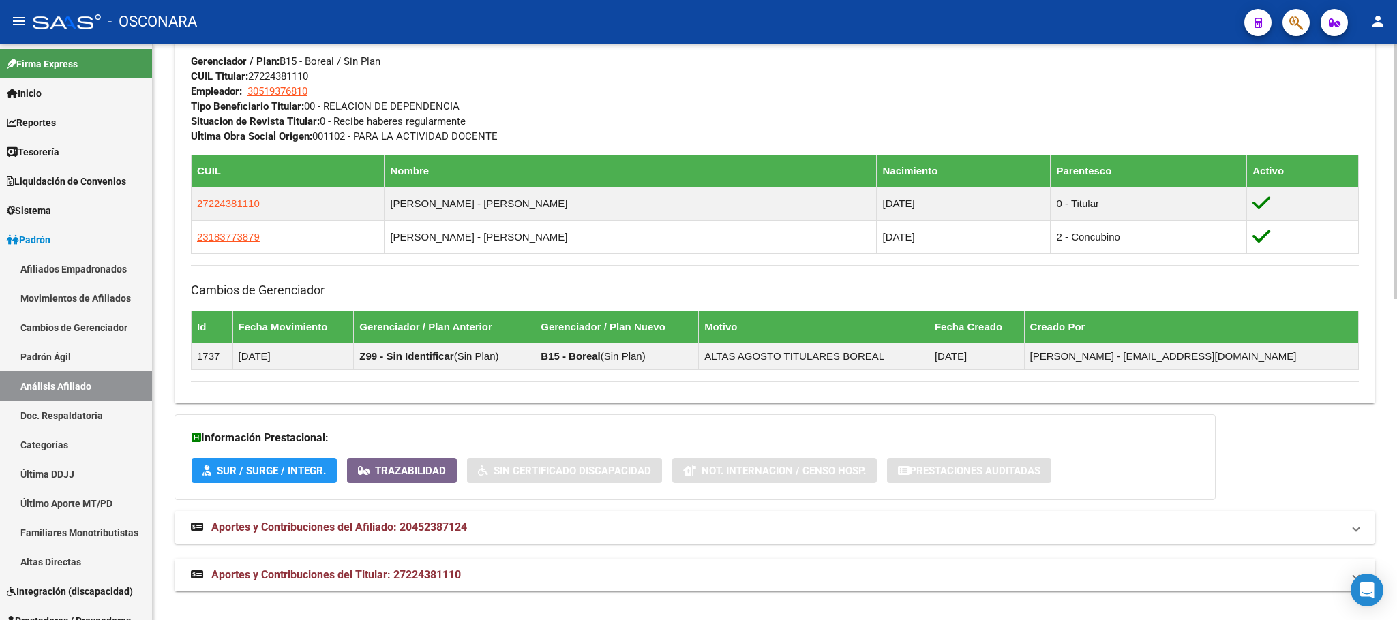
scroll to position [724, 0]
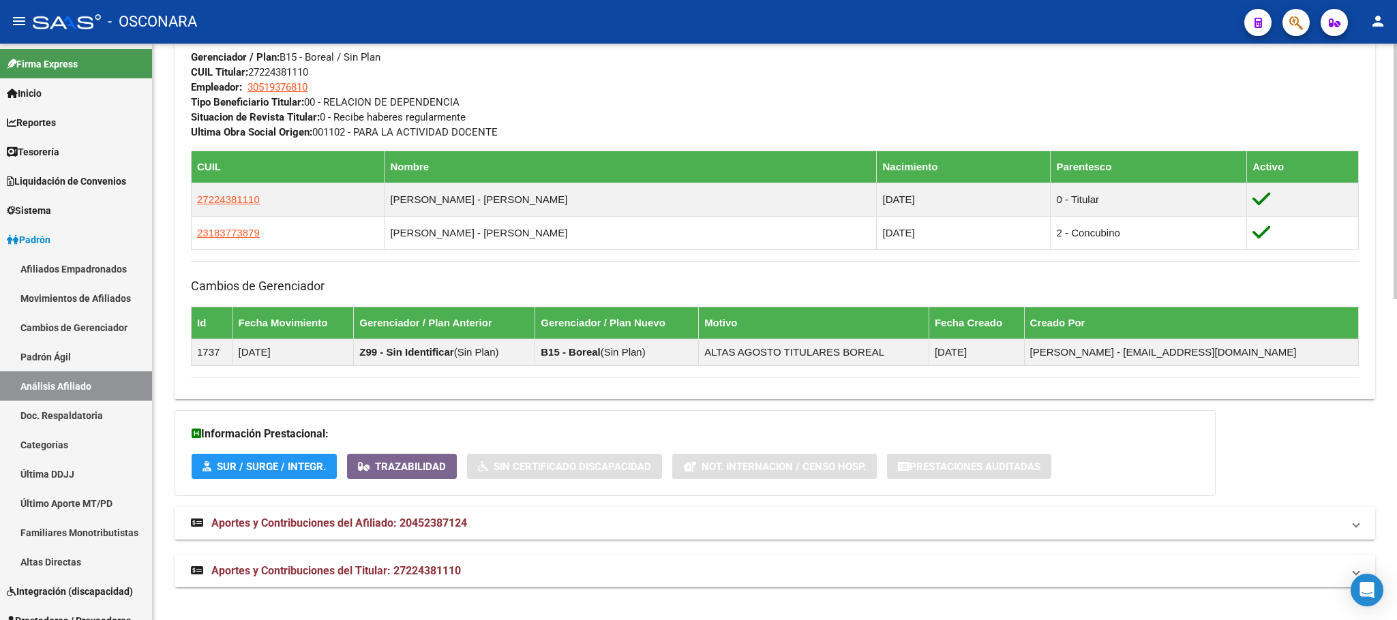
click at [416, 571] on span "Aportes y Contribuciones del Titular: 27224381110" at bounding box center [336, 570] width 250 height 13
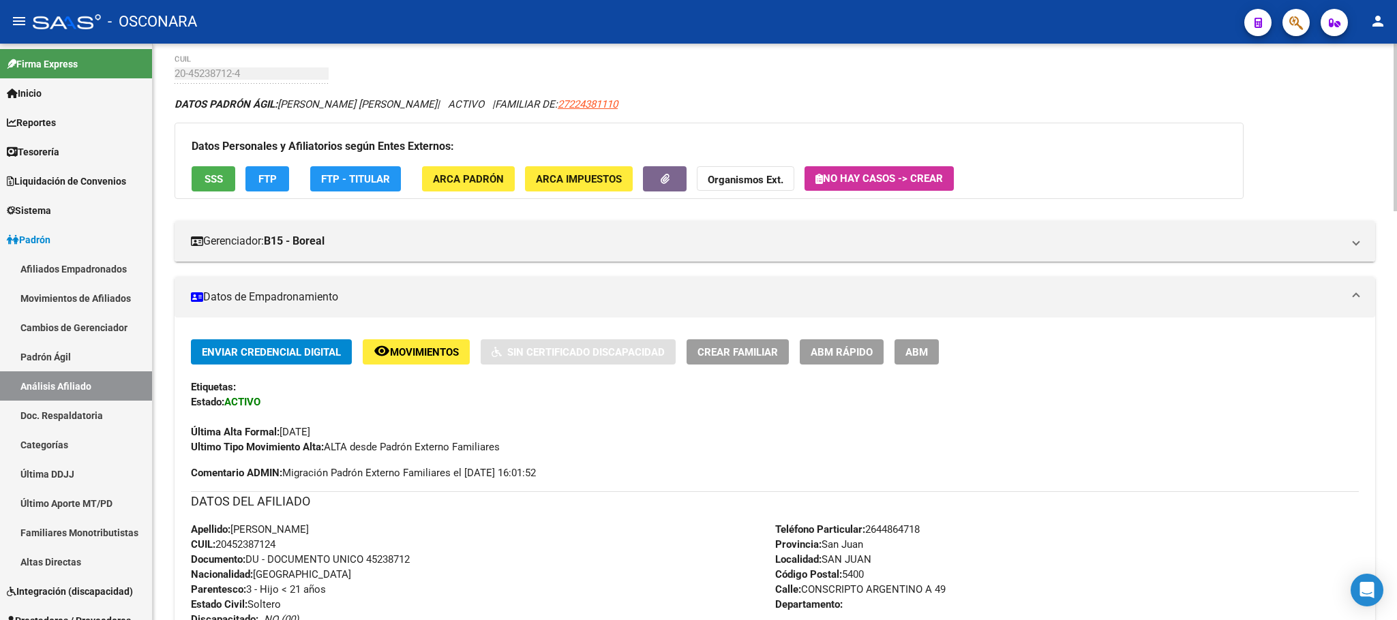
scroll to position [102, 0]
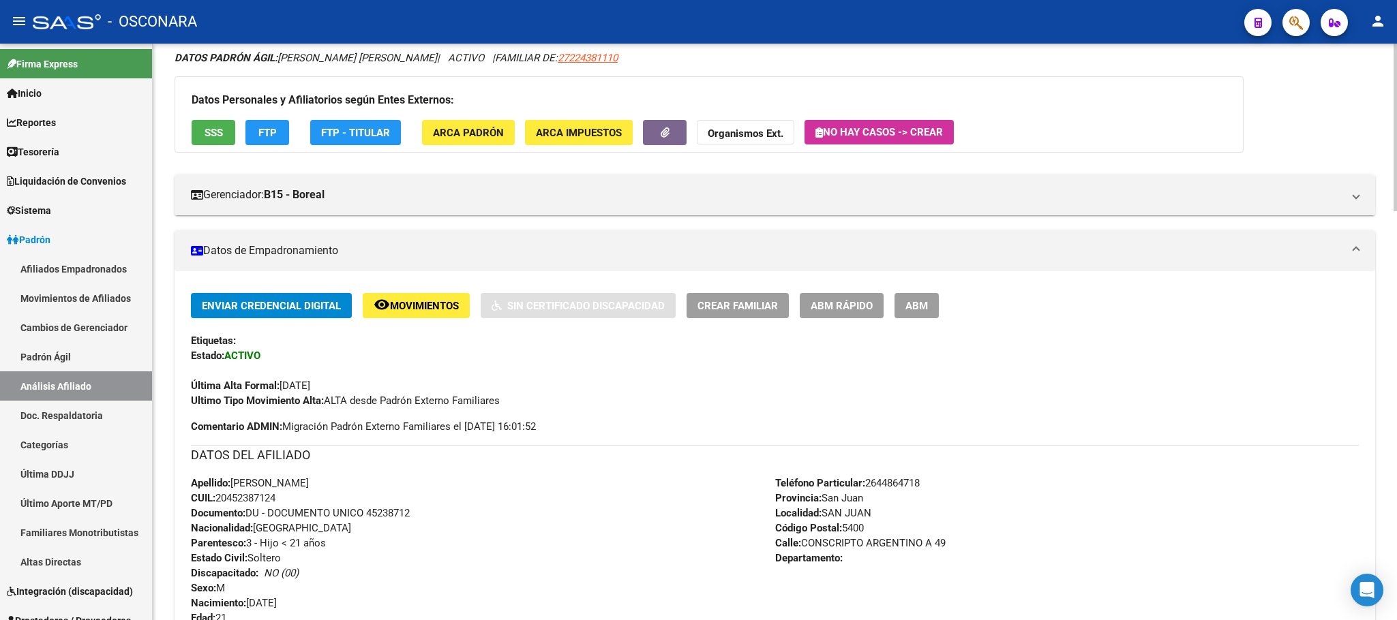
drag, startPoint x: 273, startPoint y: 499, endPoint x: 219, endPoint y: 500, distance: 53.9
click at [219, 500] on div "Apellido: [PERSON_NAME]: 20452387124 Documento: DU - DOCUMENTO UNICO 45238712 N…" at bounding box center [483, 551] width 584 height 150
copy span "20452387124"
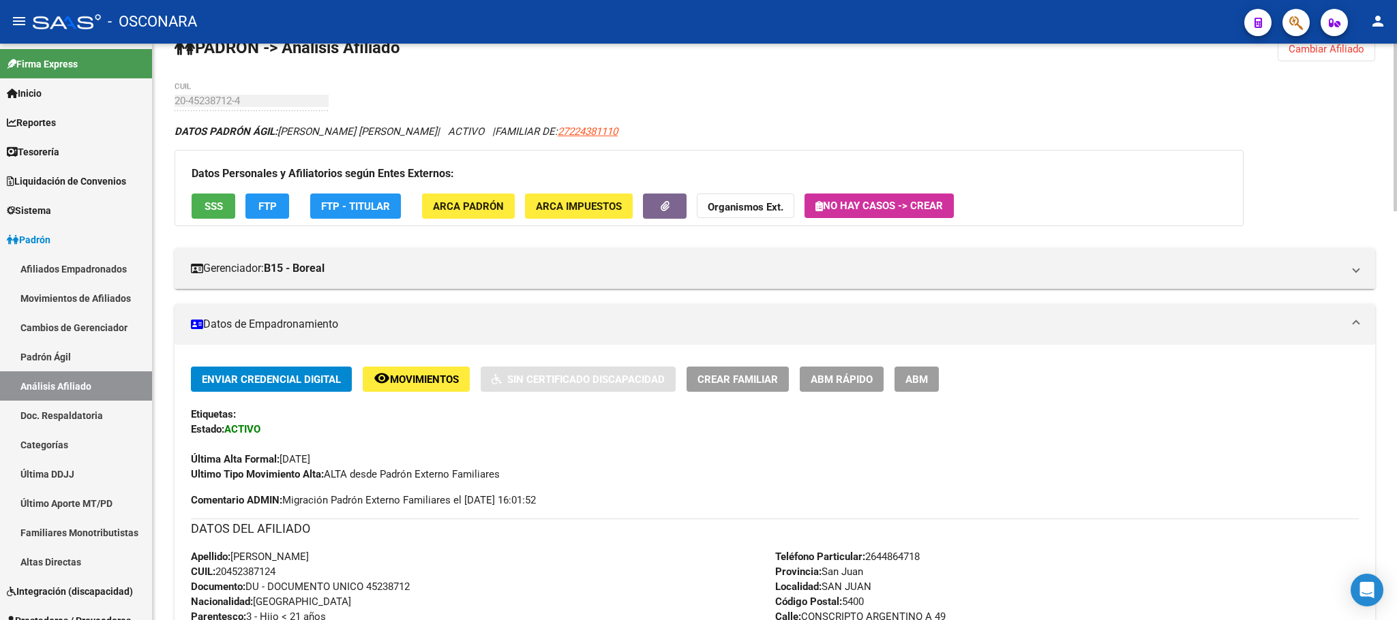
scroll to position [0, 0]
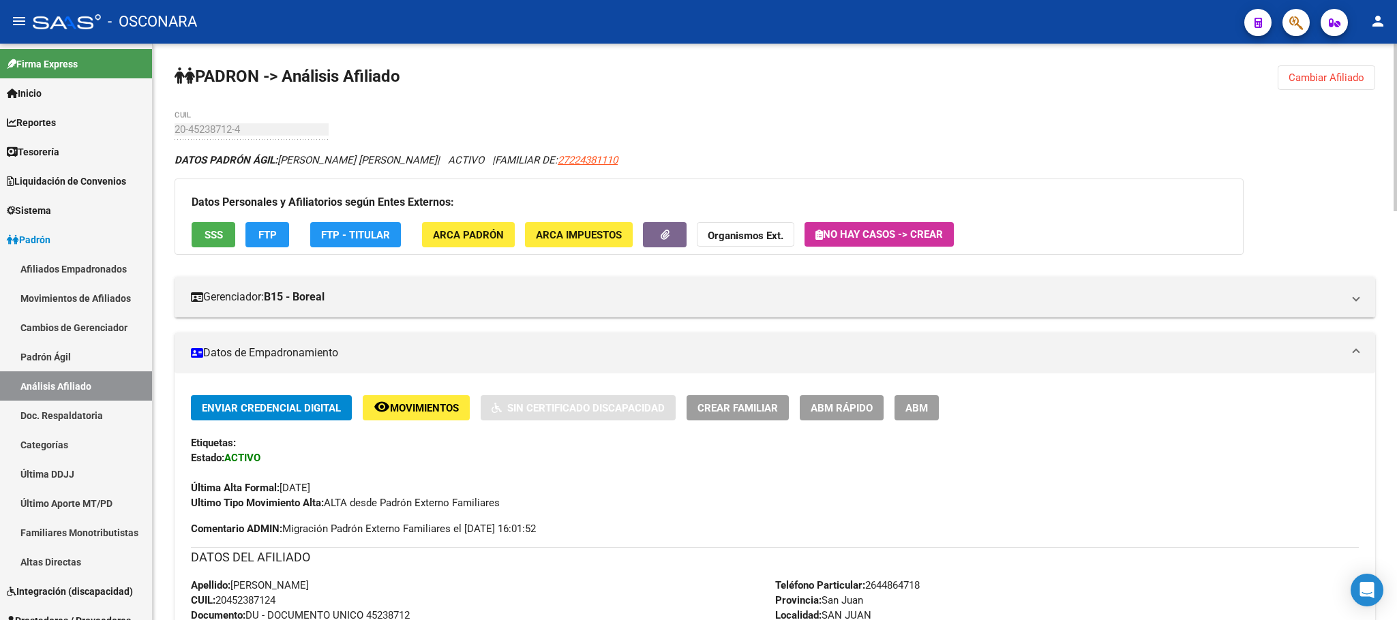
click at [209, 233] on span "SSS" at bounding box center [214, 235] width 18 height 12
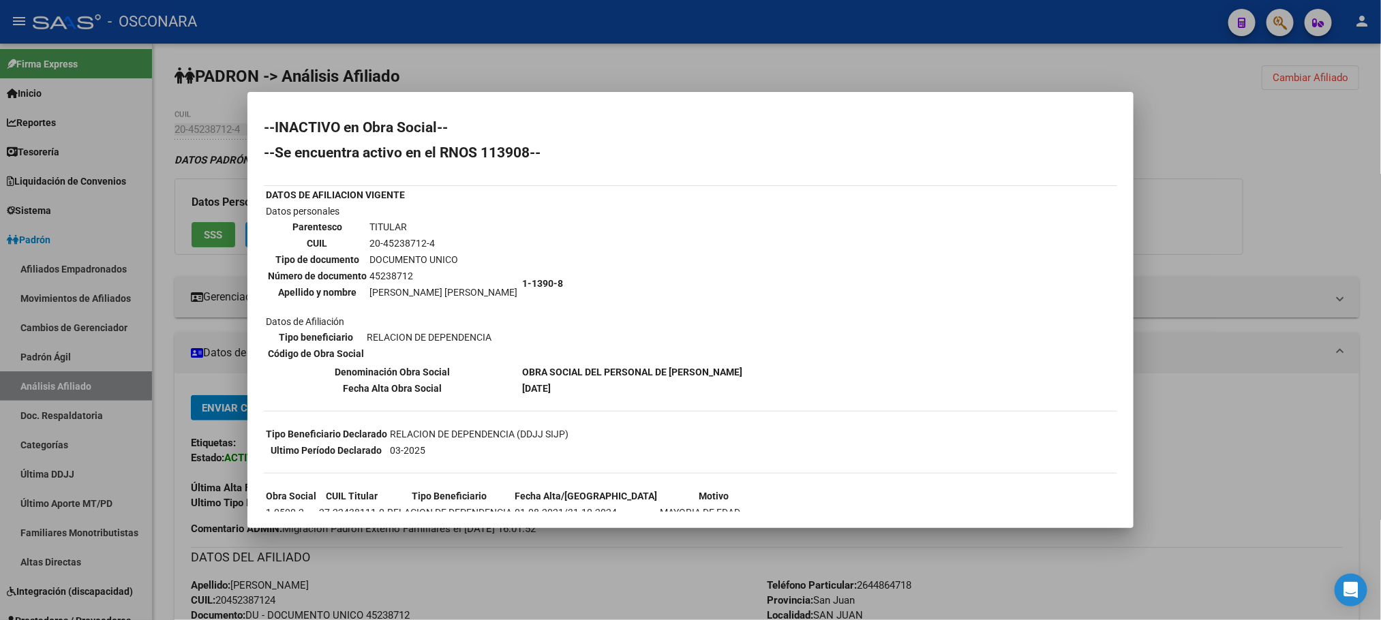
click at [679, 558] on div at bounding box center [690, 310] width 1381 height 620
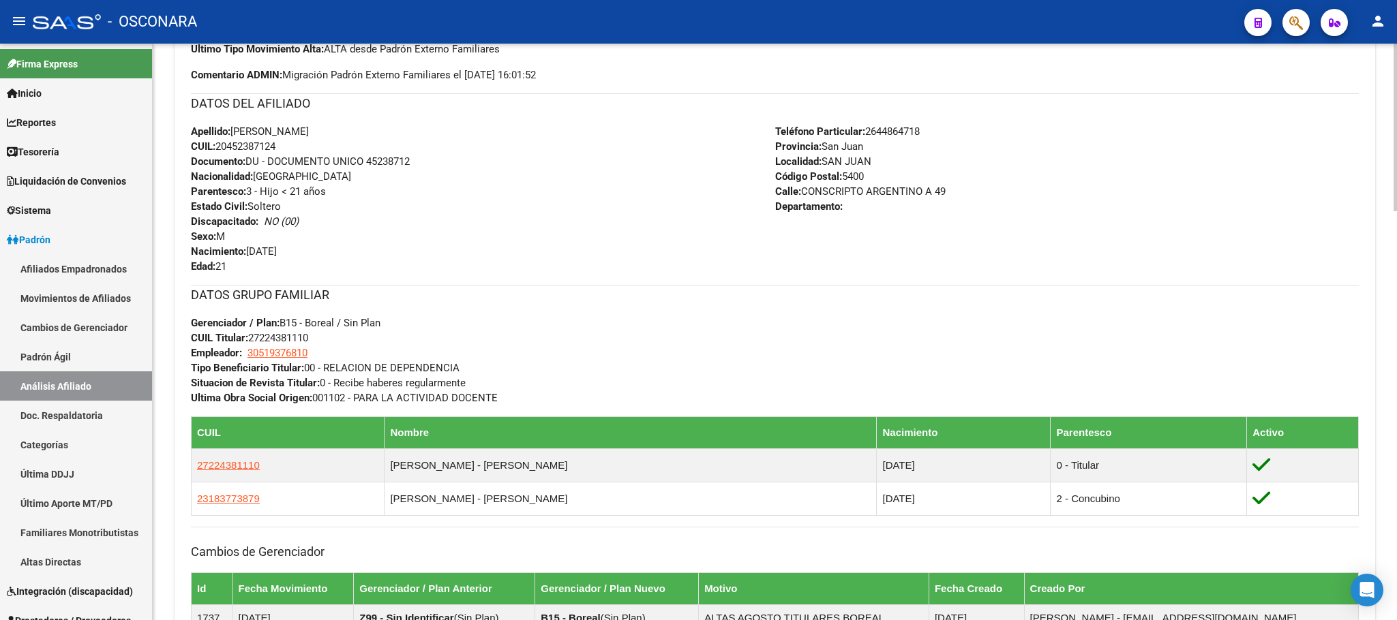
scroll to position [716, 0]
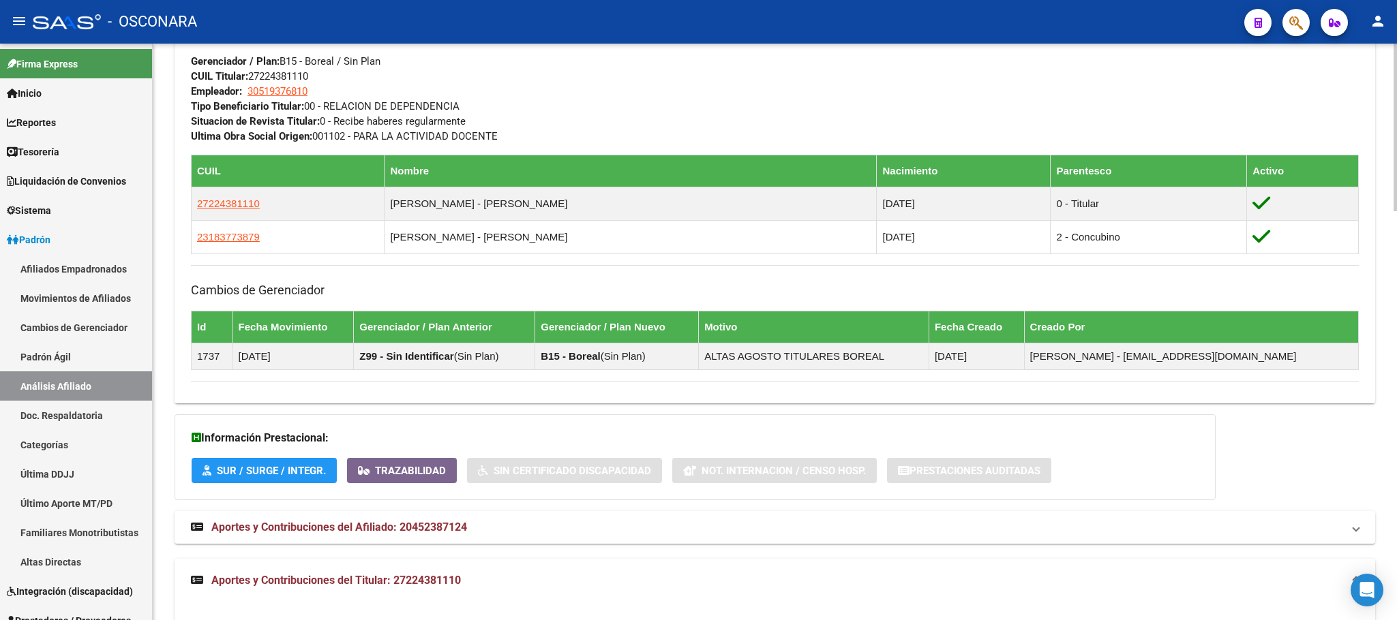
click at [423, 587] on span "Aportes y Contribuciones del Titular: 27224381110" at bounding box center [336, 580] width 250 height 13
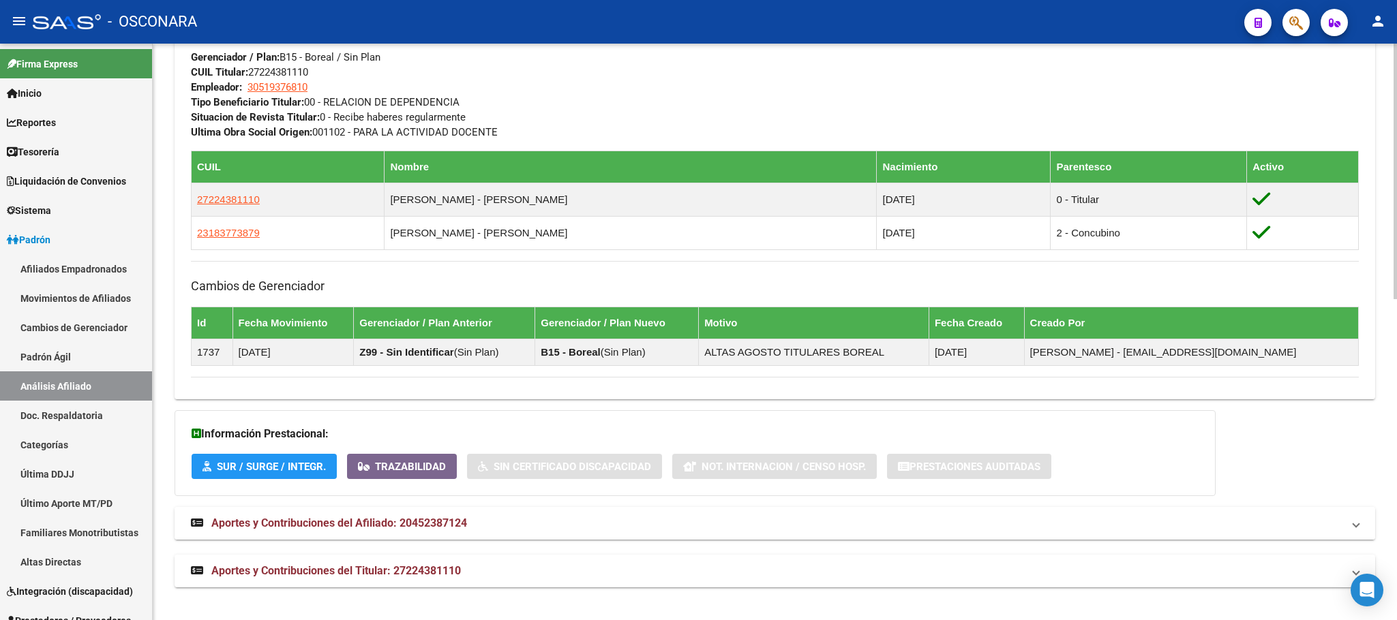
click at [459, 528] on span "Aportes y Contribuciones del Afiliado: 20452387124" at bounding box center [339, 523] width 256 height 13
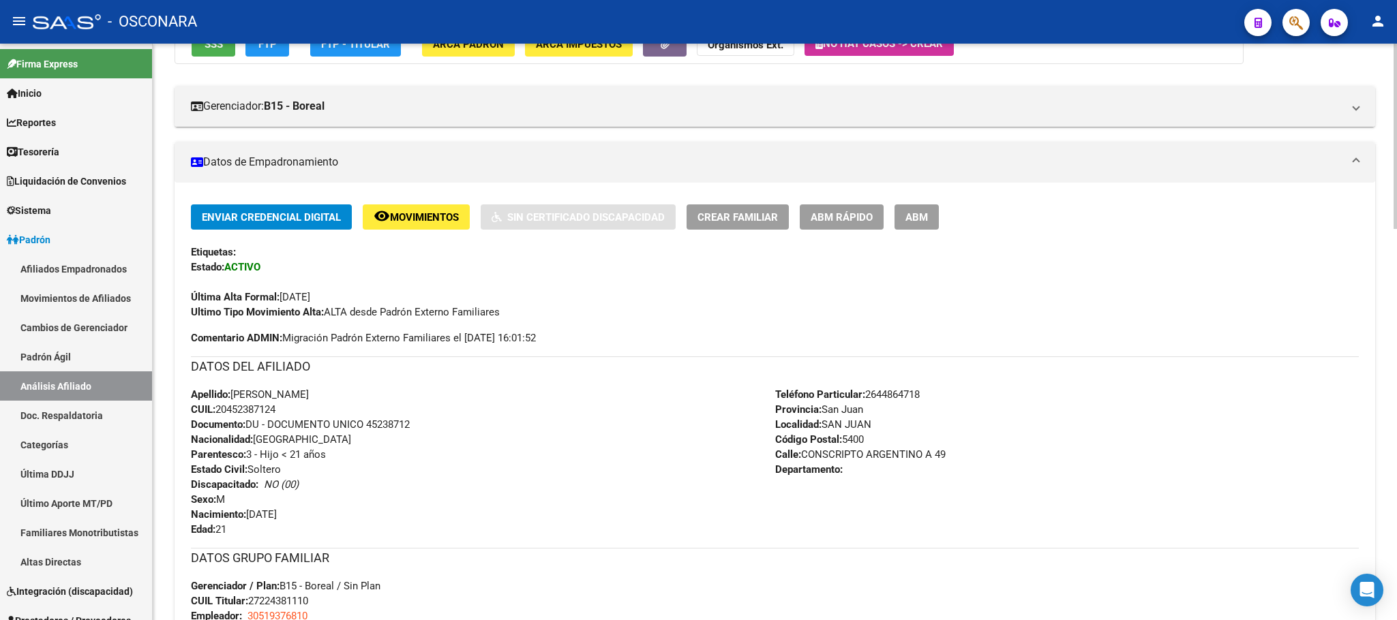
scroll to position [205, 0]
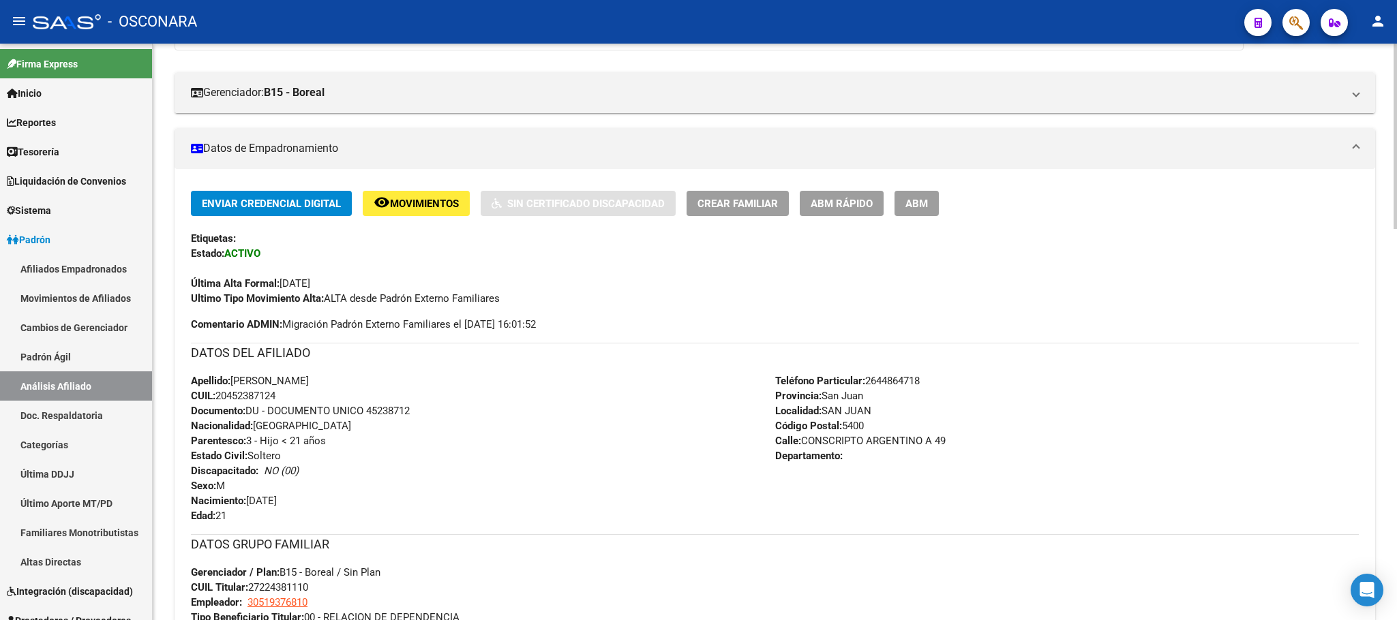
drag, startPoint x: 233, startPoint y: 382, endPoint x: 397, endPoint y: 375, distance: 164.5
click at [397, 375] on div "Apellido: [PERSON_NAME]: 20452387124 Documento: DU - DOCUMENTO UNICO 45238712 N…" at bounding box center [483, 449] width 584 height 150
copy span "[PERSON_NAME]"
drag, startPoint x: 292, startPoint y: 397, endPoint x: 219, endPoint y: 397, distance: 73.6
click at [219, 397] on div "Apellido: [PERSON_NAME]: 20452387124 Documento: DU - DOCUMENTO UNICO 45238712 N…" at bounding box center [483, 449] width 584 height 150
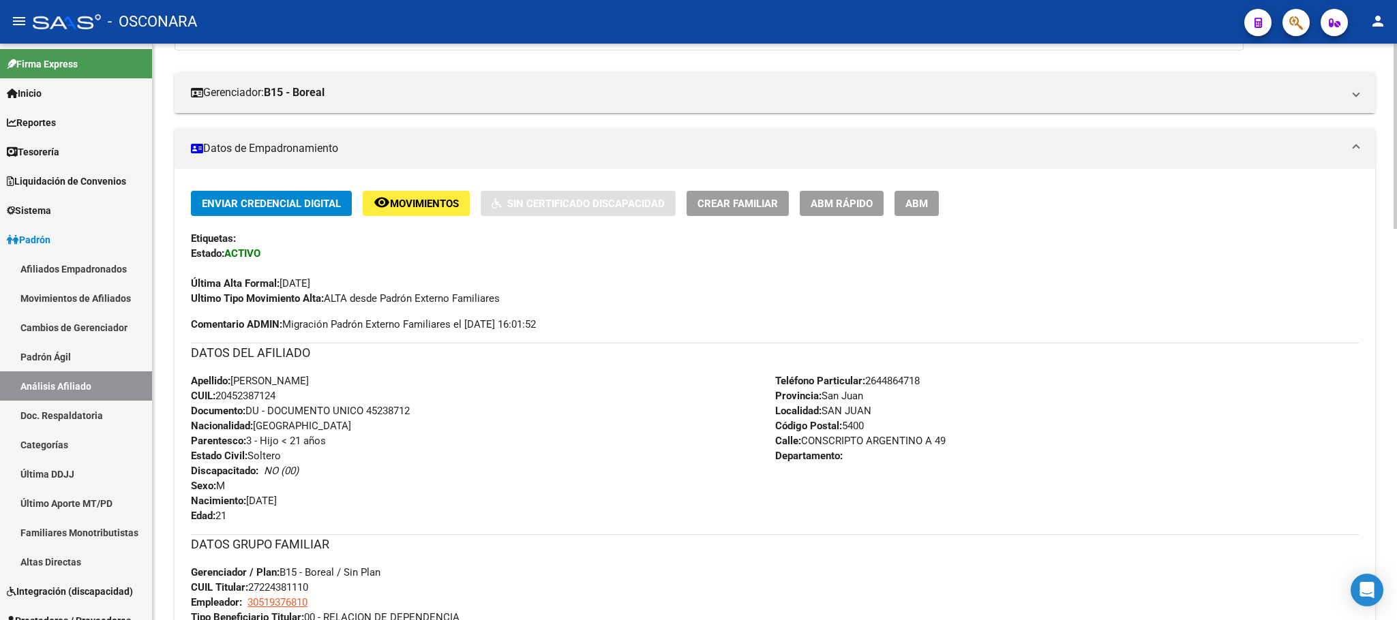
copy span "20452387124"
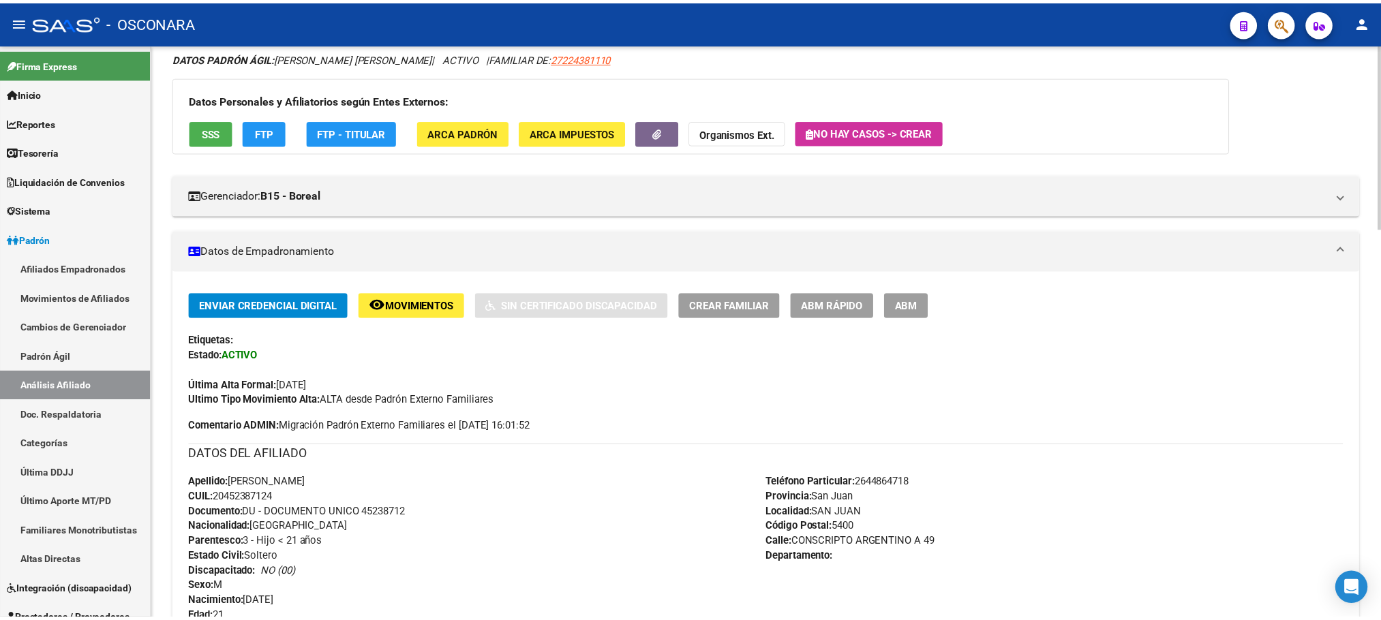
scroll to position [0, 0]
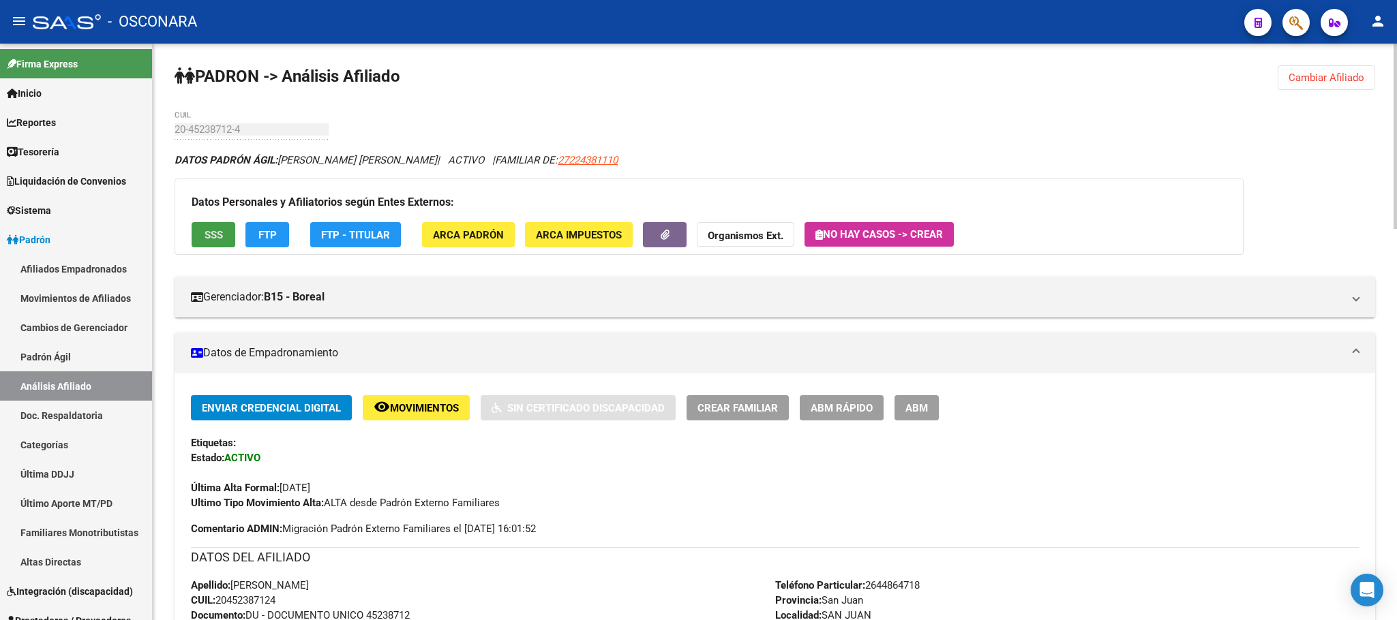
click at [211, 234] on span "SSS" at bounding box center [214, 235] width 18 height 12
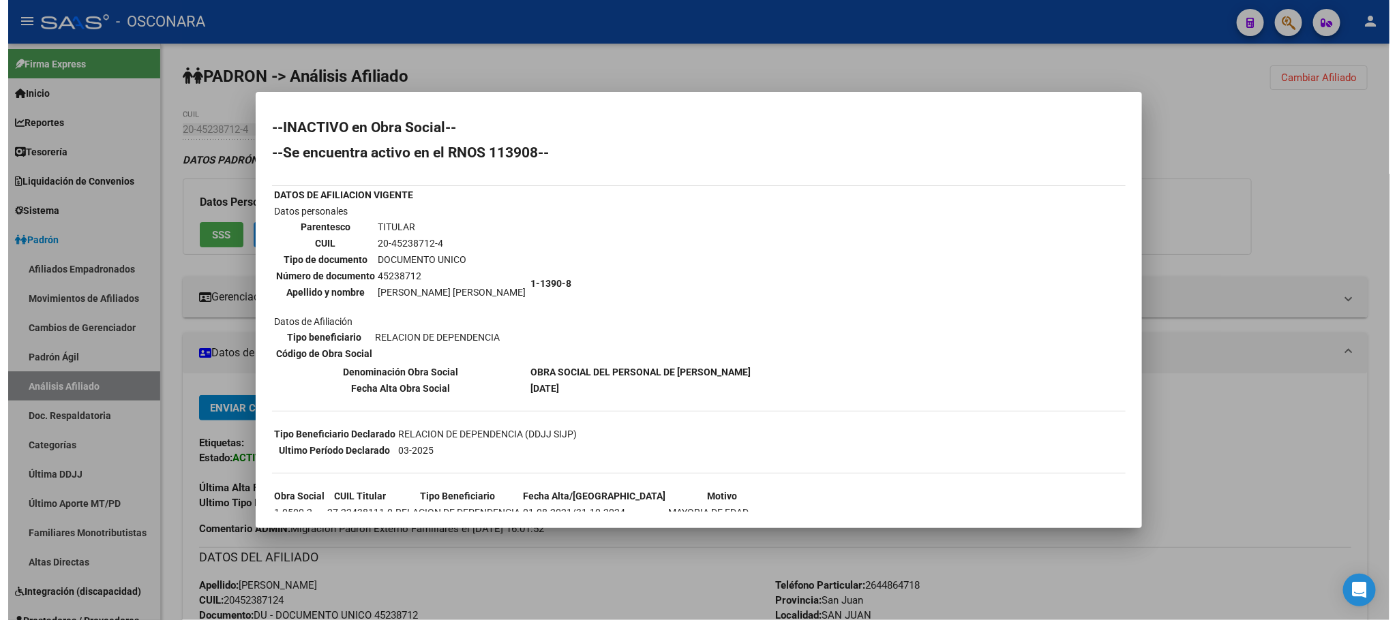
scroll to position [62, 0]
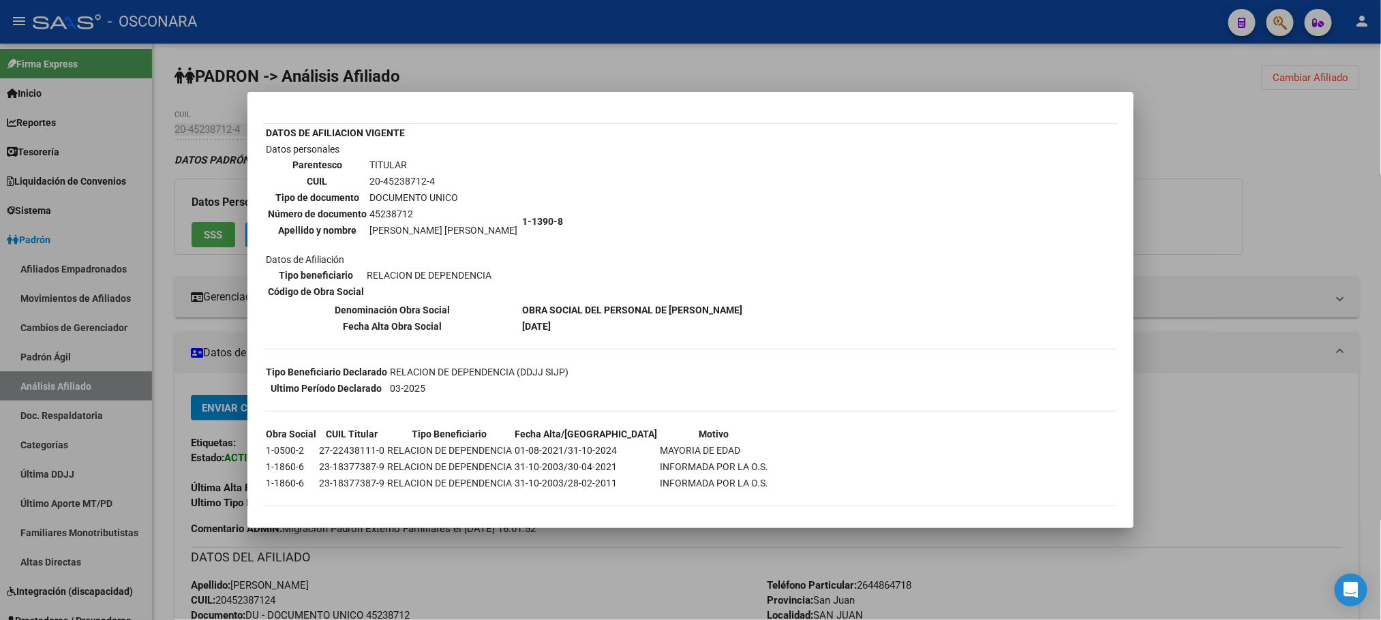
click at [530, 589] on div at bounding box center [690, 310] width 1381 height 620
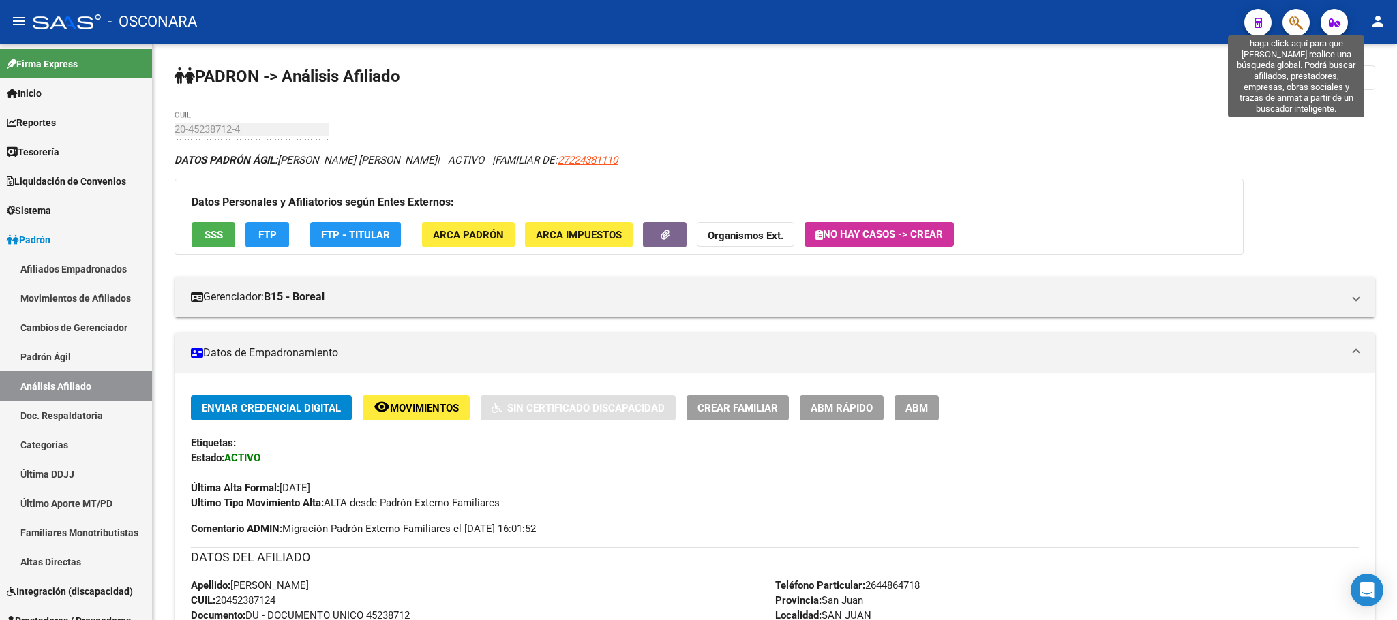
click at [1295, 23] on icon "button" at bounding box center [1296, 23] width 14 height 16
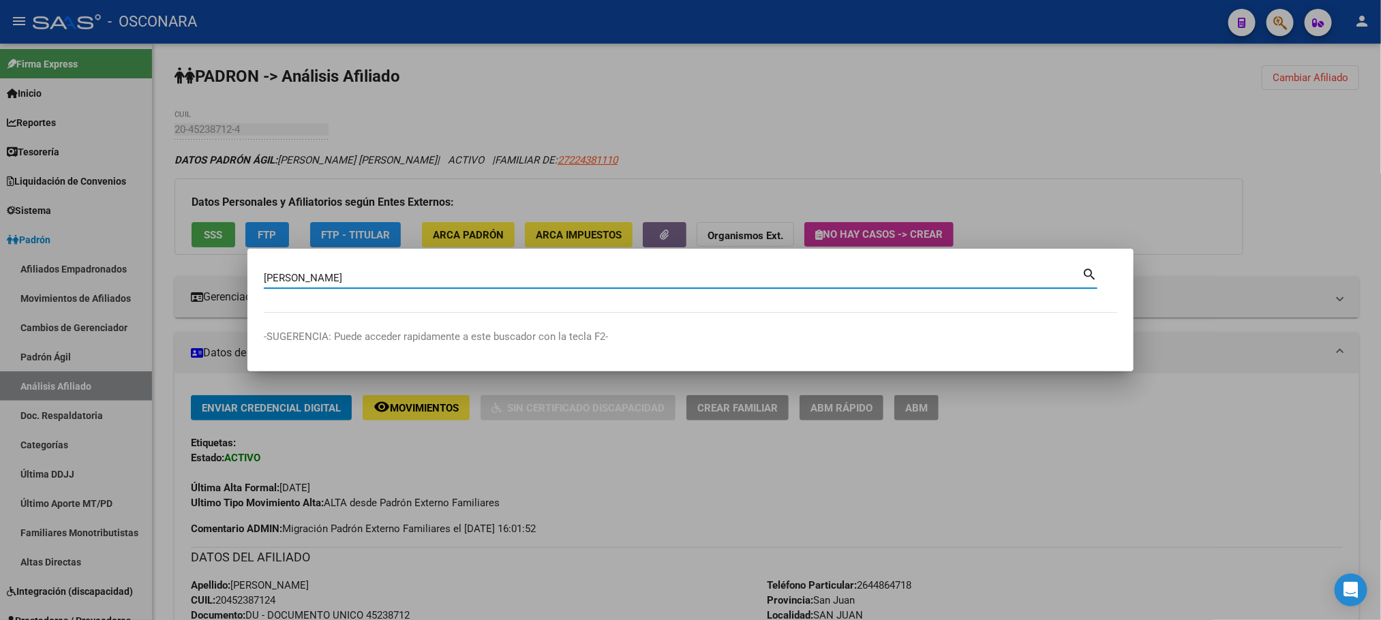
type input "[PERSON_NAME]"
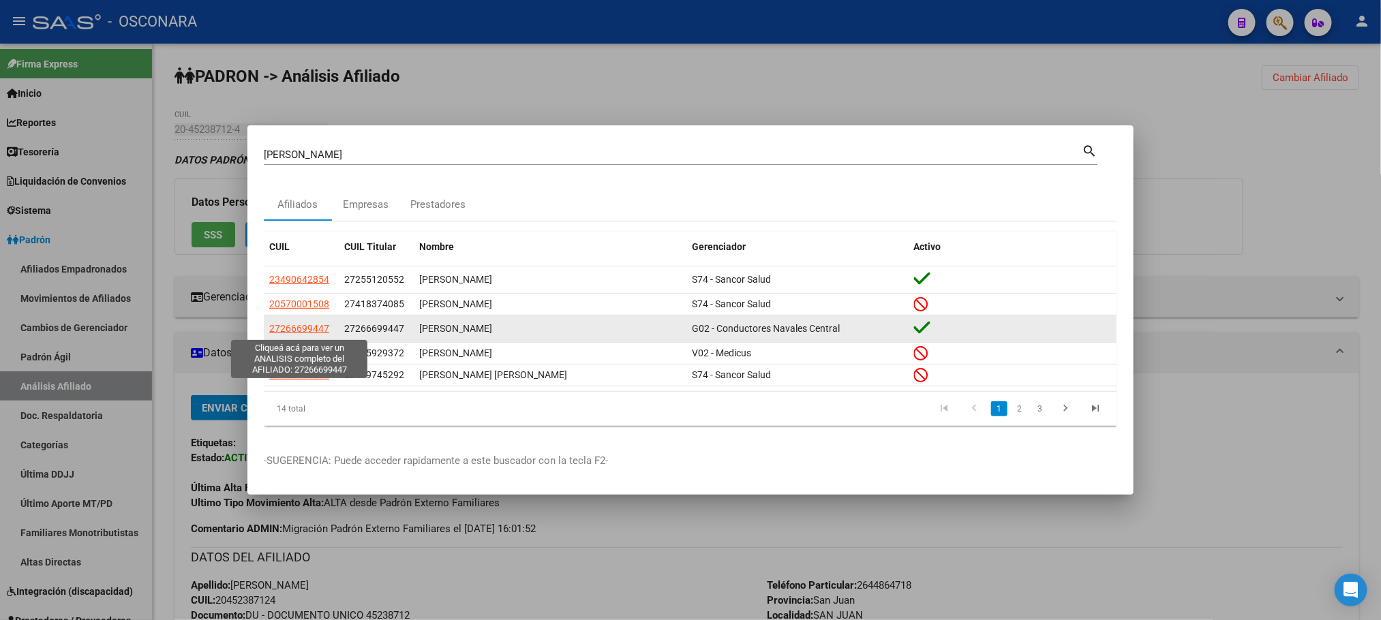
drag, startPoint x: 333, startPoint y: 331, endPoint x: 270, endPoint y: 327, distance: 63.5
click at [270, 327] on div "27266699447" at bounding box center [301, 329] width 64 height 16
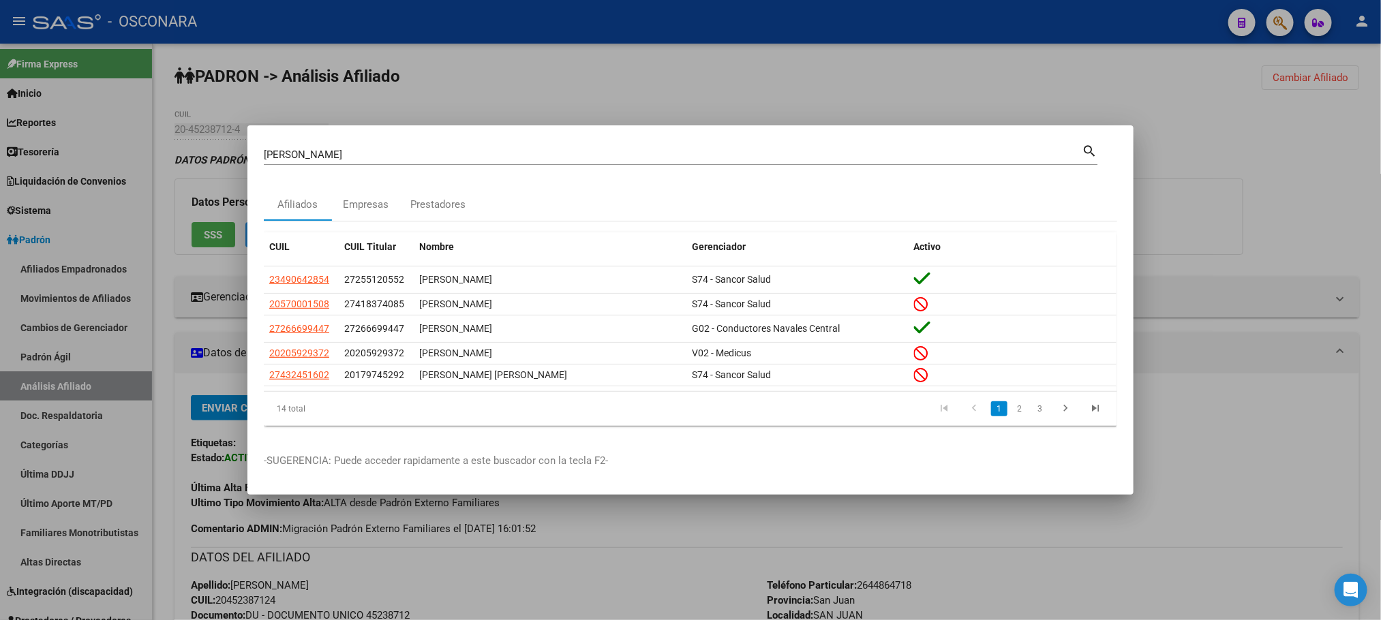
copy span "27266699447"
click at [749, 528] on div at bounding box center [690, 310] width 1381 height 620
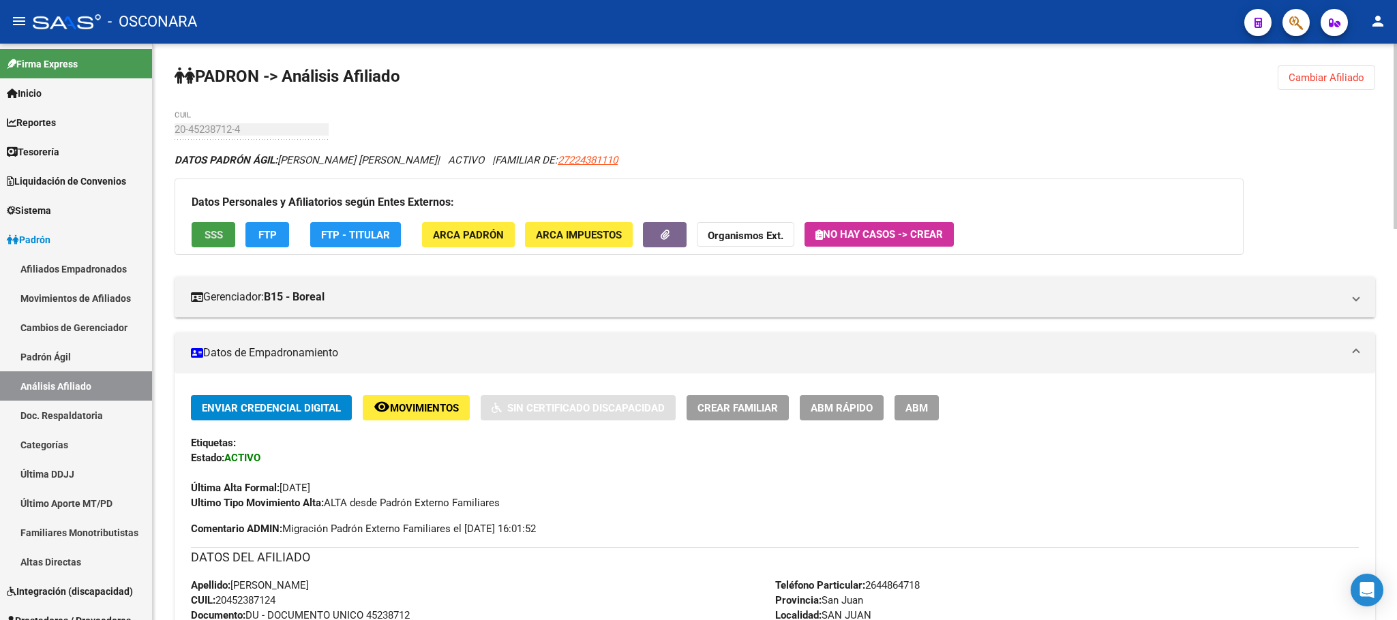
click at [207, 232] on span "SSS" at bounding box center [214, 235] width 18 height 12
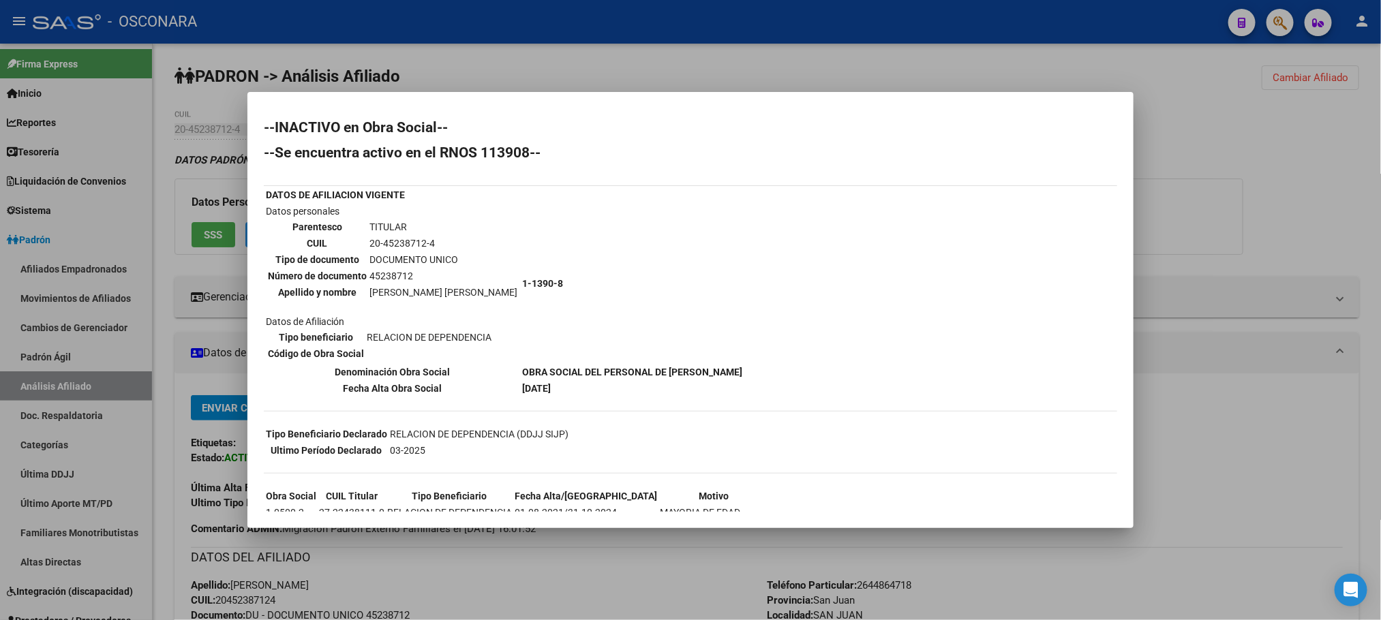
click at [596, 565] on div at bounding box center [690, 310] width 1381 height 620
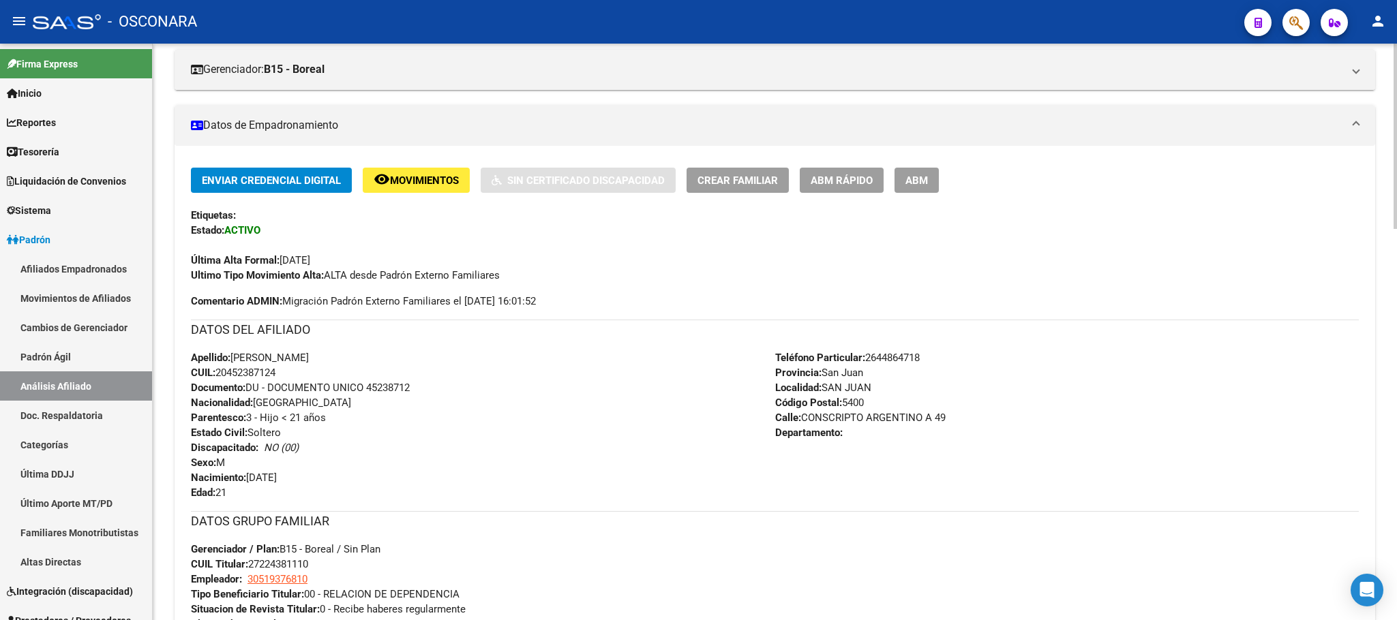
scroll to position [307, 0]
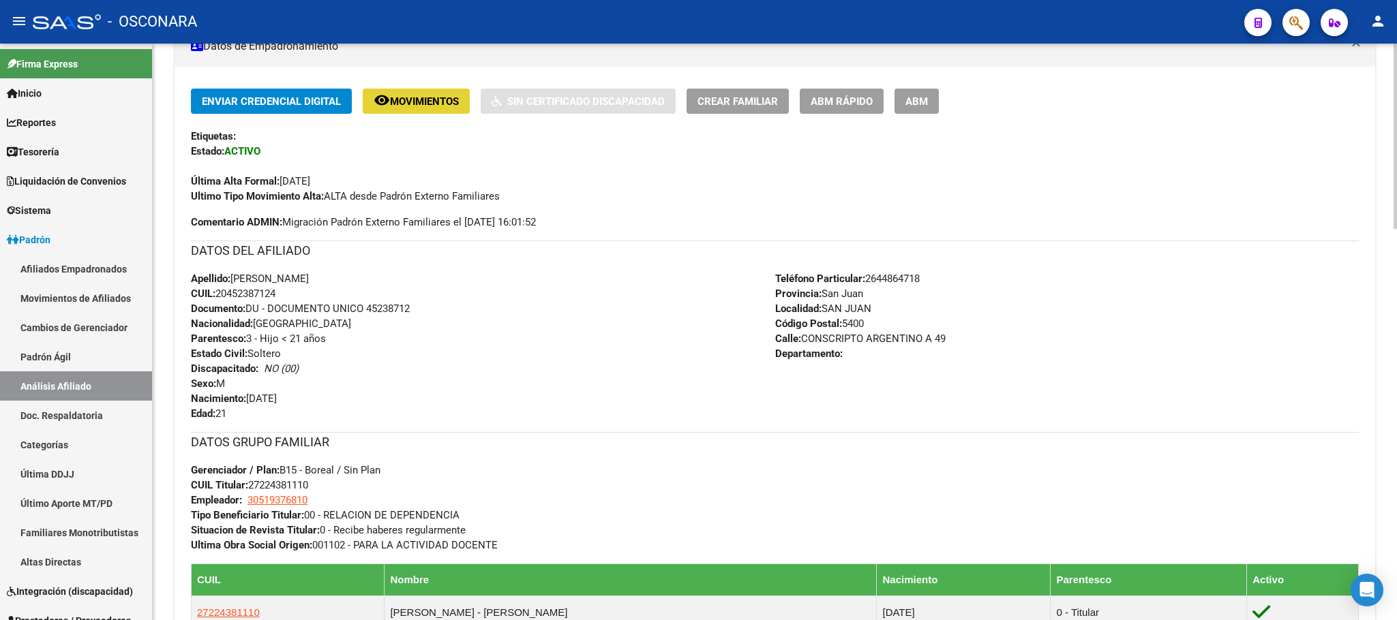
click at [456, 106] on span "Movimientos" at bounding box center [424, 101] width 69 height 12
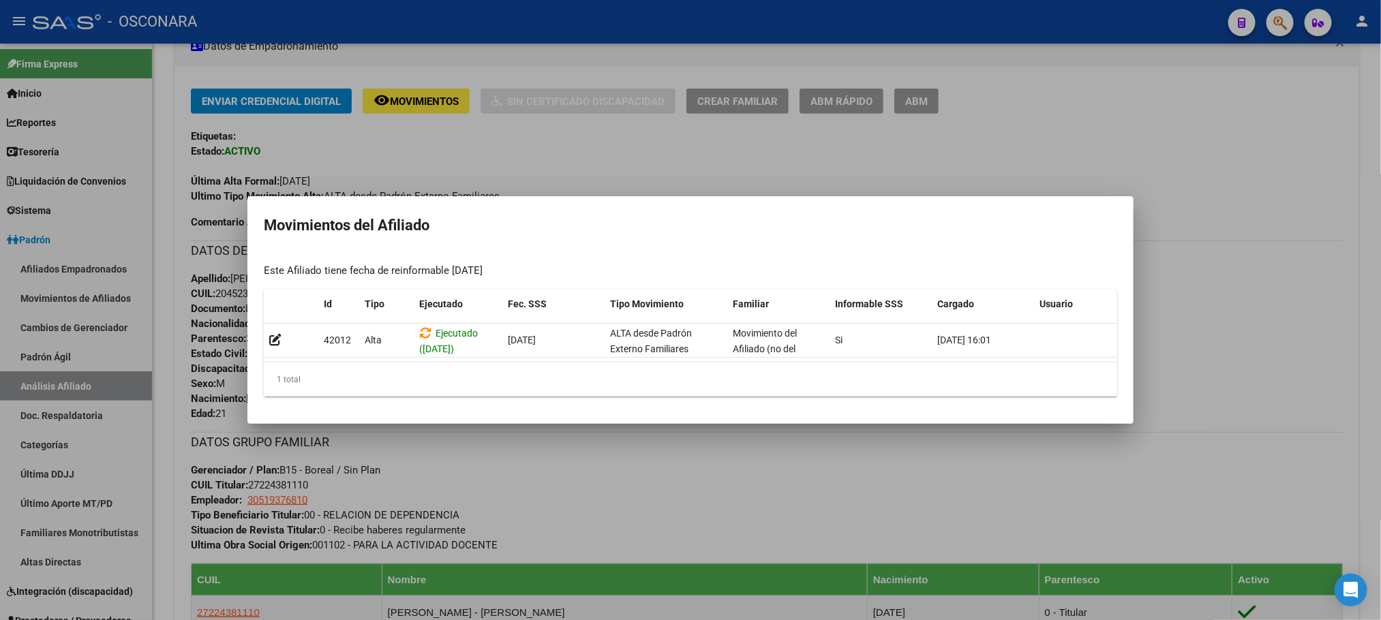
click at [722, 434] on div at bounding box center [690, 310] width 1381 height 620
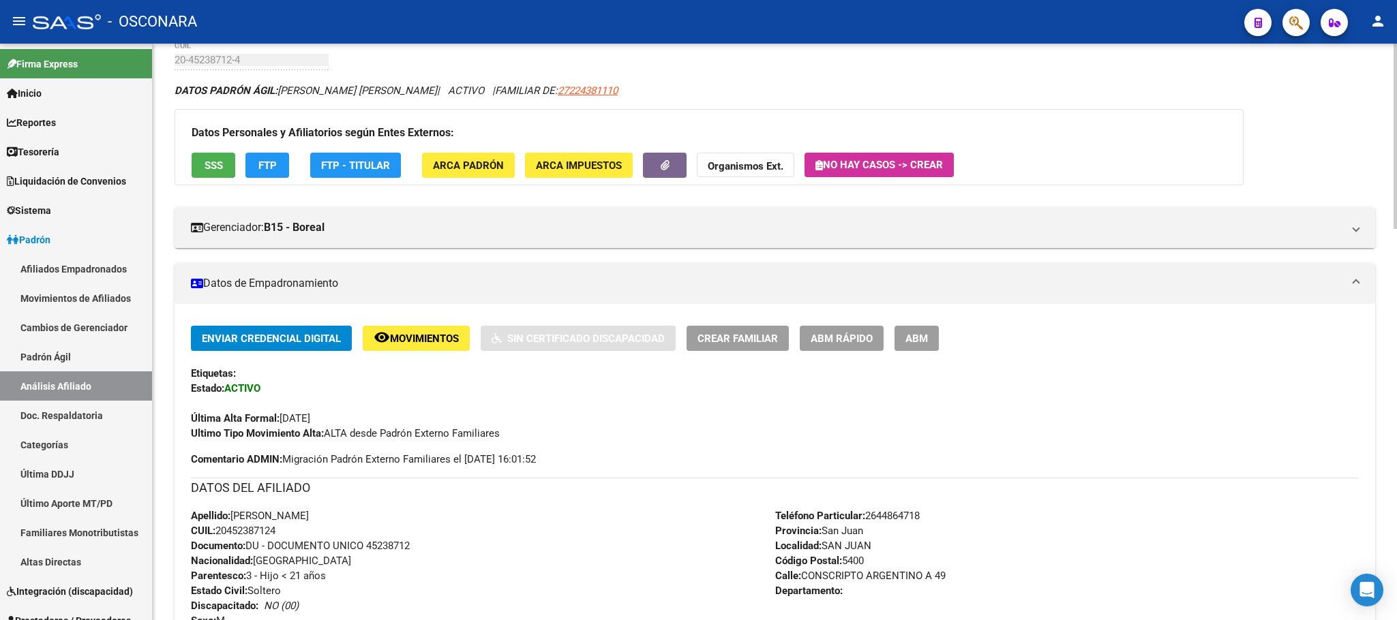
scroll to position [102, 0]
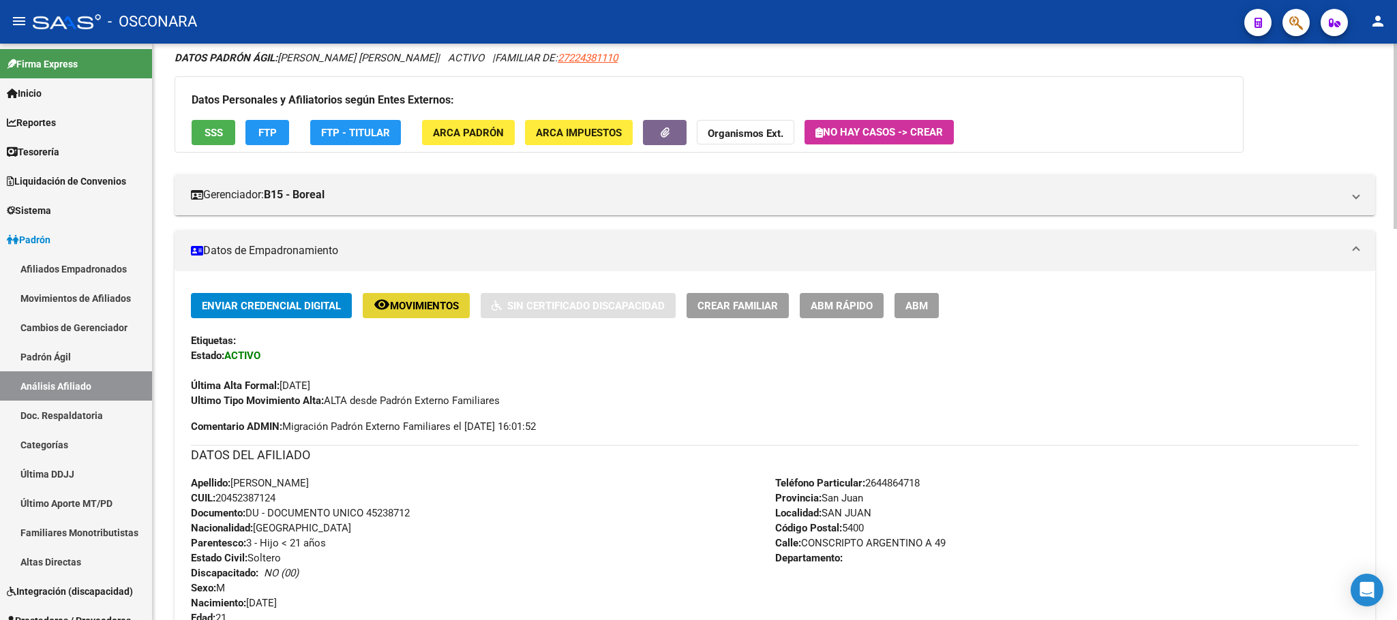
click at [393, 295] on button "remove_red_eye Movimientos" at bounding box center [416, 305] width 107 height 25
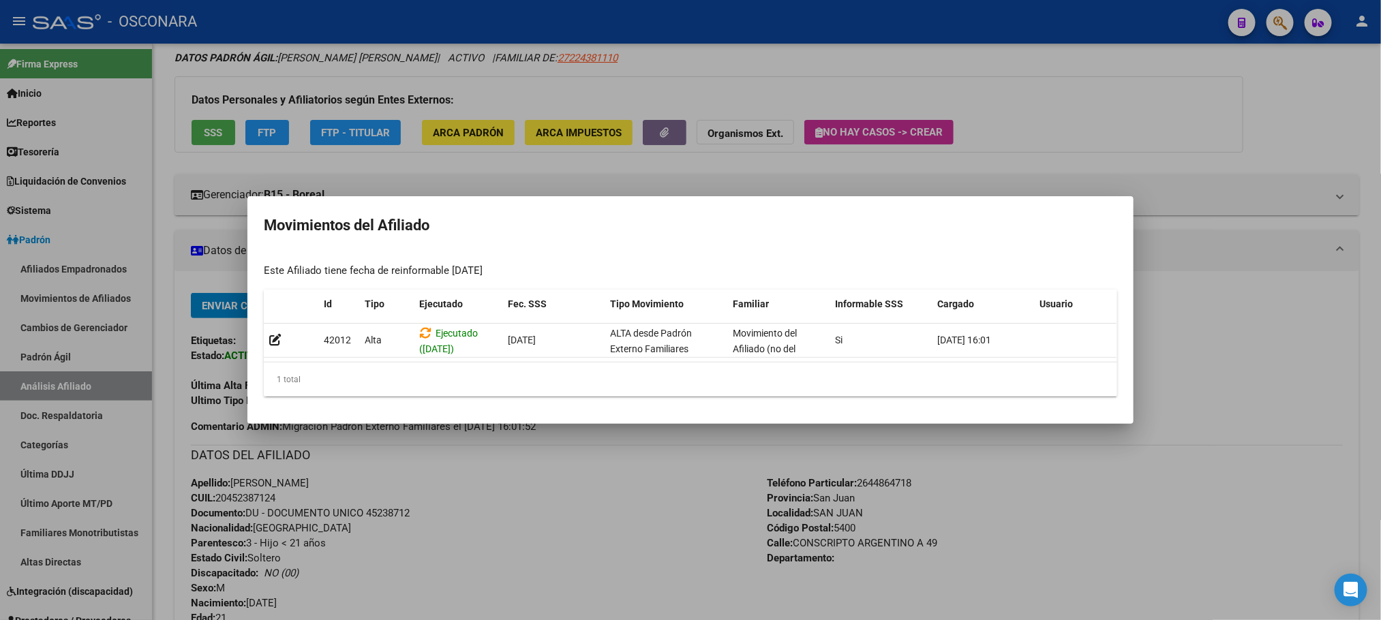
click at [532, 450] on div at bounding box center [690, 310] width 1381 height 620
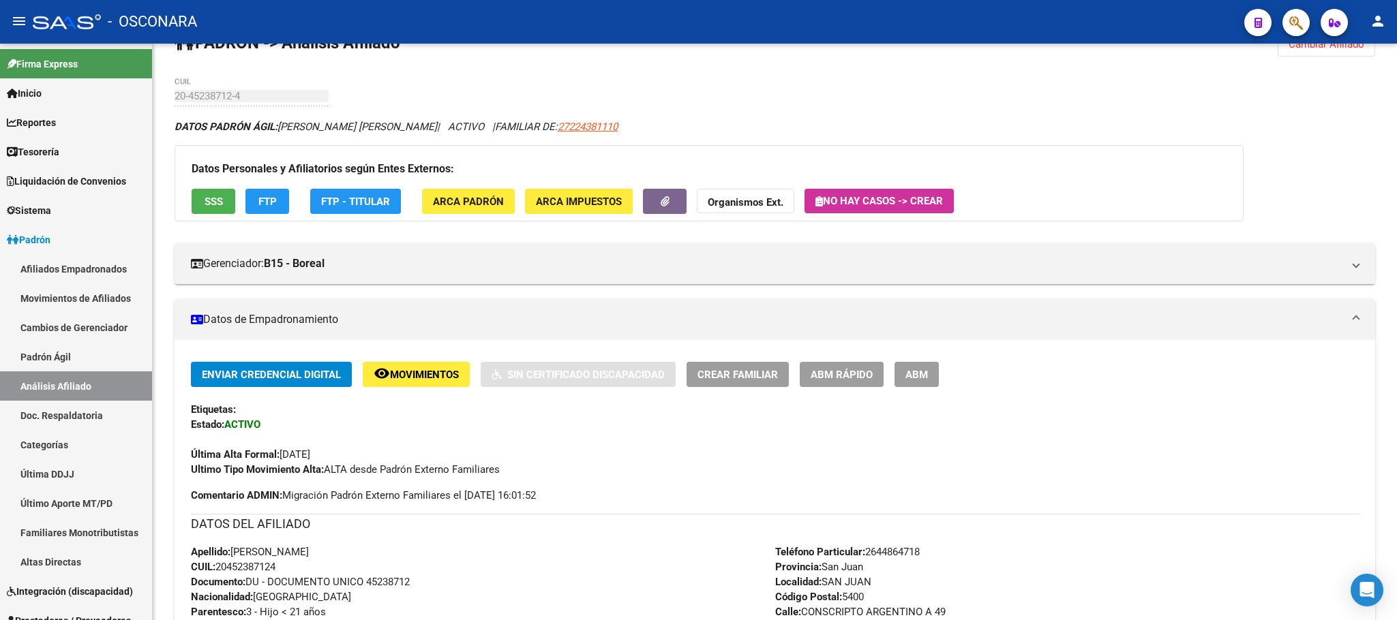
scroll to position [0, 0]
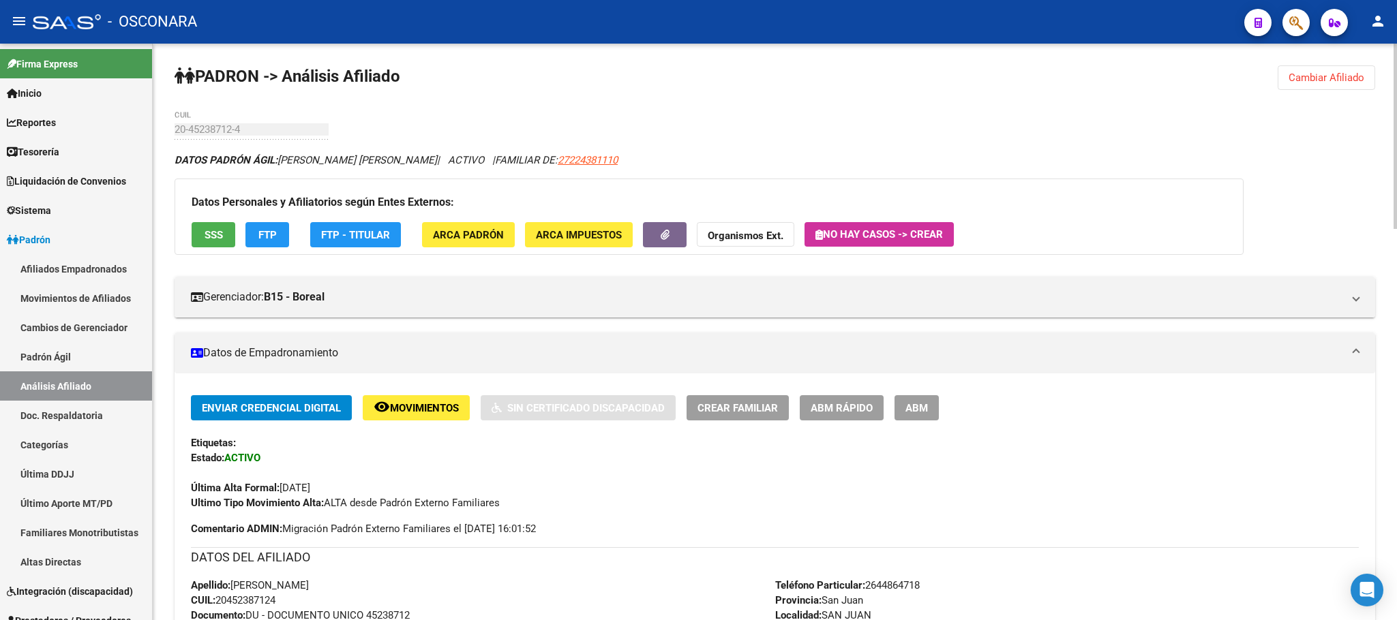
click at [207, 226] on button "SSS" at bounding box center [214, 234] width 44 height 25
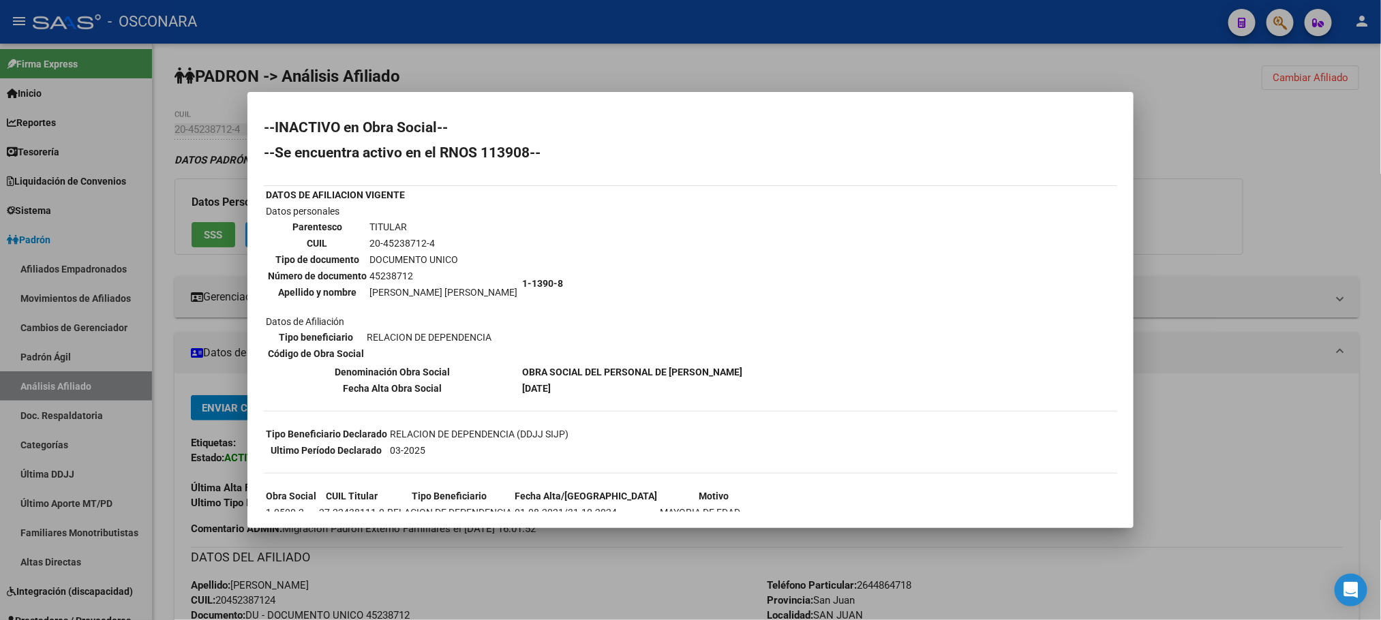
click at [1297, 199] on div at bounding box center [690, 310] width 1381 height 620
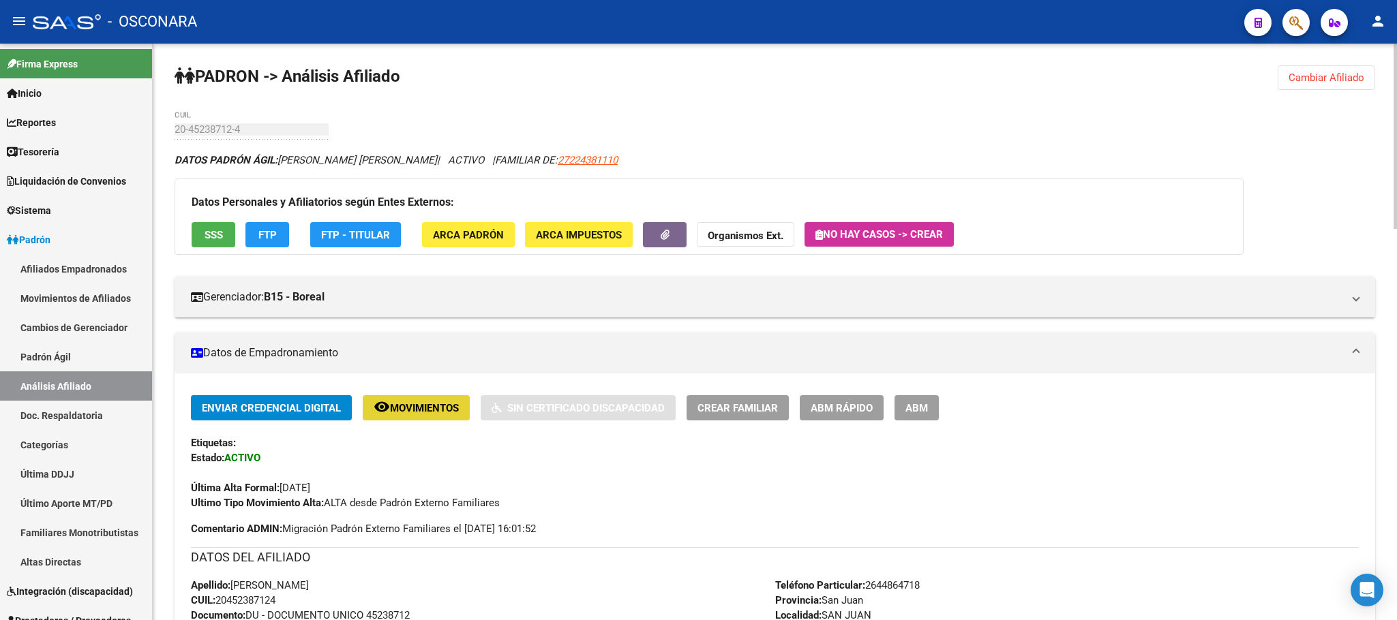
click at [429, 404] on span "Movimientos" at bounding box center [424, 408] width 69 height 12
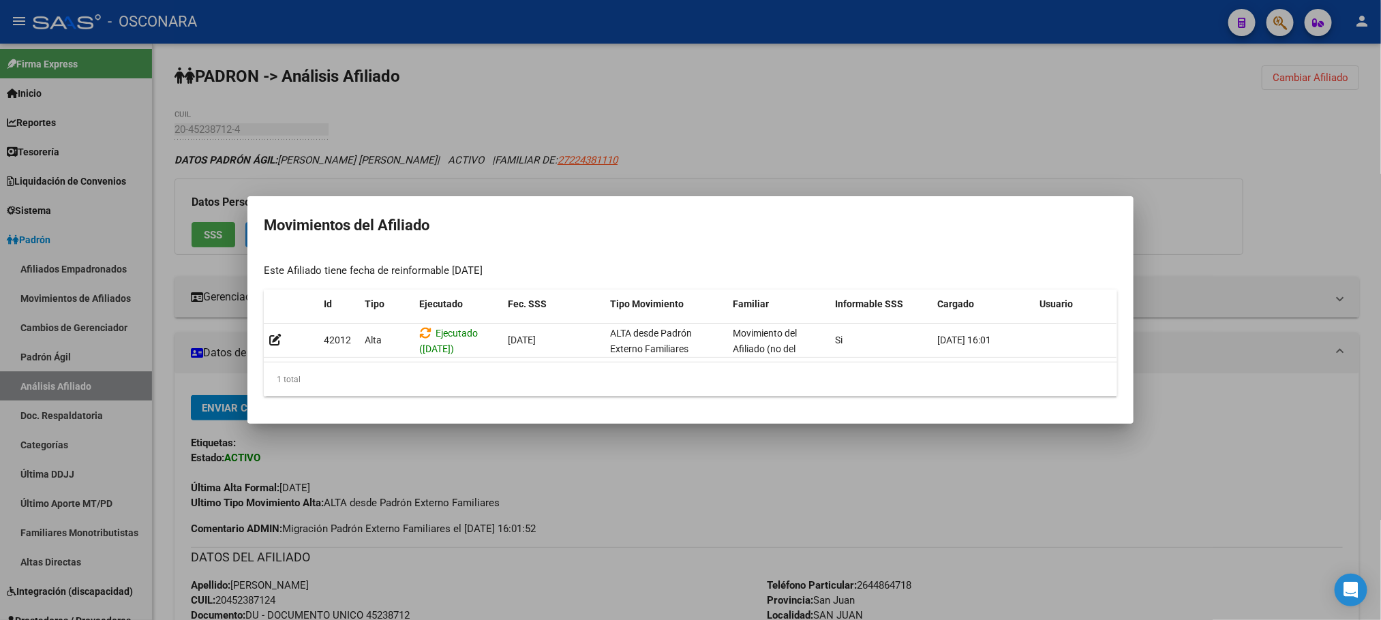
click at [565, 458] on div at bounding box center [690, 310] width 1381 height 620
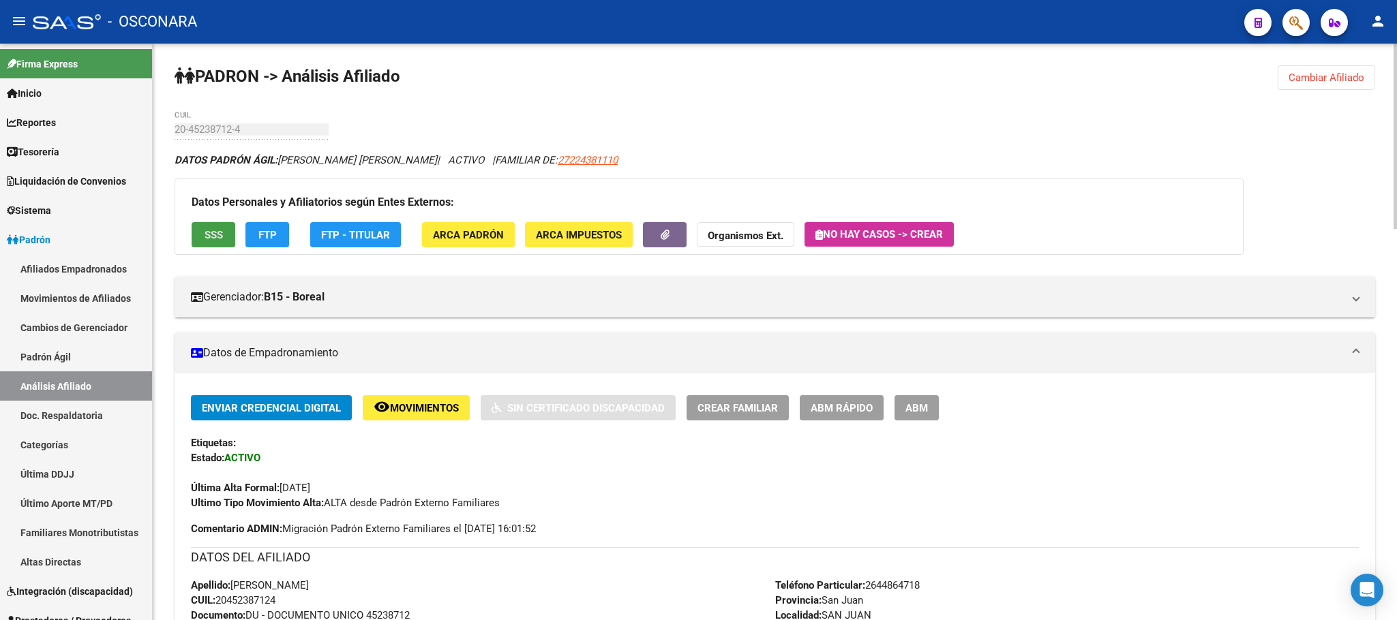
click at [215, 235] on span "SSS" at bounding box center [214, 235] width 18 height 12
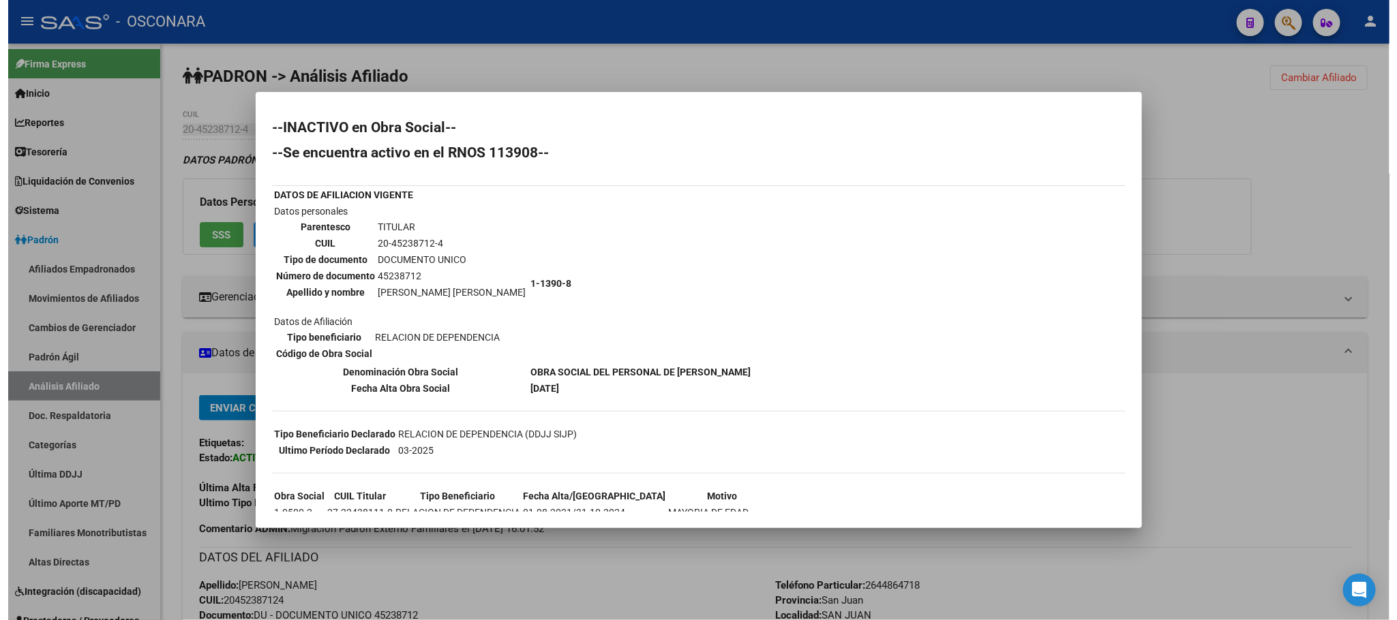
scroll to position [62, 0]
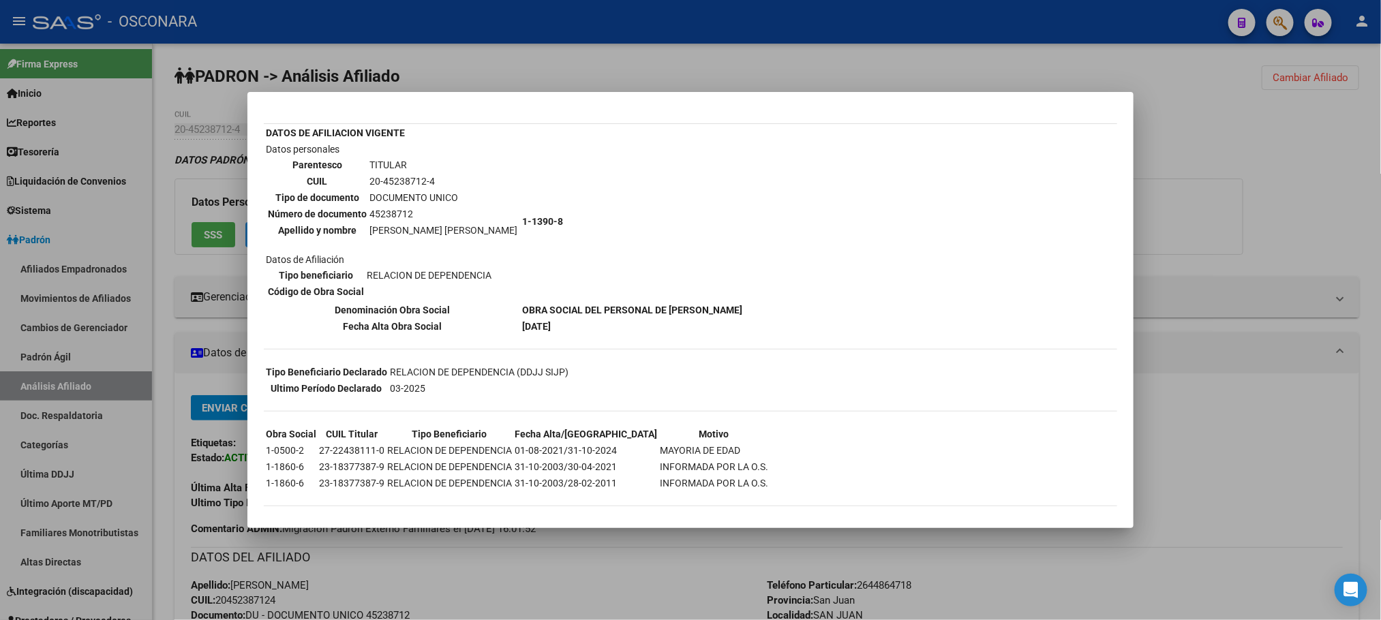
drag, startPoint x: 563, startPoint y: 444, endPoint x: 699, endPoint y: 448, distance: 136.4
click at [699, 448] on tr "1-0500-2 27-22438111-0 RELACION DE DEPENDENCIA 01-08-2021/31-10-2024 MAYORIA DE…" at bounding box center [517, 450] width 504 height 15
copy tr "[DATE] MAYORIA DE EDAD"
click at [487, 620] on div at bounding box center [690, 310] width 1381 height 620
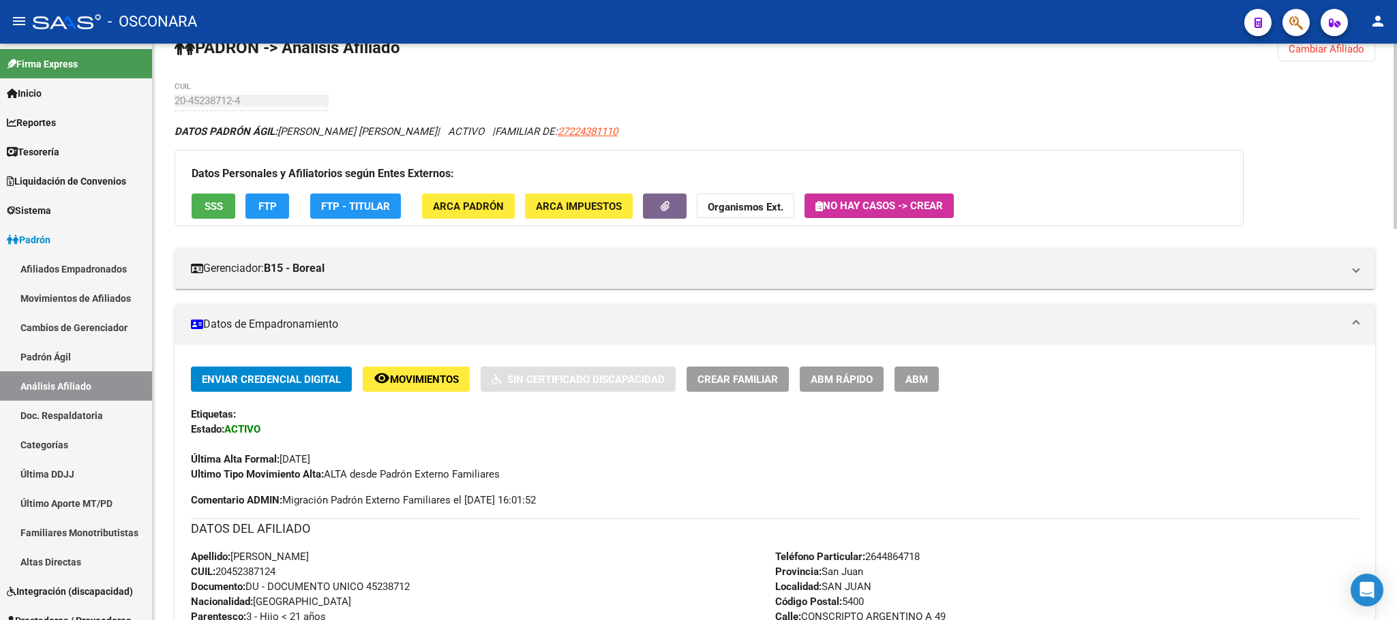
scroll to position [102, 0]
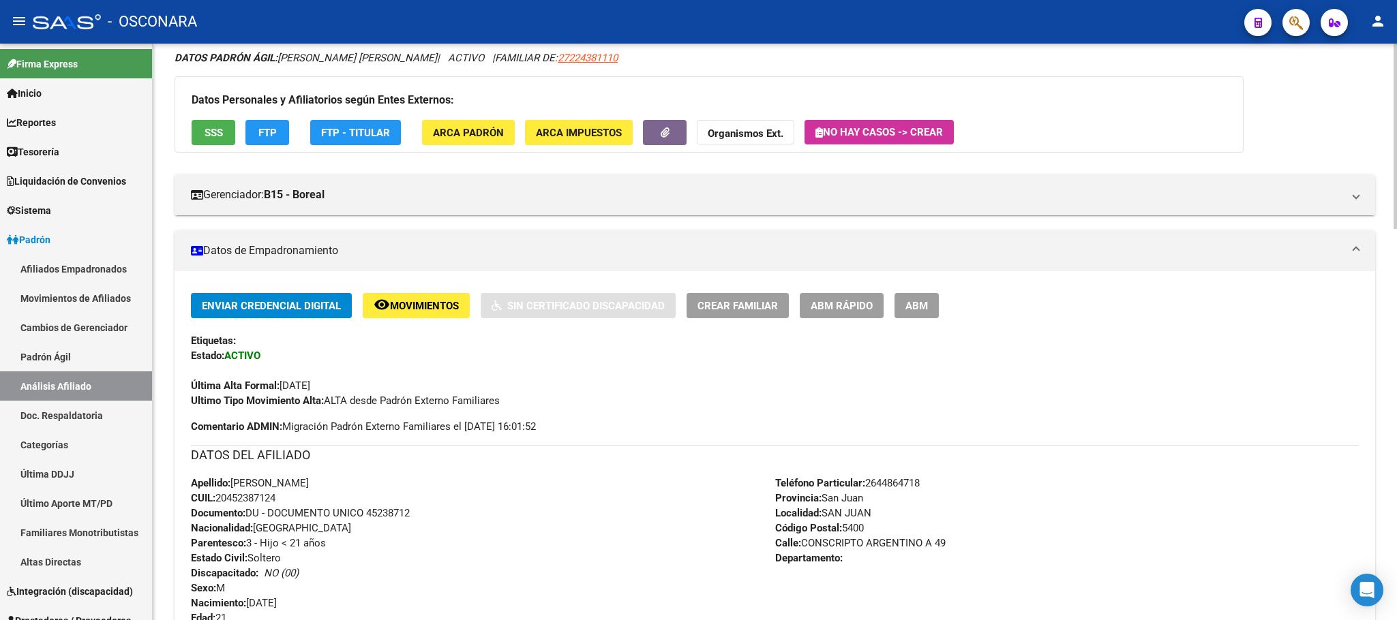
drag, startPoint x: 281, startPoint y: 500, endPoint x: 217, endPoint y: 495, distance: 63.6
click at [217, 495] on div "Apellido: [PERSON_NAME]: 20452387124 Documento: DU - DOCUMENTO UNICO 45238712 N…" at bounding box center [483, 551] width 584 height 150
copy span "20452387124"
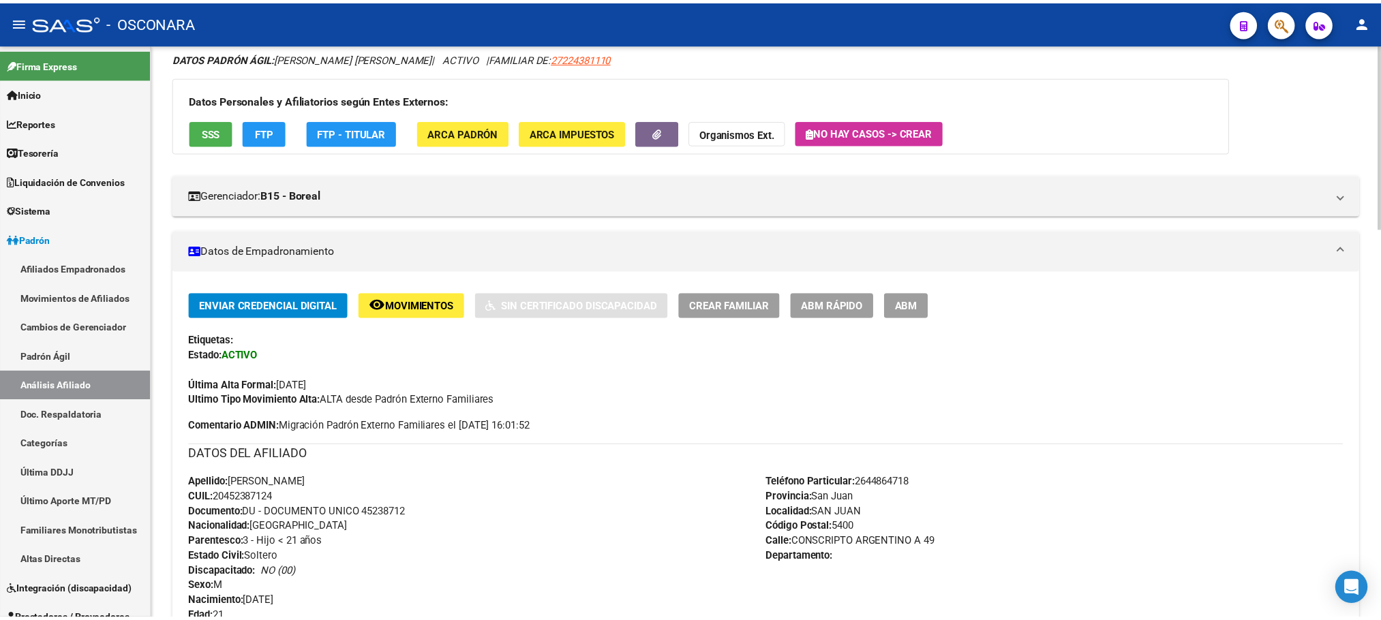
scroll to position [0, 0]
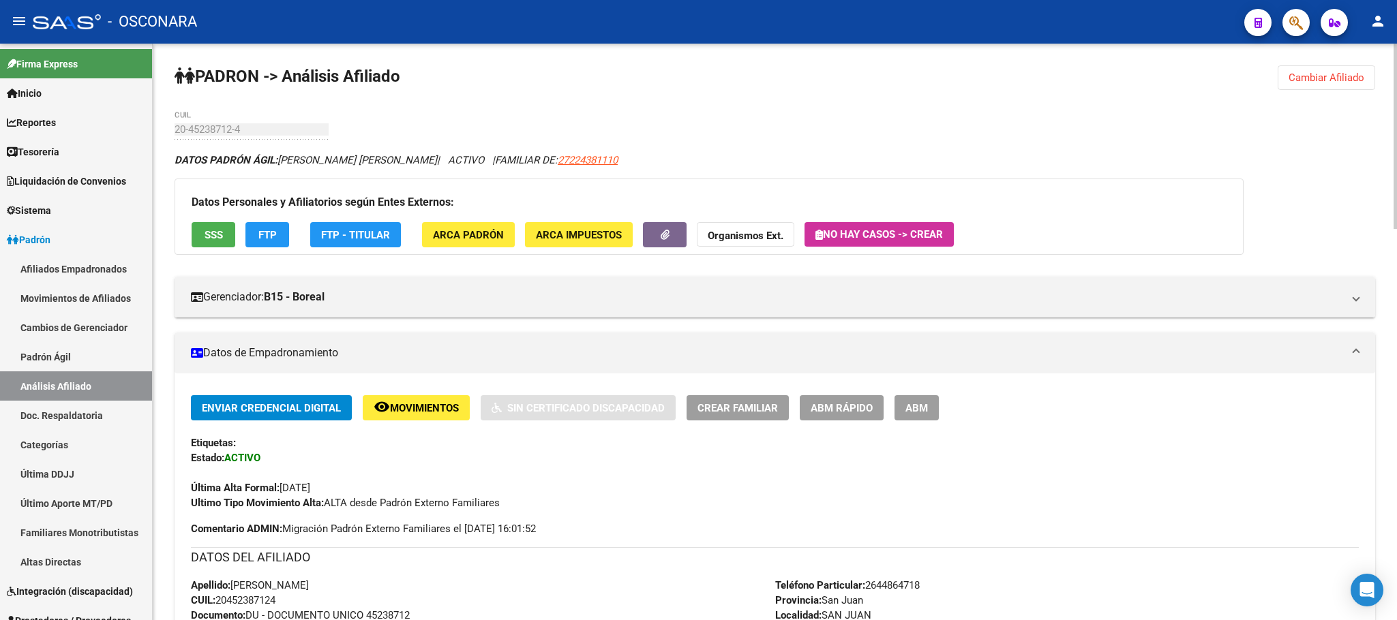
click at [205, 241] on span "SSS" at bounding box center [214, 235] width 18 height 12
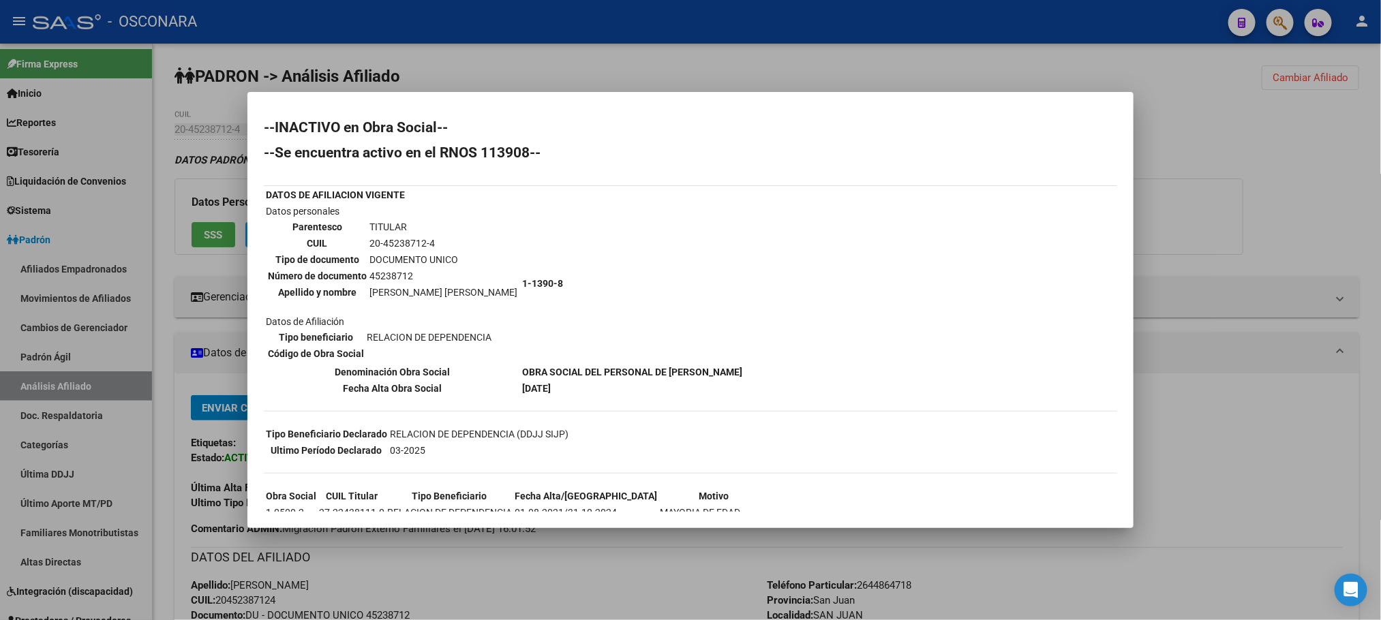
click at [520, 586] on div at bounding box center [690, 310] width 1381 height 620
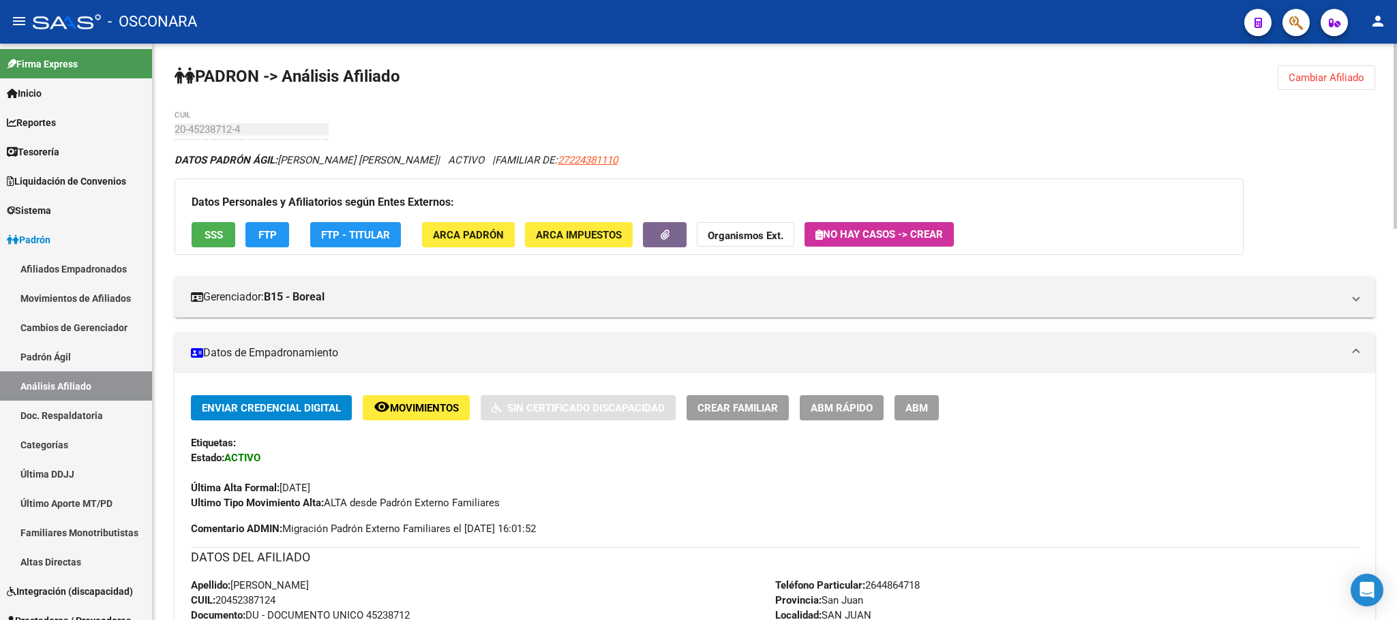
scroll to position [205, 0]
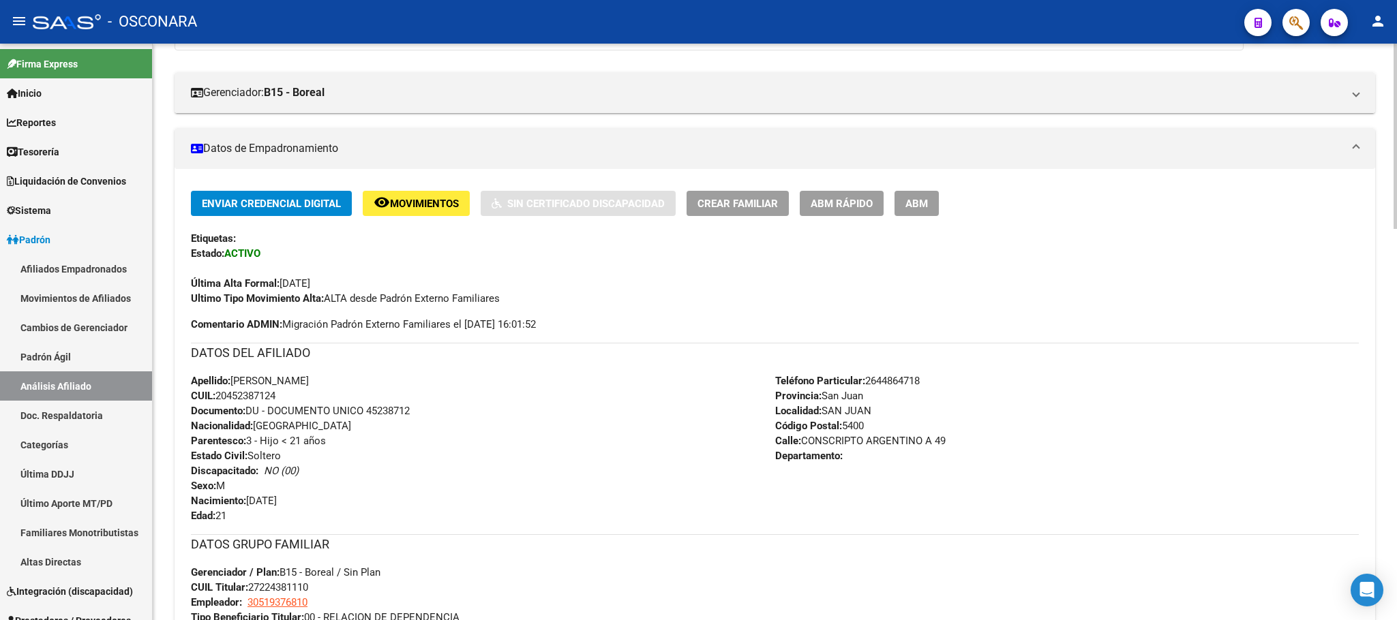
drag, startPoint x: 283, startPoint y: 403, endPoint x: 245, endPoint y: 395, distance: 38.2
click at [217, 399] on div "Apellido: [PERSON_NAME]: 20452387124 Documento: DU - DOCUMENTO UNICO 45238712 N…" at bounding box center [483, 449] width 584 height 150
copy span "20452387124"
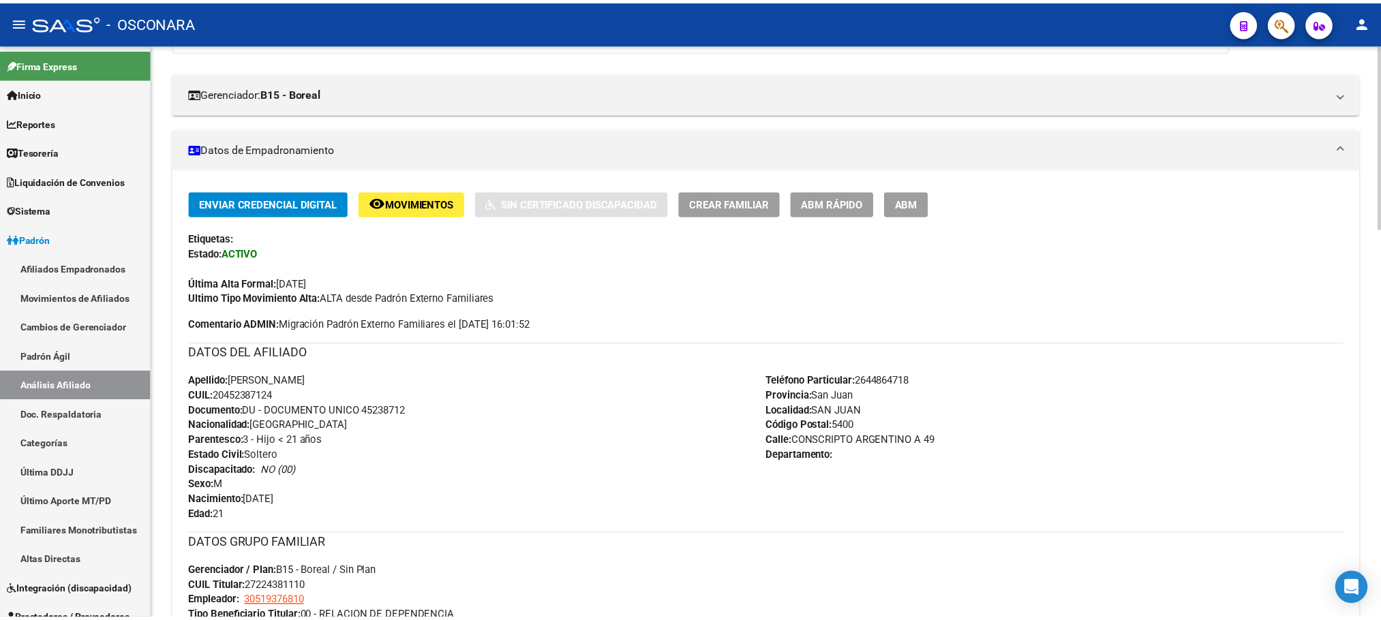
scroll to position [0, 0]
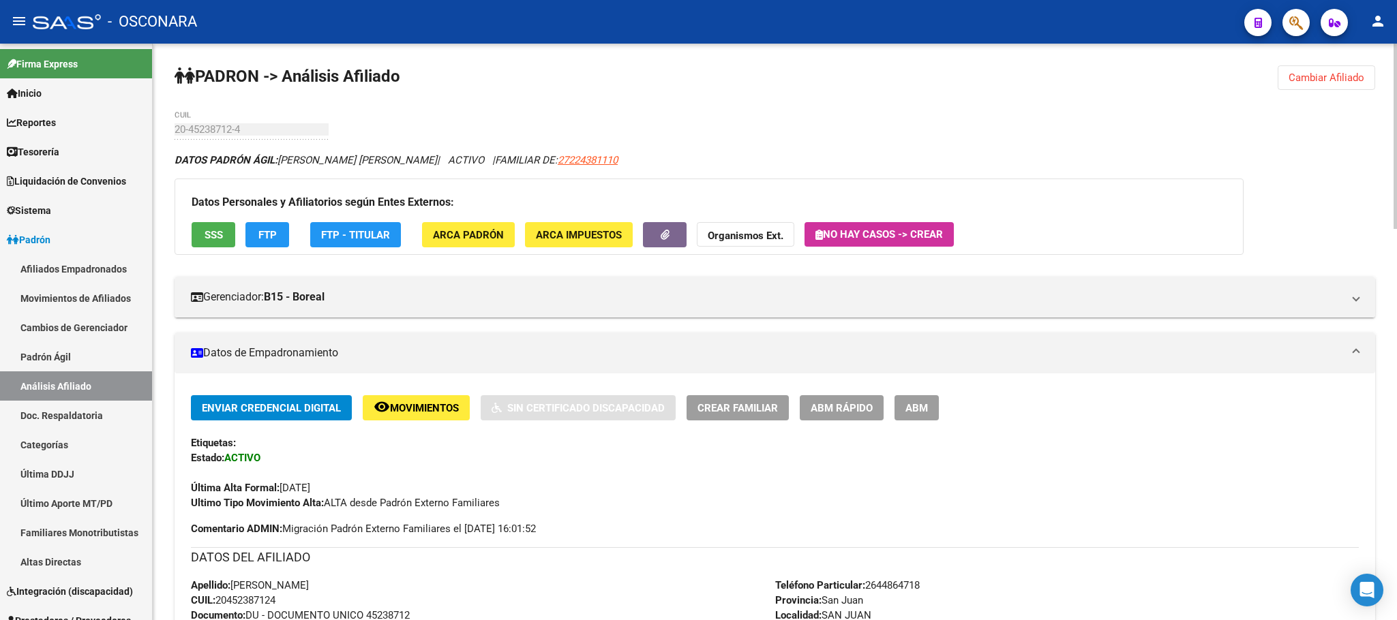
click at [215, 229] on span "SSS" at bounding box center [214, 235] width 18 height 12
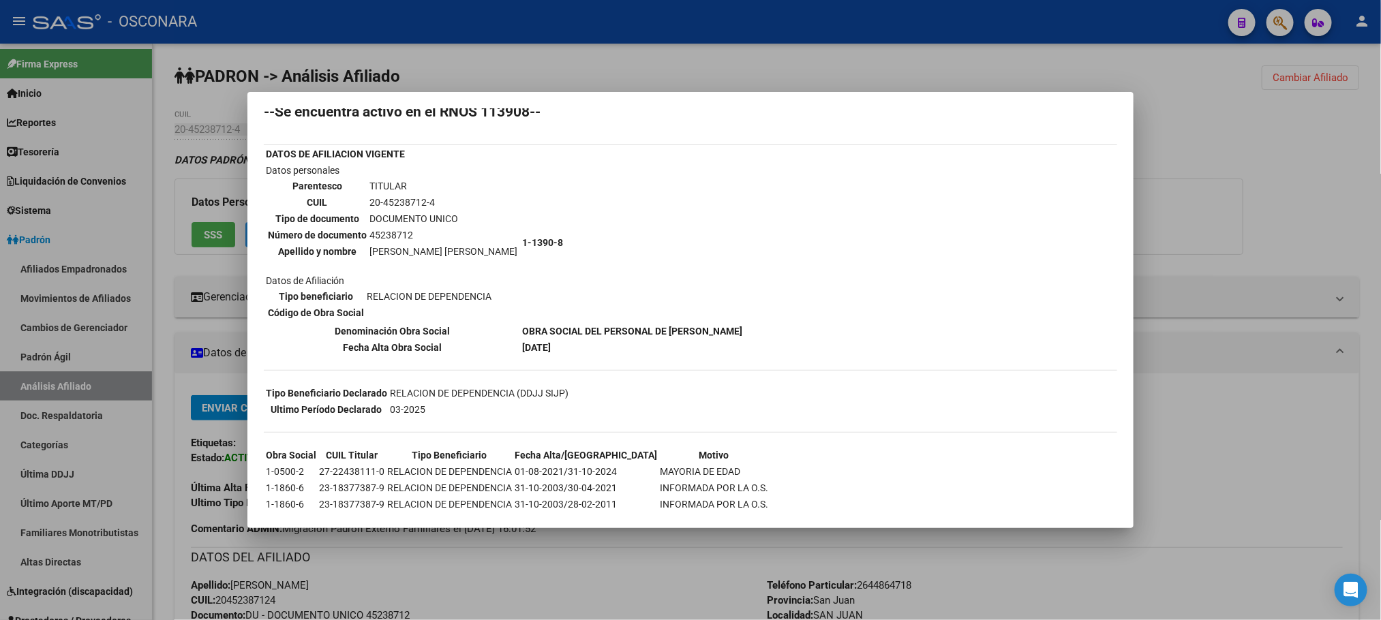
scroll to position [62, 0]
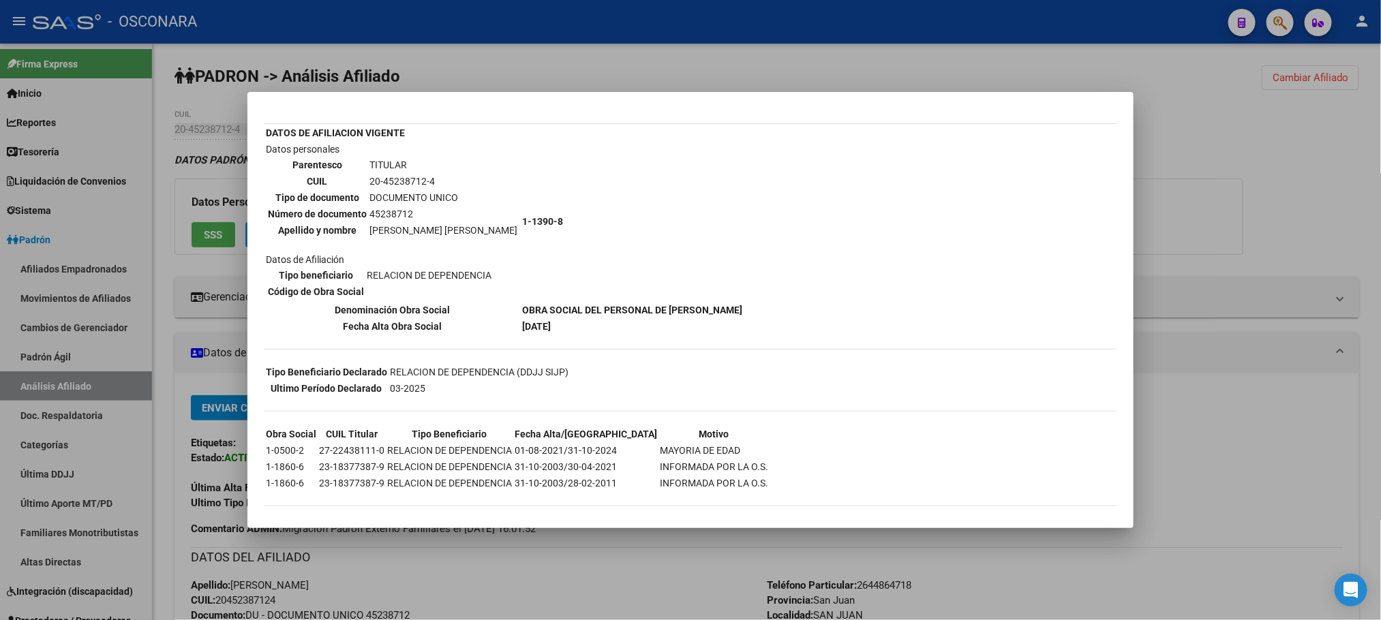
click at [645, 557] on div at bounding box center [690, 310] width 1381 height 620
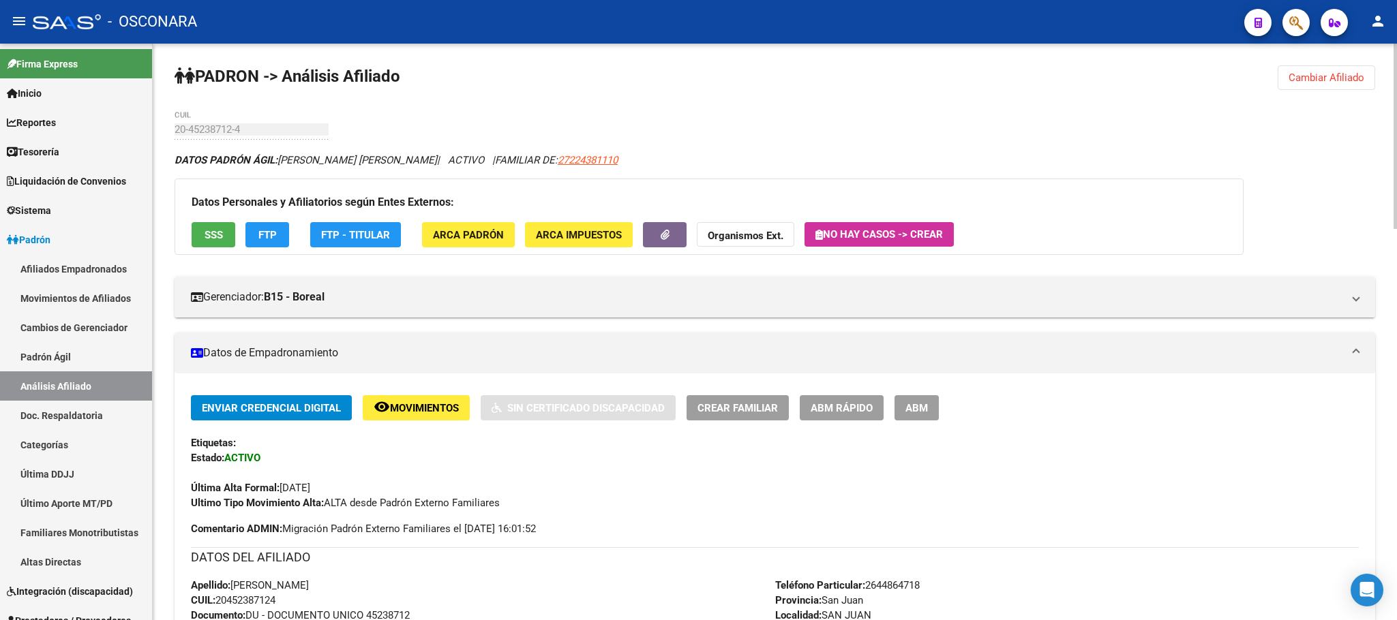
click at [847, 409] on span "ABM Rápido" at bounding box center [842, 408] width 62 height 12
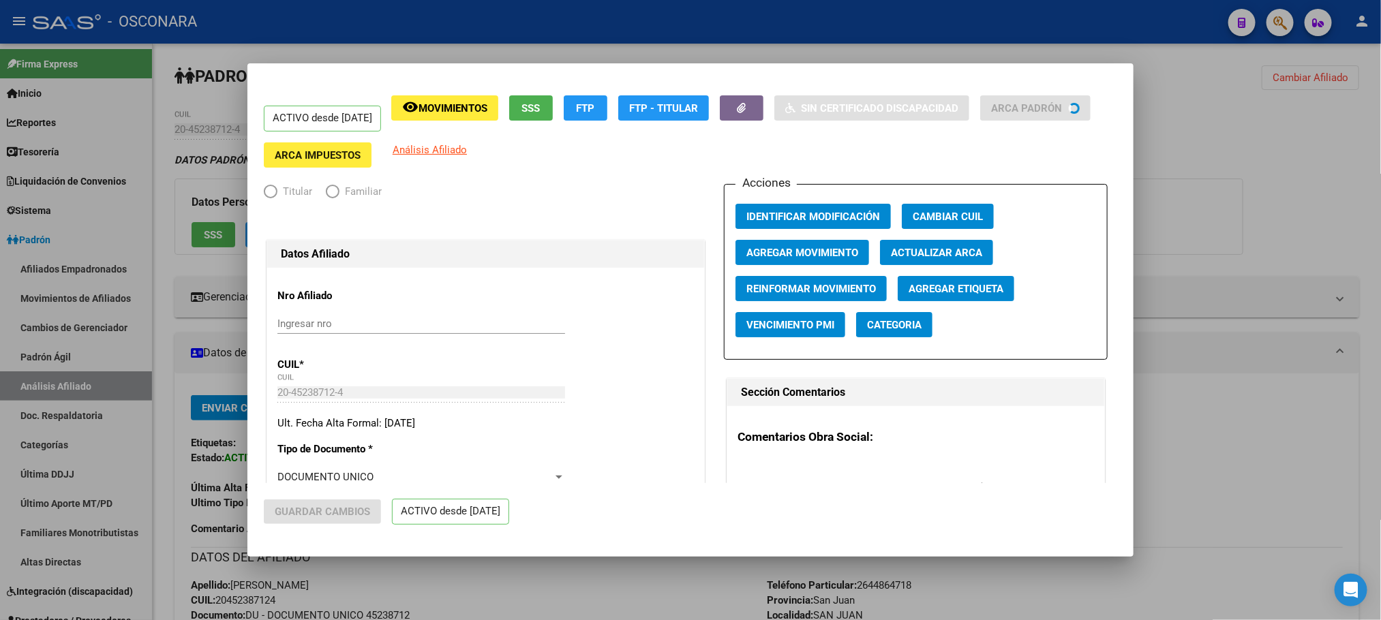
radio input "true"
type input "30-51937681-0"
click at [838, 247] on span "Agregar Movimiento" at bounding box center [802, 253] width 112 height 12
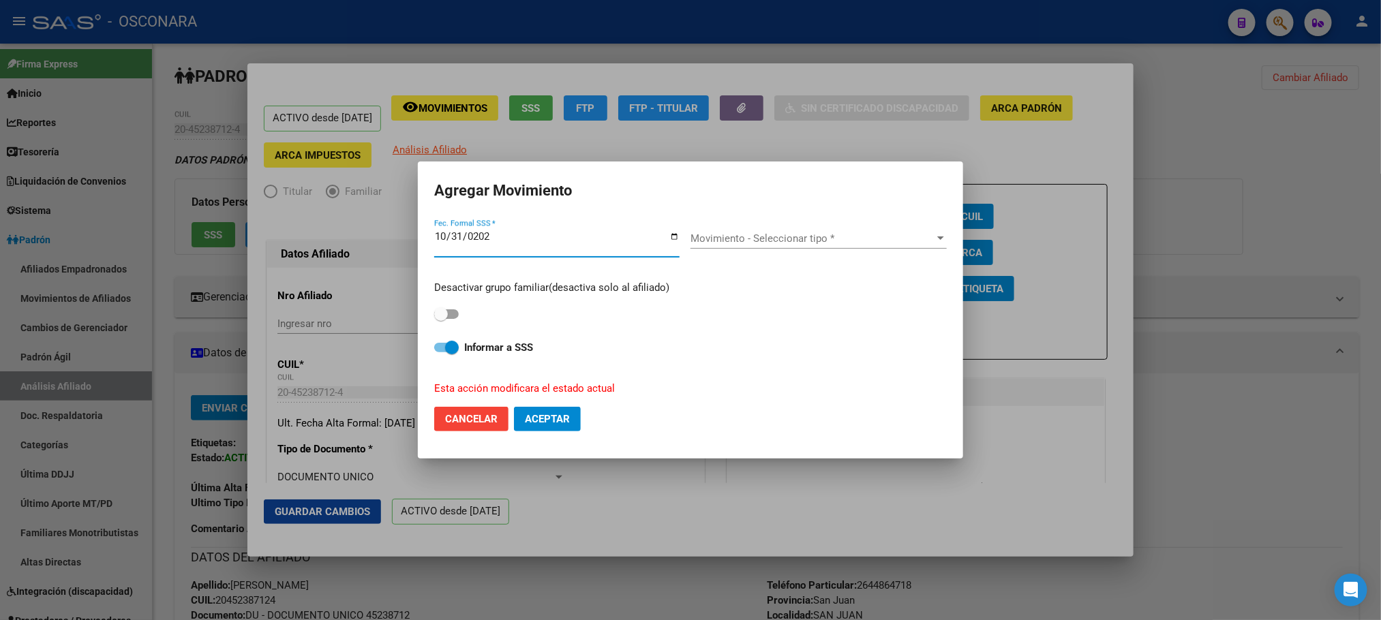
type input "[DATE]"
click at [855, 246] on div "Movimiento - Seleccionar tipo * Movimiento - Seleccionar tipo *" at bounding box center [819, 238] width 256 height 20
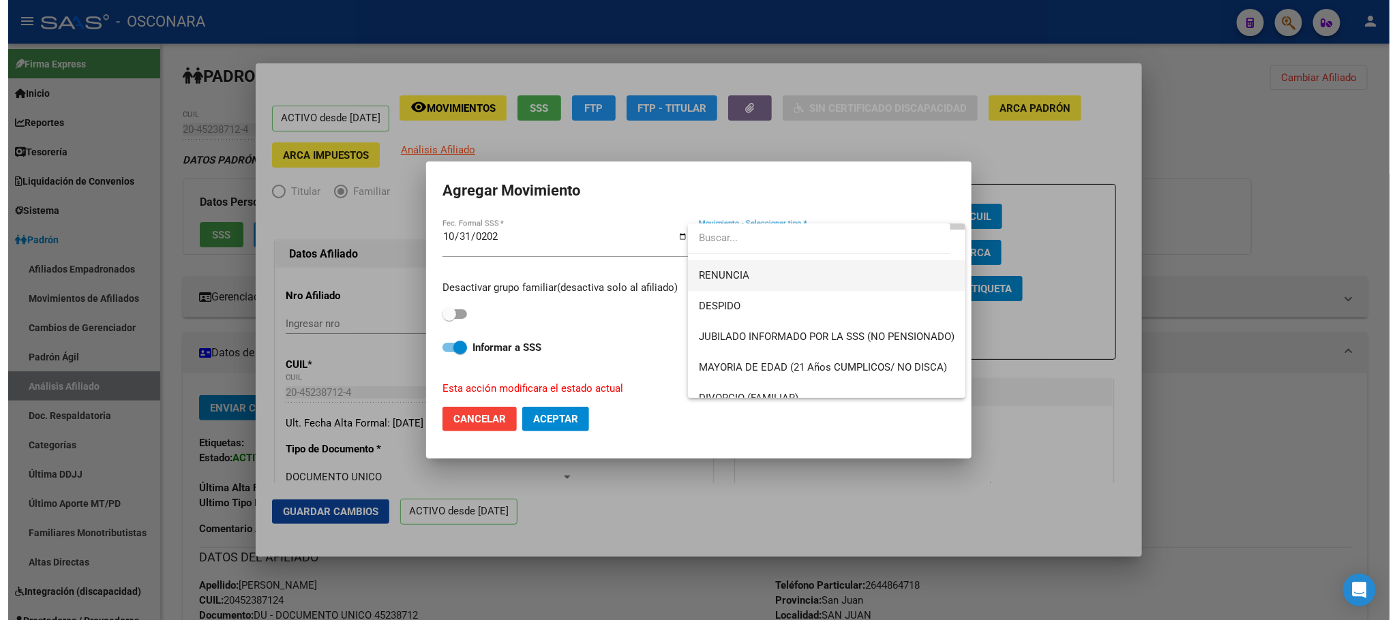
scroll to position [102, 0]
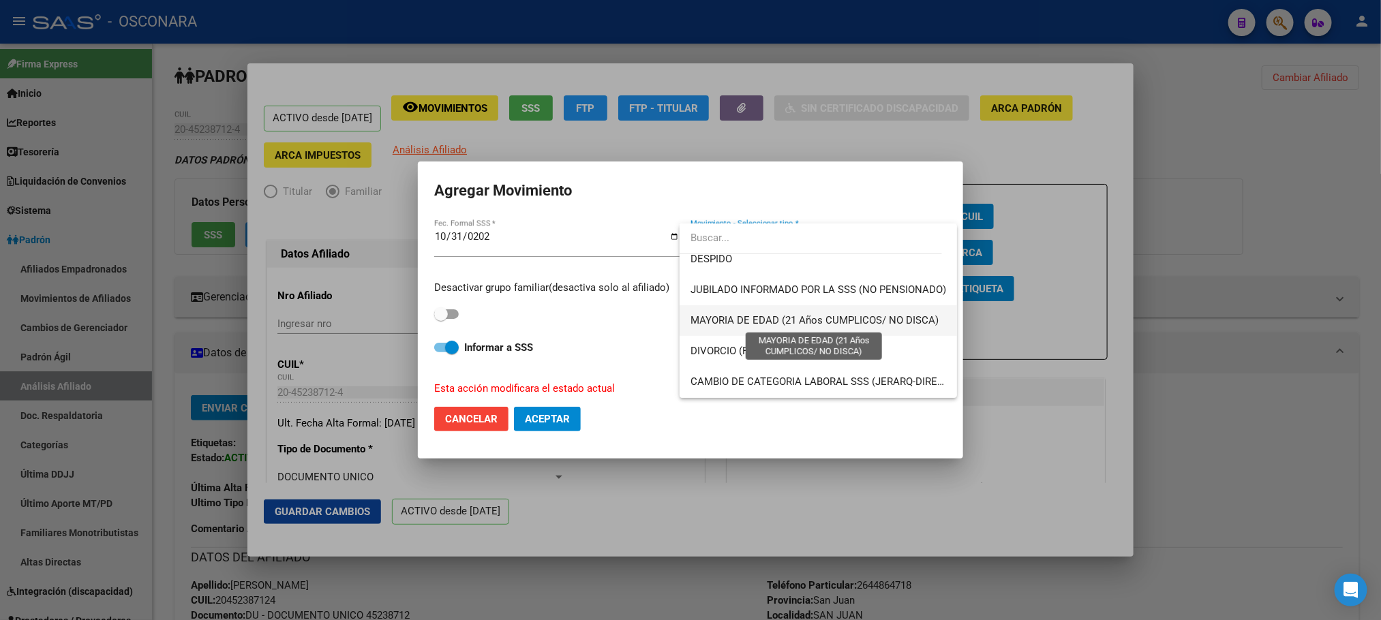
click at [901, 318] on span "MAYORIA DE EDAD (21 Años CUMPLICOS/ NO DISCA)" at bounding box center [815, 320] width 248 height 12
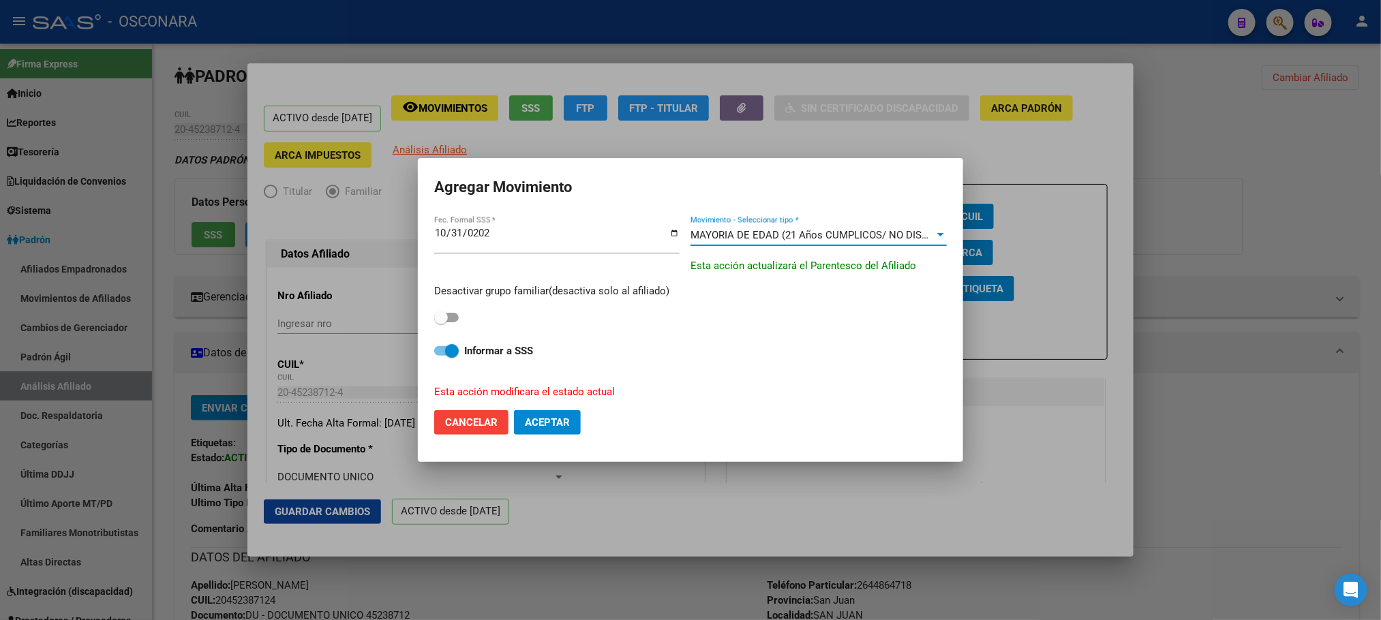
click at [436, 350] on span at bounding box center [446, 351] width 25 height 10
click at [440, 356] on input "Informar a SSS" at bounding box center [440, 356] width 1 height 1
checkbox input "false"
click at [557, 421] on span "Aceptar" at bounding box center [547, 423] width 45 height 12
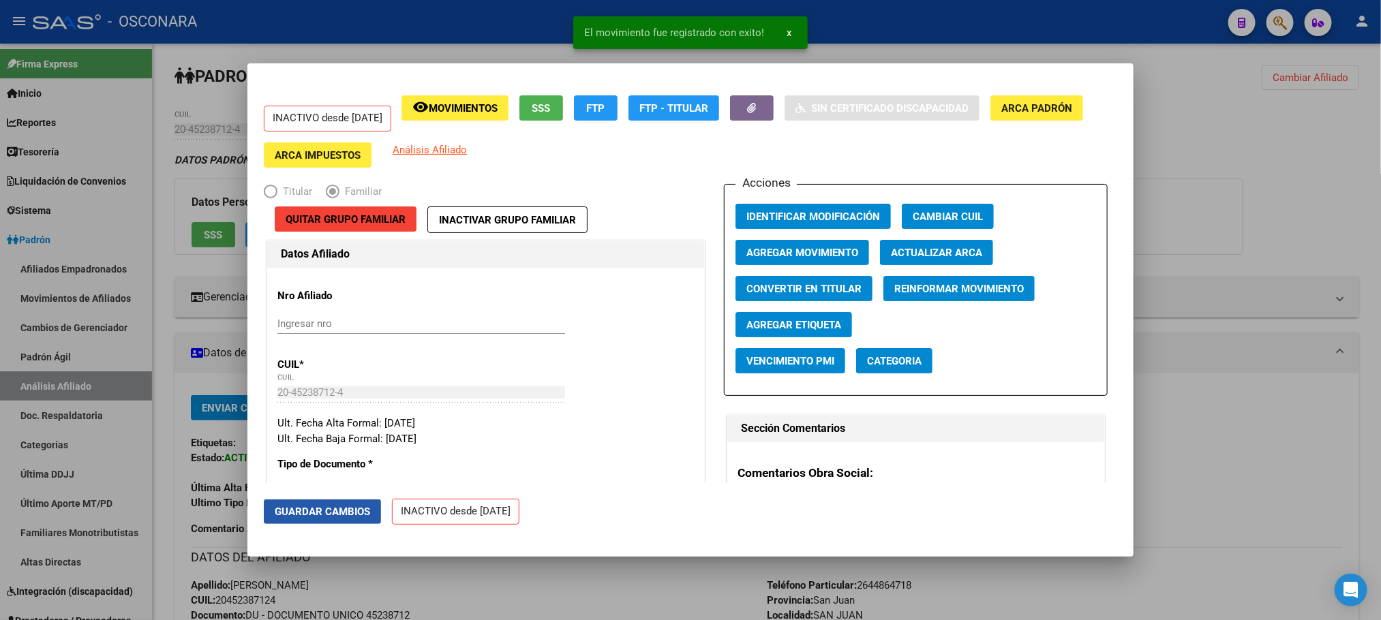
click at [315, 506] on span "Guardar Cambios" at bounding box center [322, 512] width 95 height 12
click at [626, 586] on div at bounding box center [690, 310] width 1381 height 620
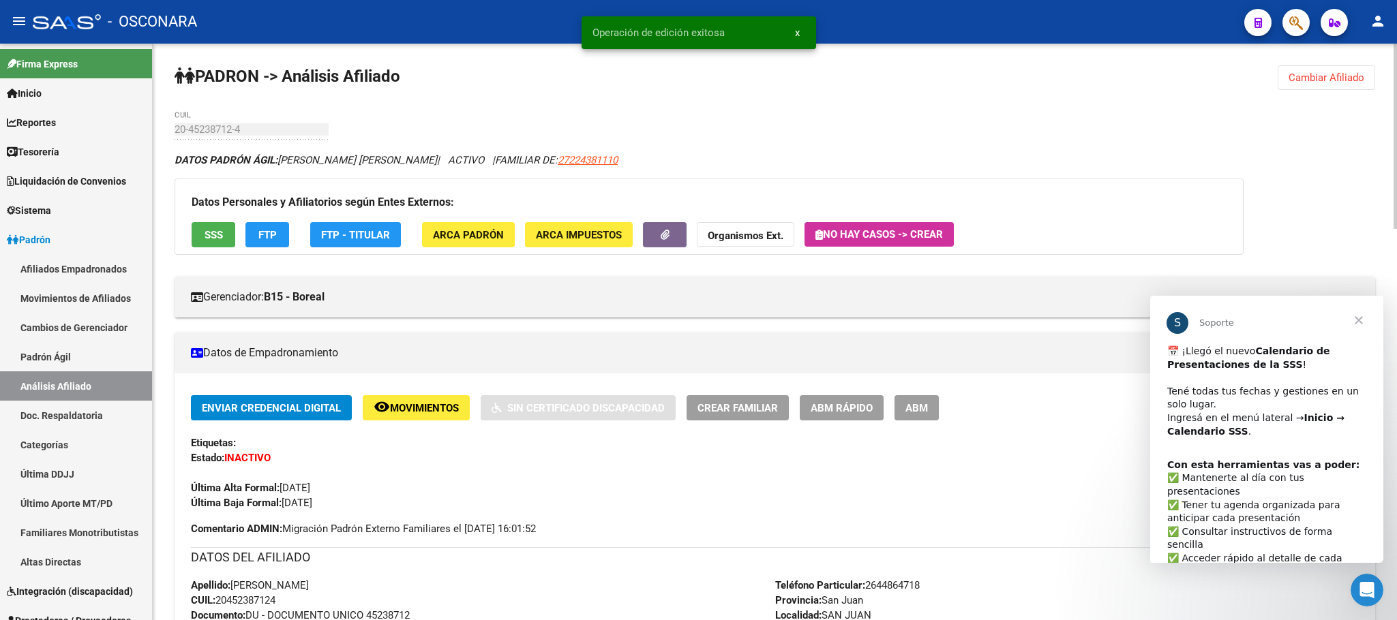
scroll to position [0, 0]
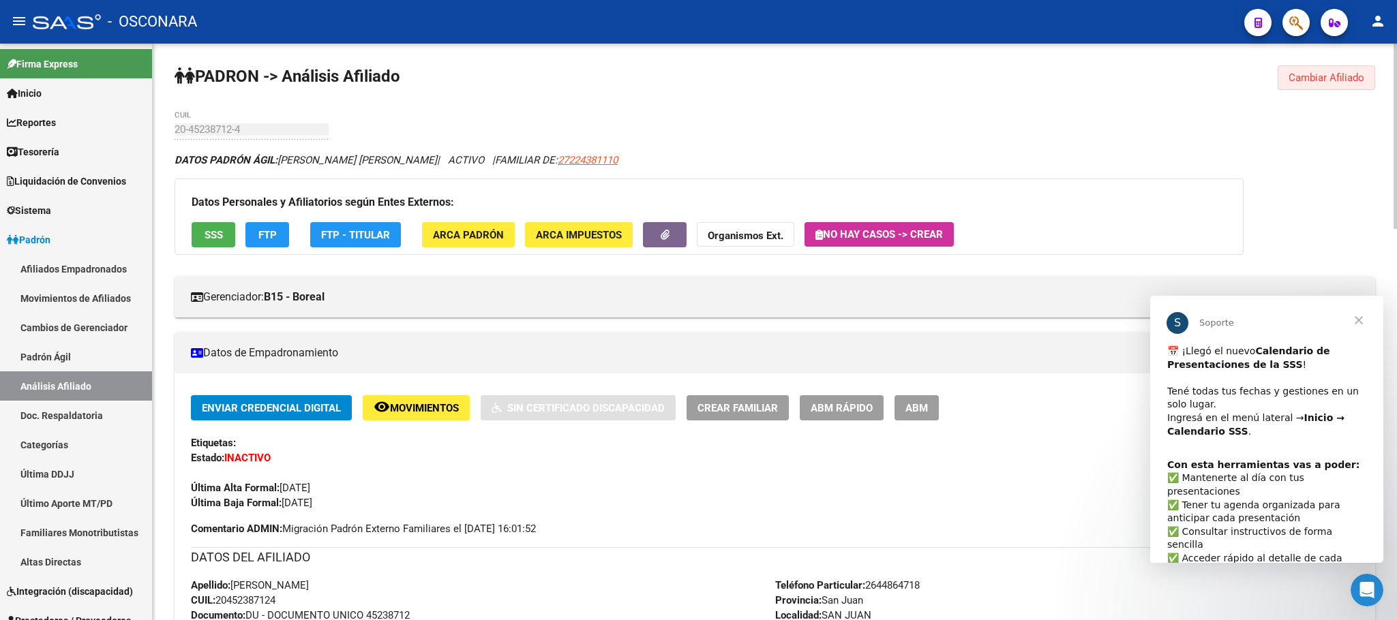
click at [1346, 80] on span "Cambiar Afiliado" at bounding box center [1326, 78] width 76 height 12
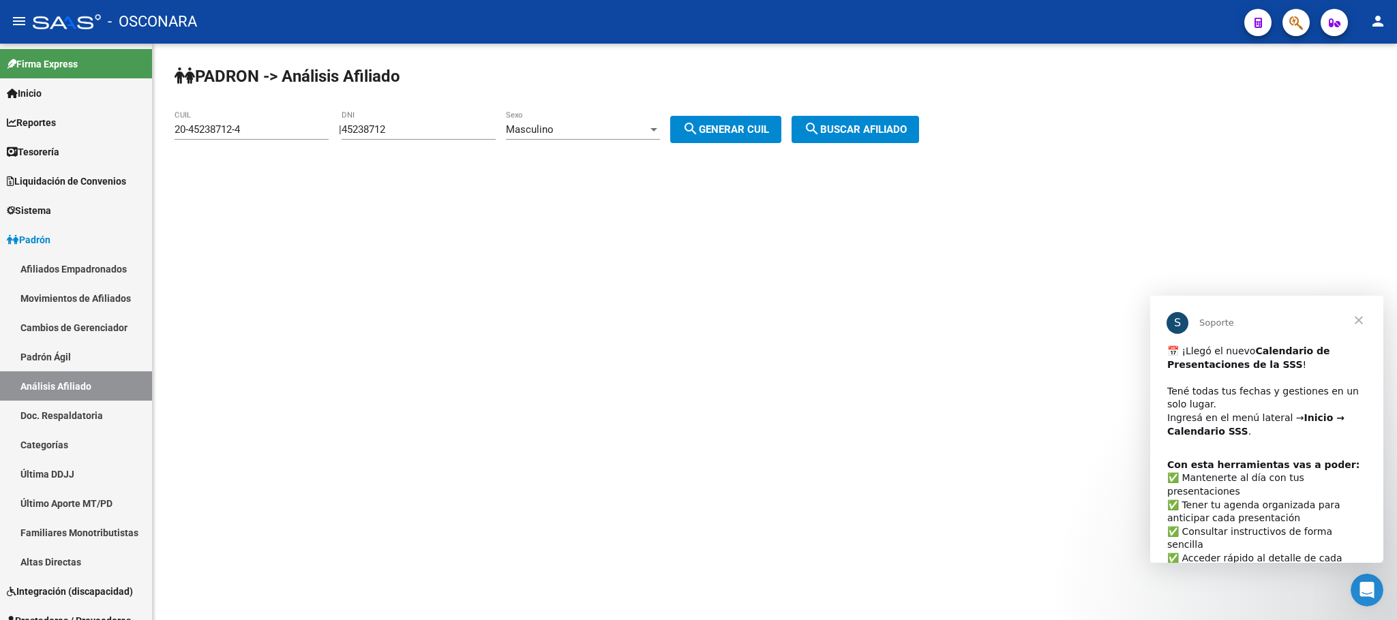
click at [769, 130] on span "search Generar CUIL" at bounding box center [725, 129] width 87 height 12
click at [870, 130] on span "search Buscar afiliado" at bounding box center [855, 129] width 103 height 12
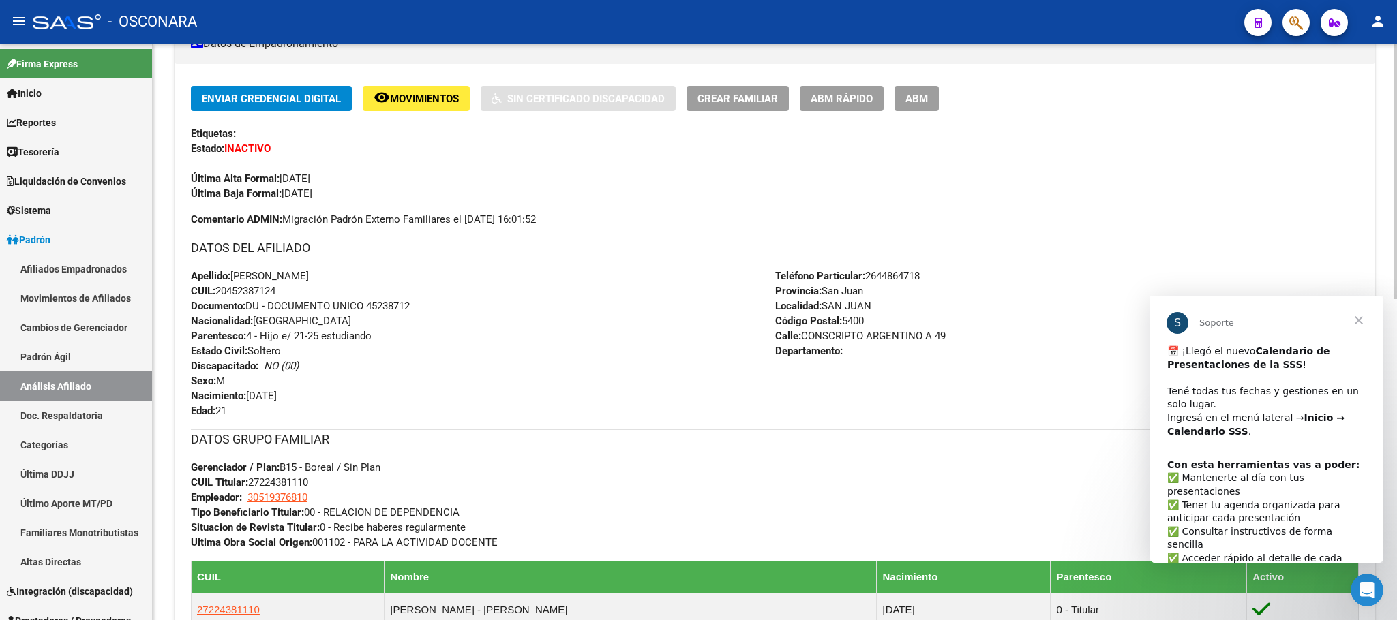
scroll to position [110, 0]
